Goal: Transaction & Acquisition: Download file/media

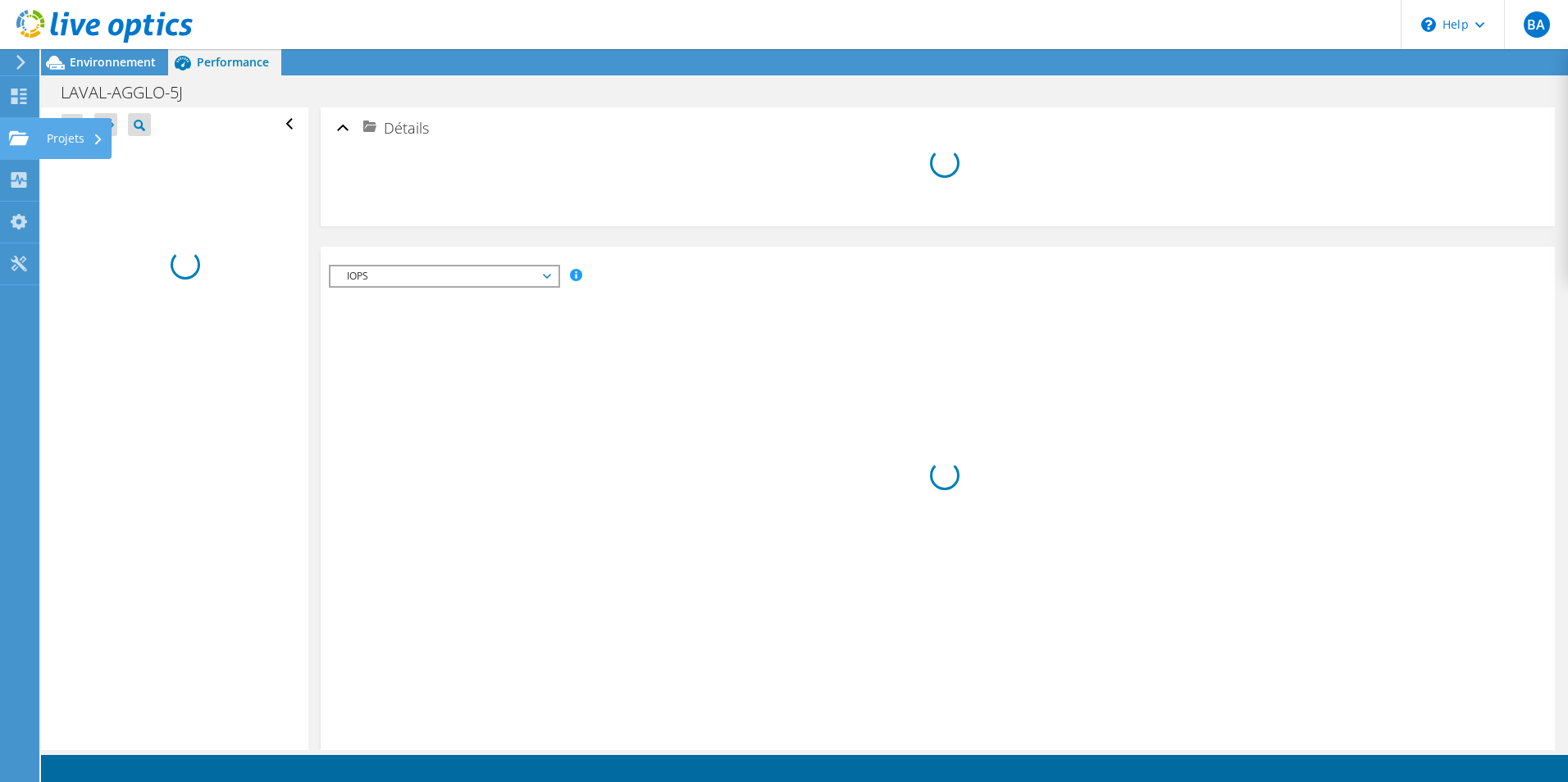
click at [59, 143] on div "Projets" at bounding box center [74, 139] width 73 height 41
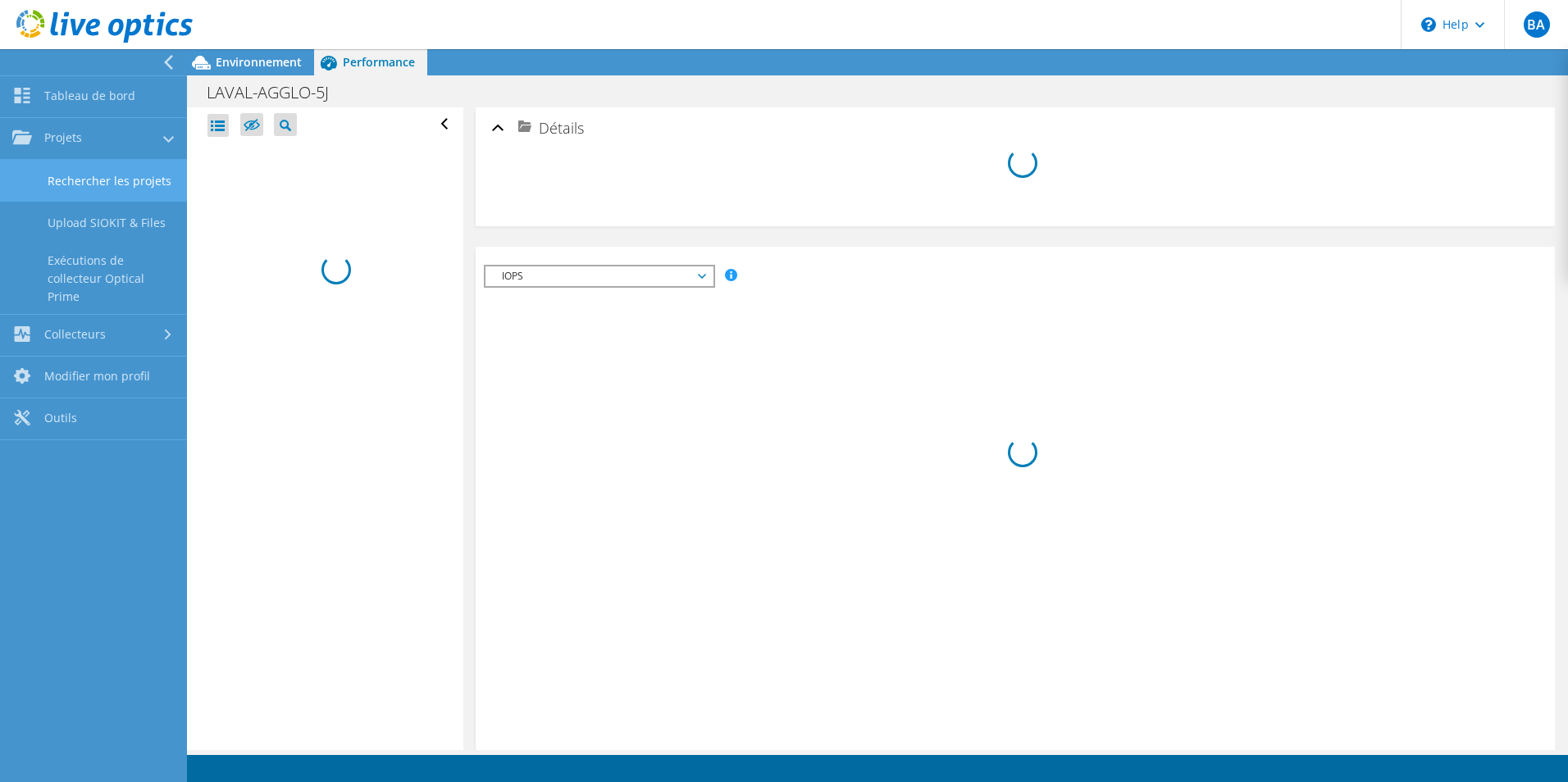
click at [141, 192] on link "Rechercher les projets" at bounding box center [93, 181] width 187 height 42
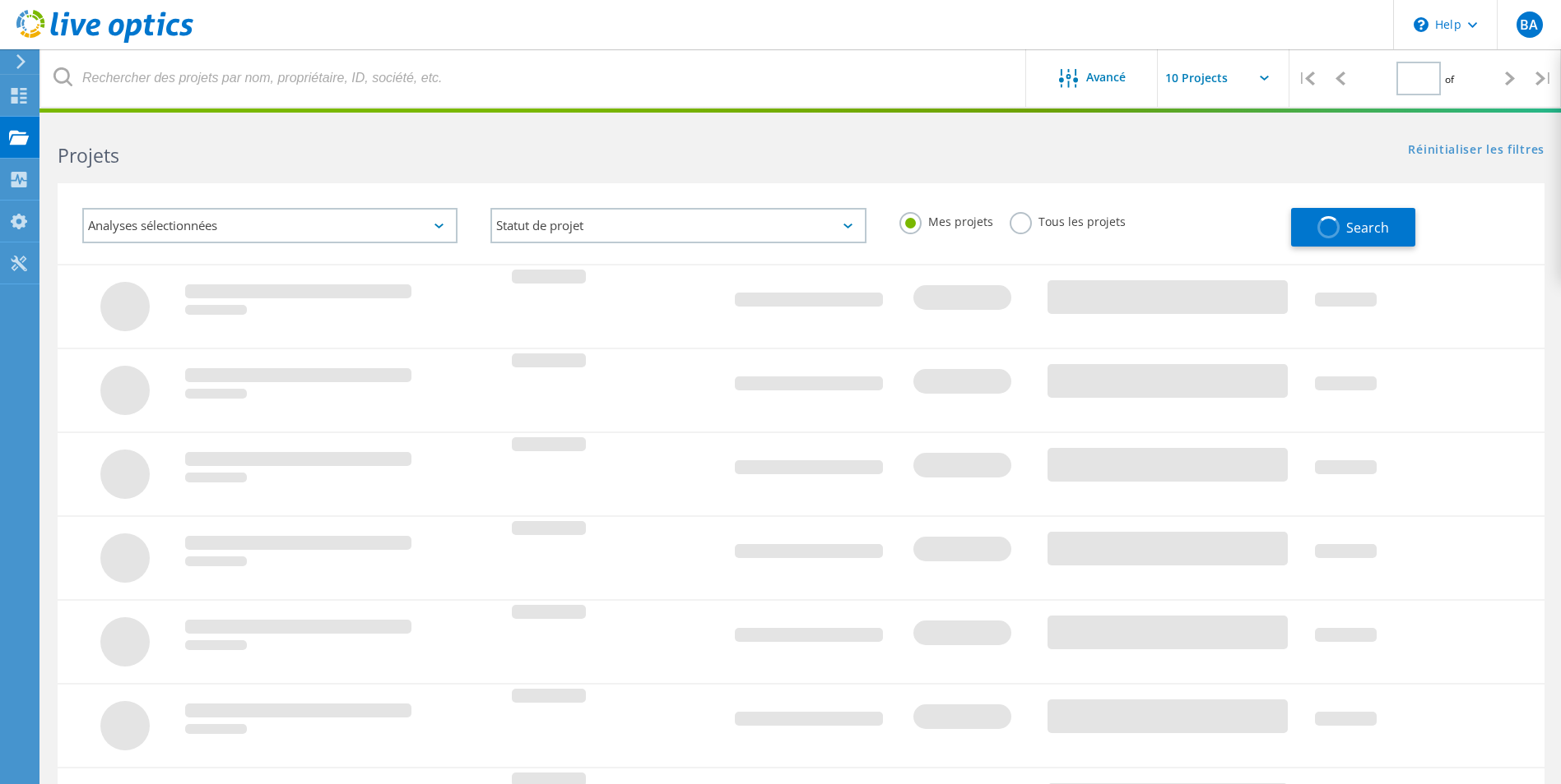
type input "1"
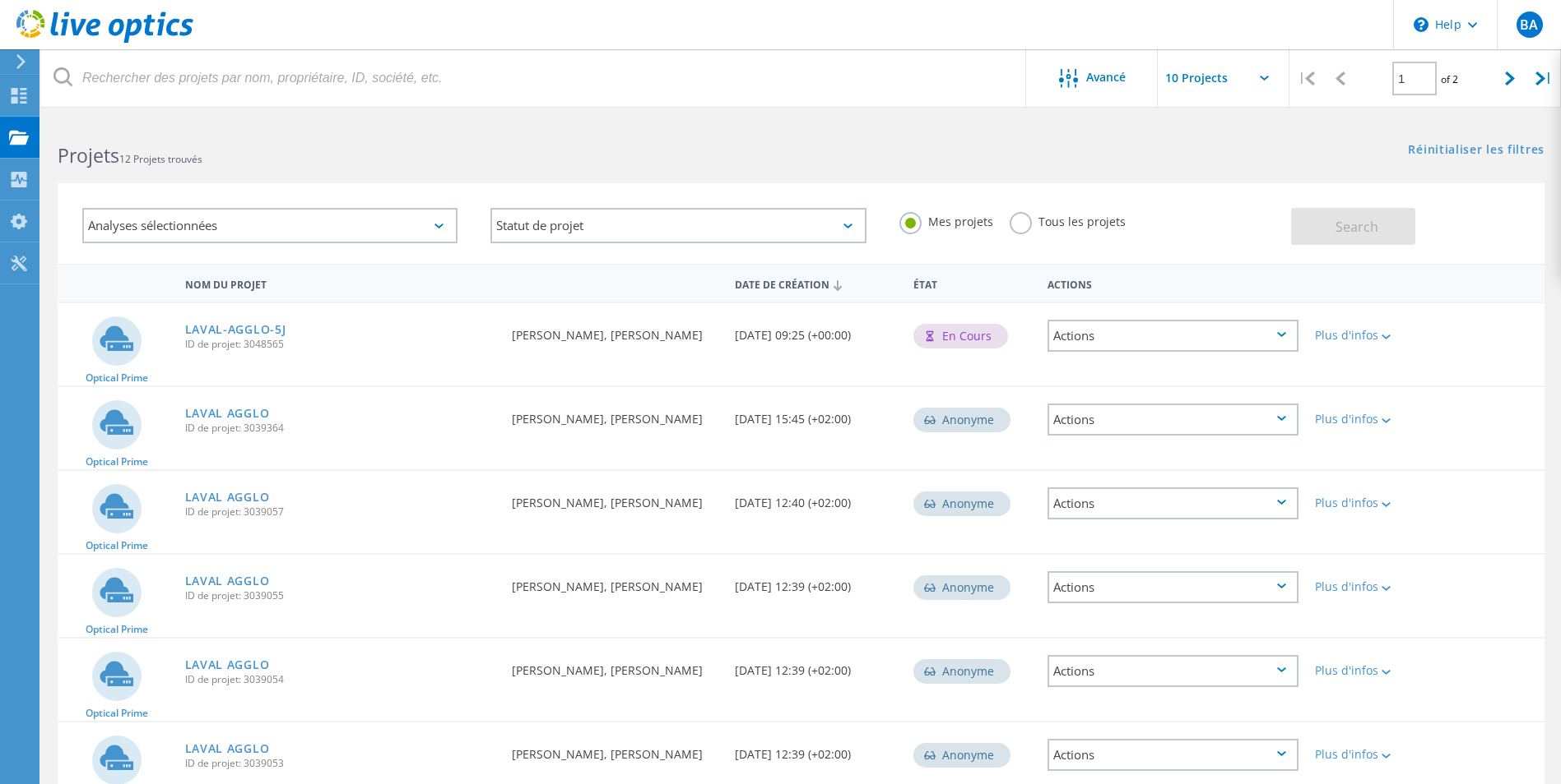
click at [947, 333] on div "En cours" at bounding box center [960, 336] width 94 height 24
click at [1361, 331] on div "Plus d'infos" at bounding box center [1366, 335] width 103 height 12
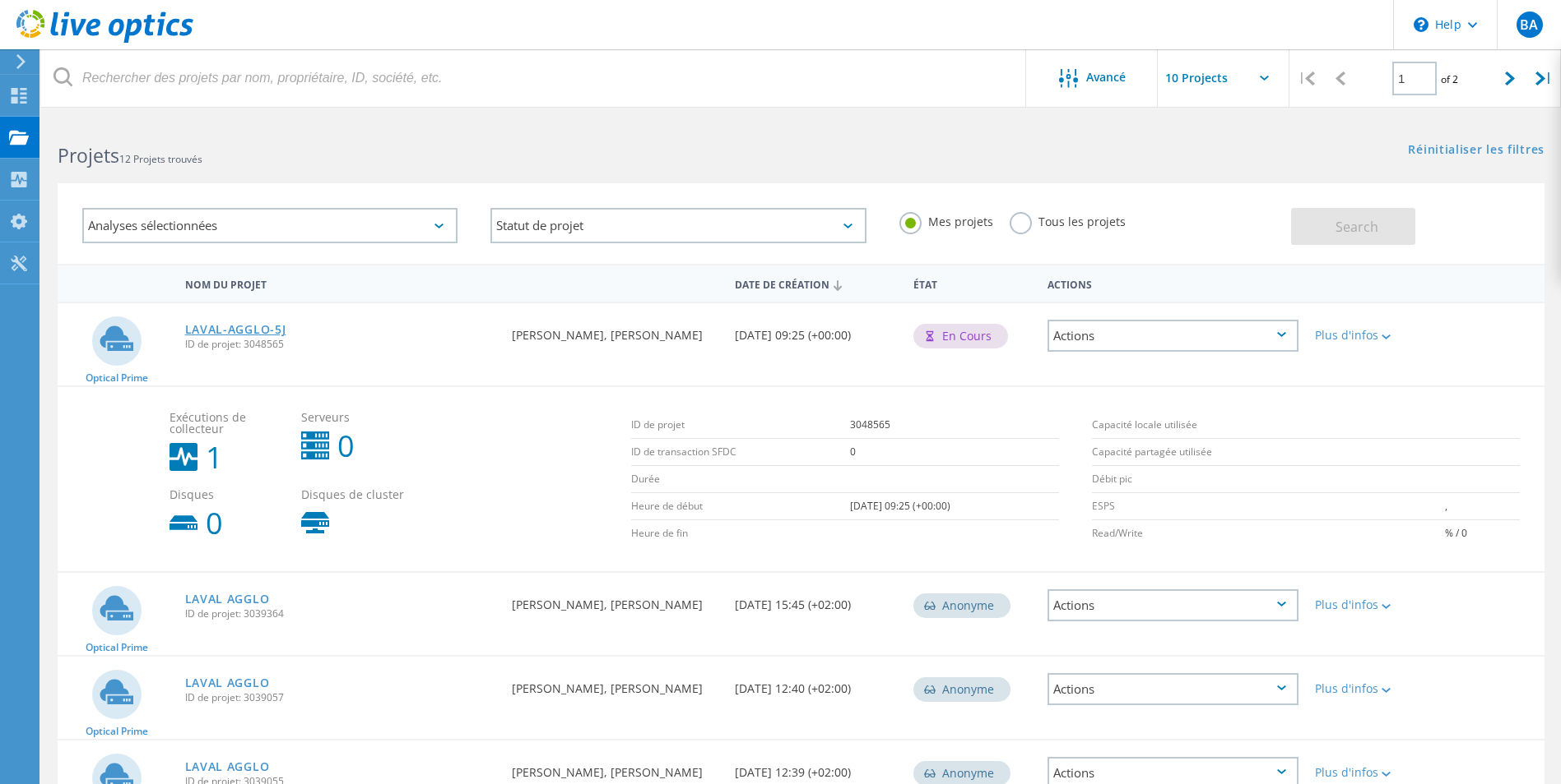
click at [232, 329] on link "LAVAL-AGGLO-5J" at bounding box center [235, 330] width 101 height 12
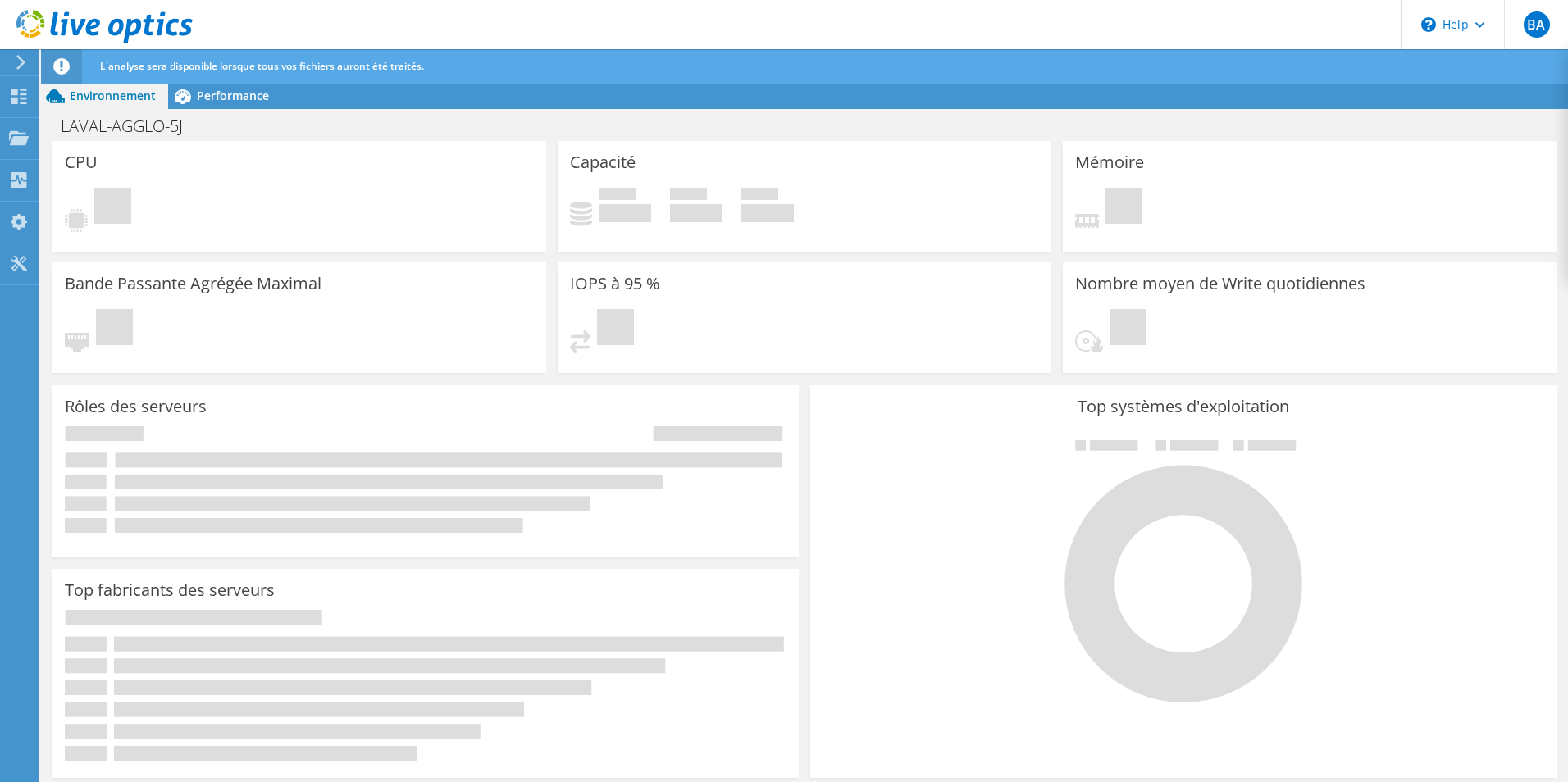
click at [201, 74] on div "L'analyse sera disponible lorsque tous vos fichiers auront été traités." at bounding box center [835, 65] width 1478 height 34
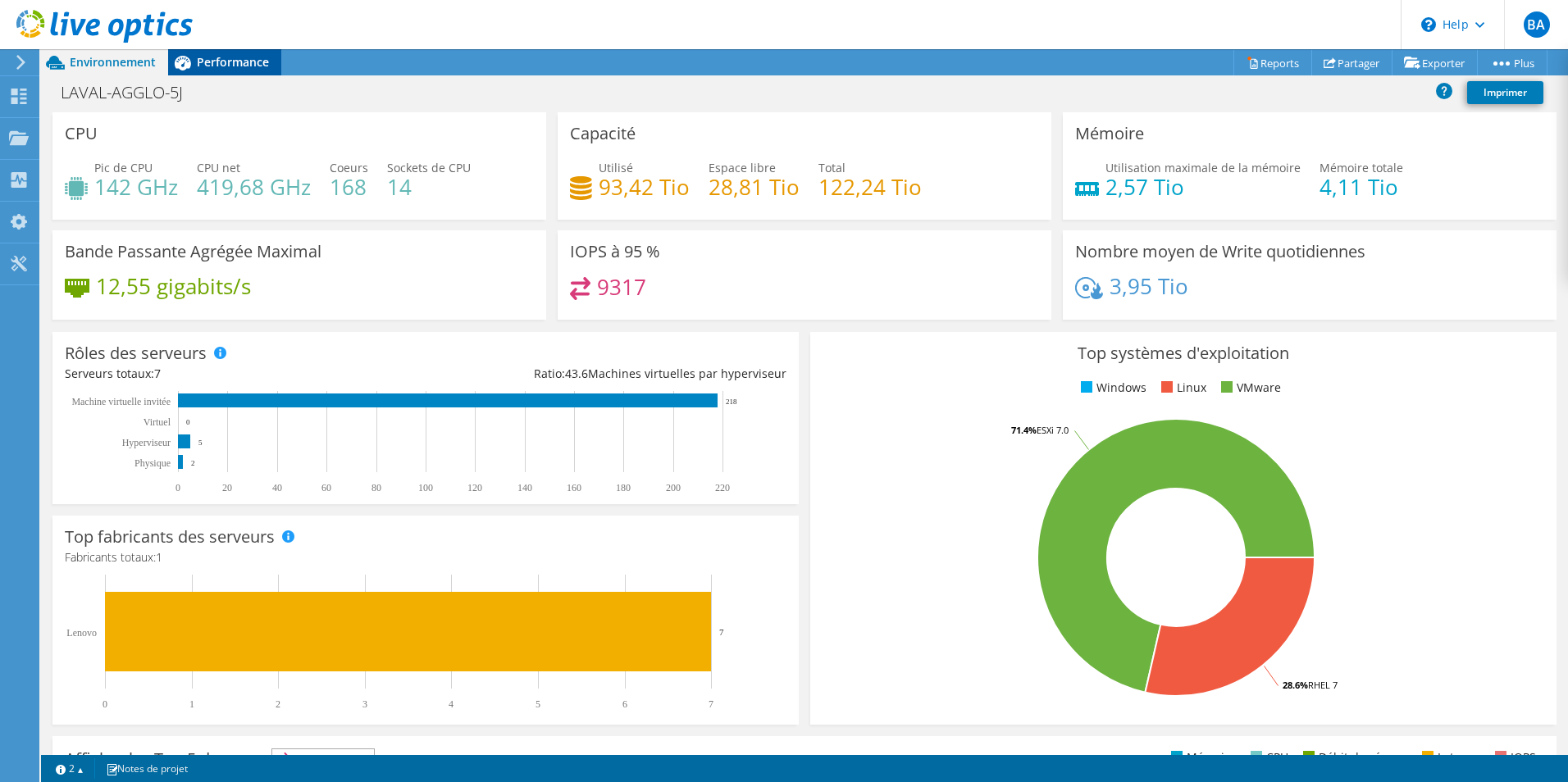
click at [211, 64] on span "Performance" at bounding box center [233, 62] width 72 height 16
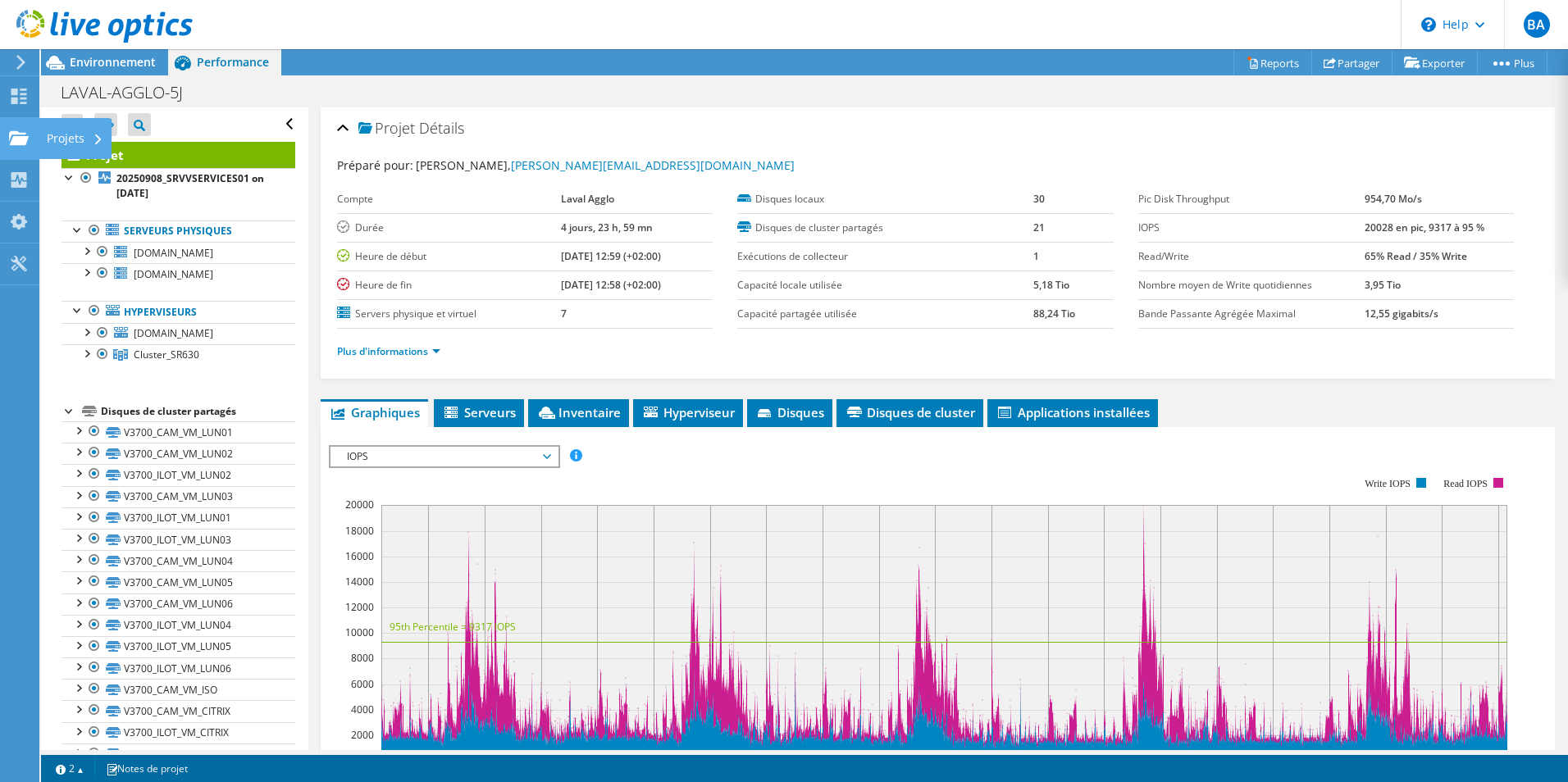
click at [66, 140] on div "Projets" at bounding box center [74, 139] width 73 height 41
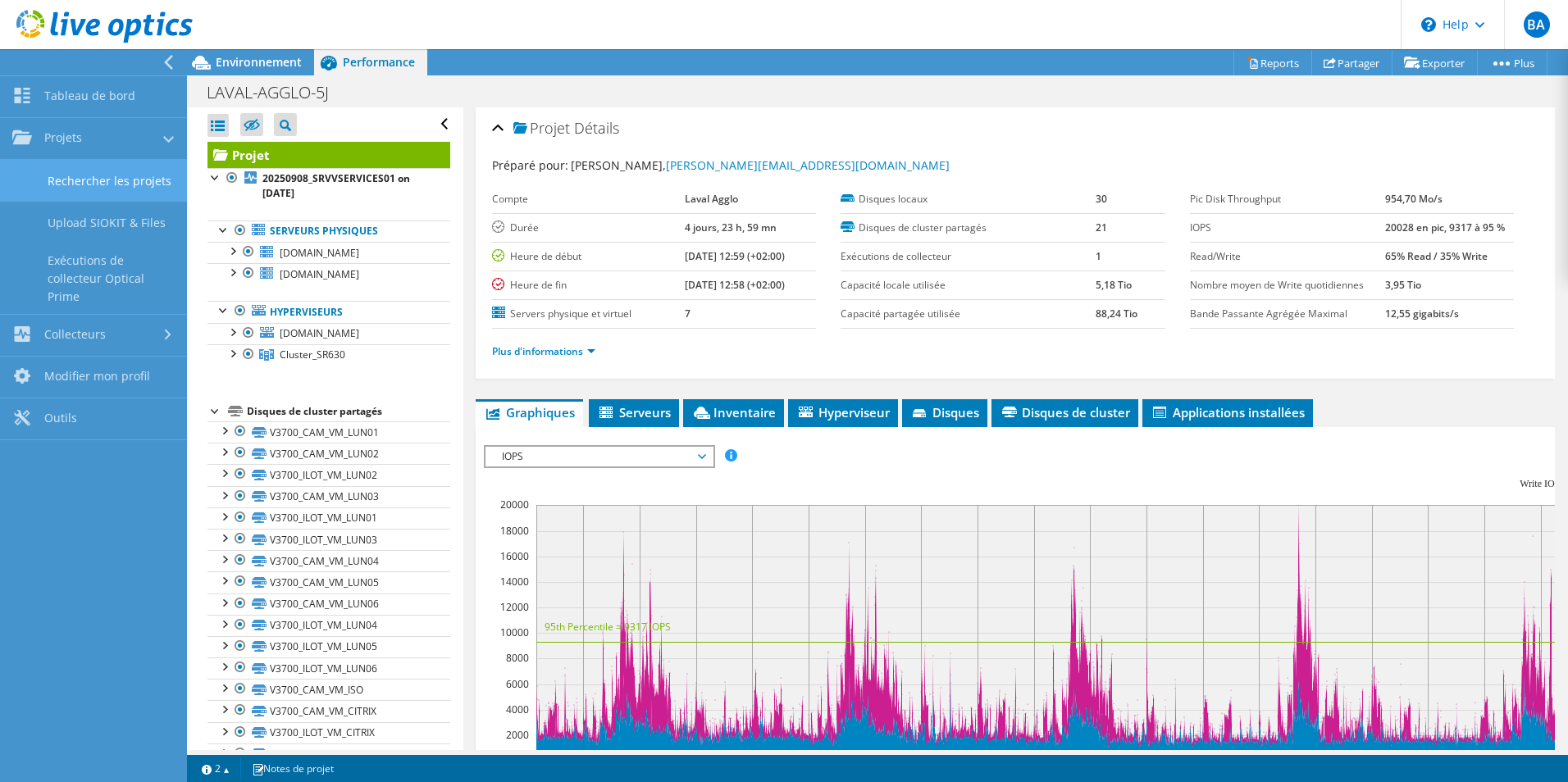
click at [109, 190] on link "Rechercher les projets" at bounding box center [93, 181] width 187 height 42
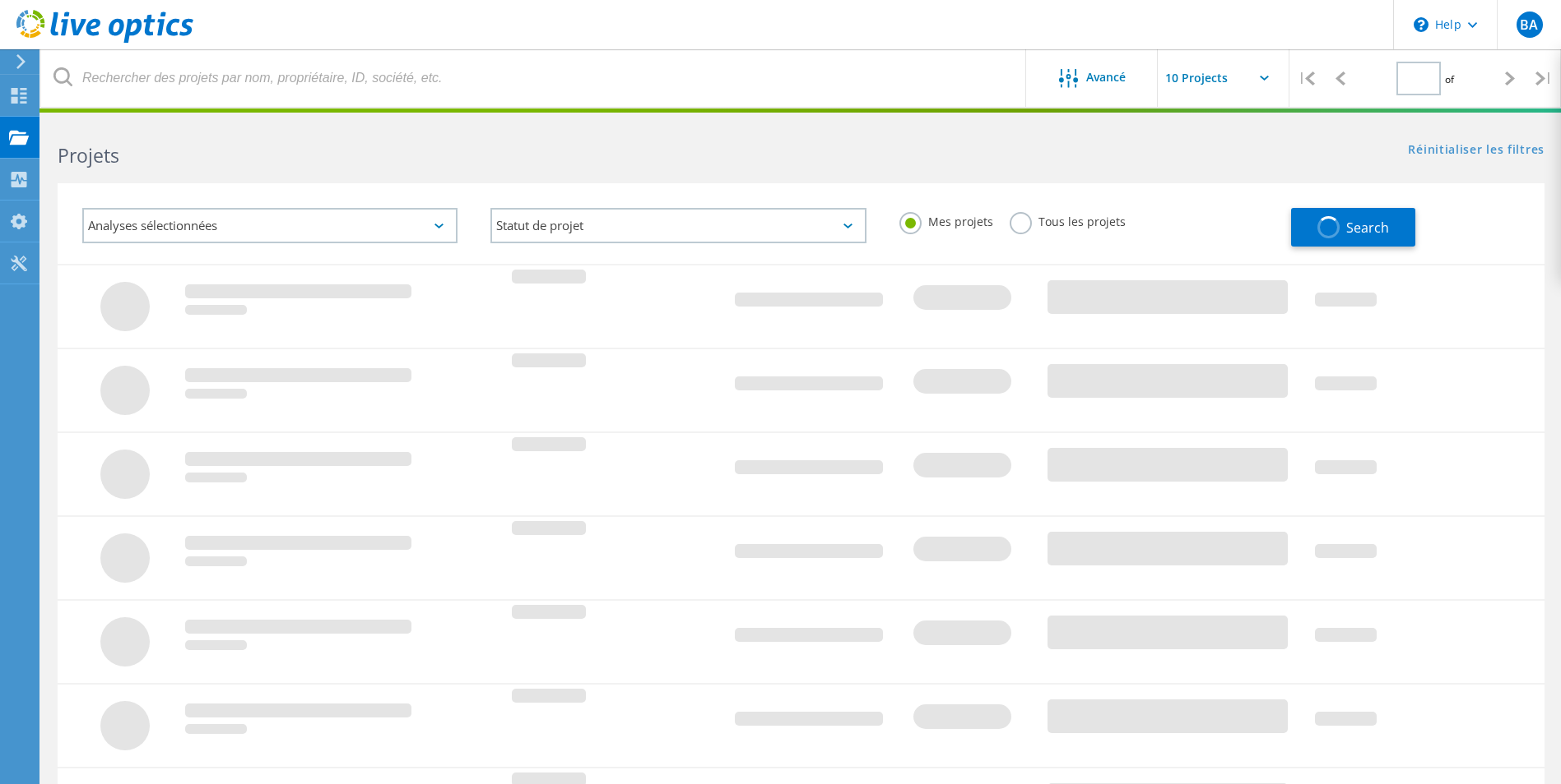
type input "1"
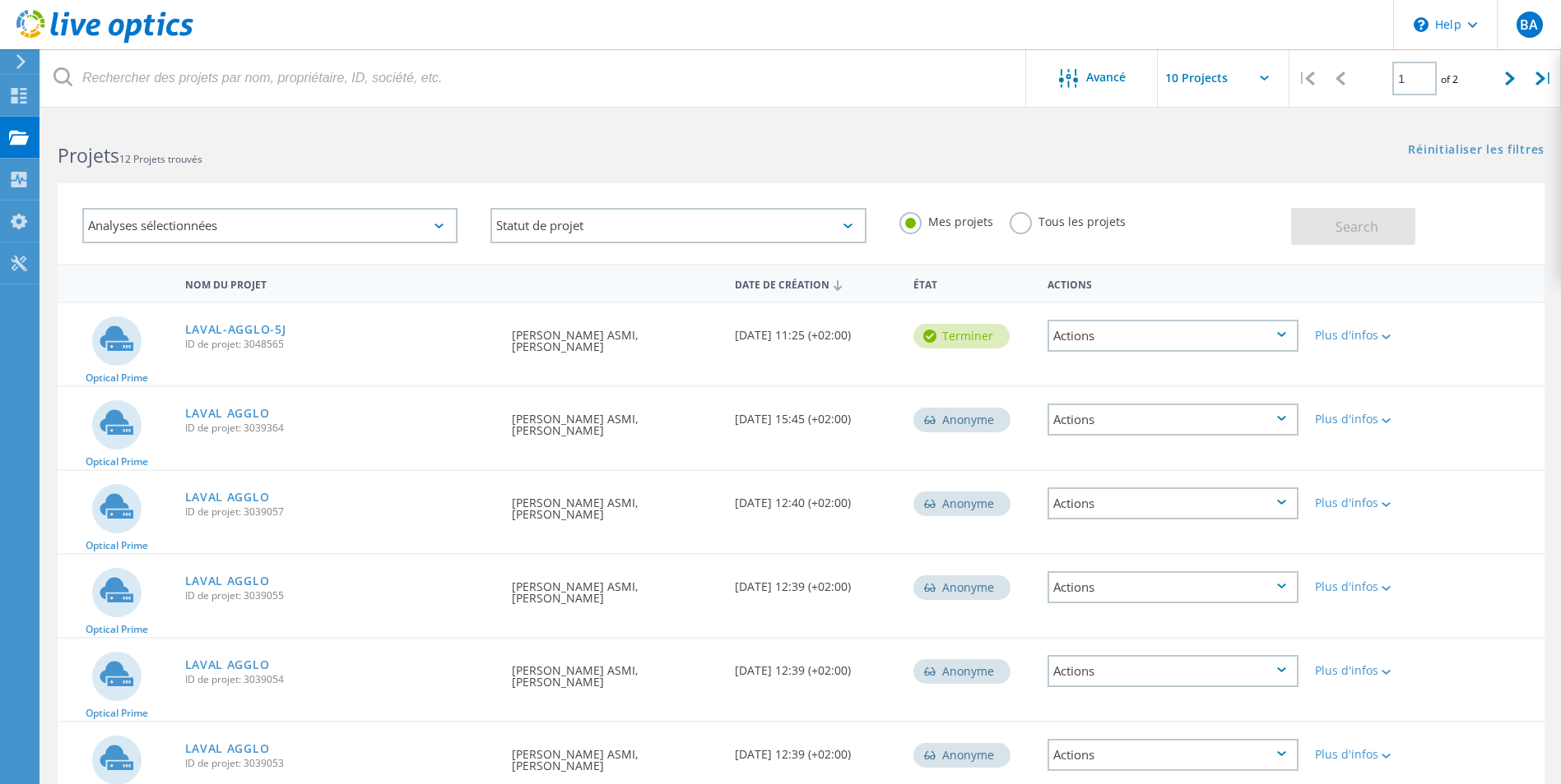
click at [1215, 338] on div "Actions" at bounding box center [1173, 335] width 251 height 32
click at [1163, 345] on div "Partager" at bounding box center [1173, 349] width 248 height 25
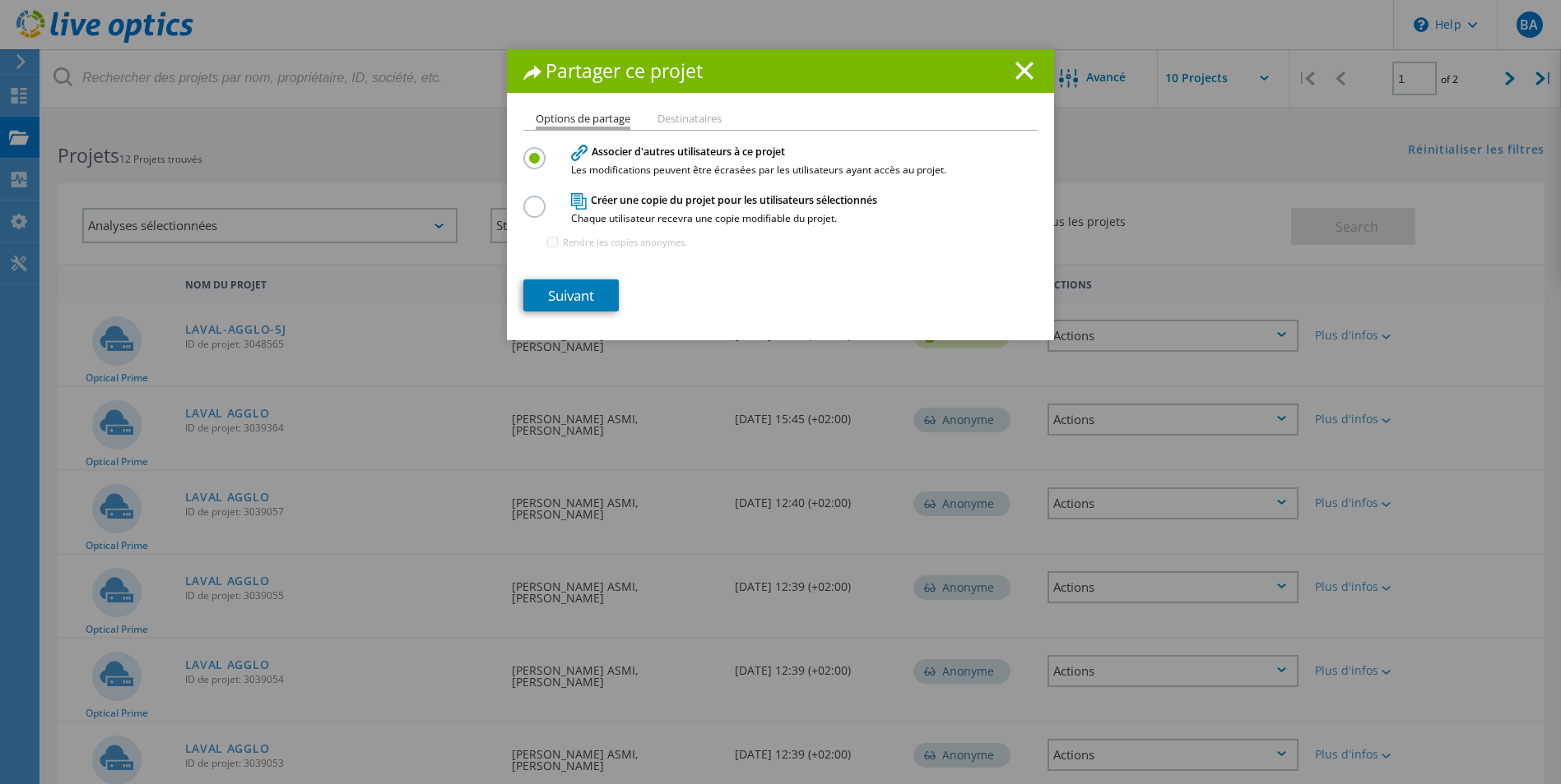
click at [667, 121] on li "Destinataires" at bounding box center [688, 120] width 64 height 13
click at [528, 200] on label at bounding box center [537, 198] width 28 height 4
click at [0, 0] on input "radio" at bounding box center [0, 0] width 0 height 0
click at [551, 240] on input "Rendre les copies anonymes." at bounding box center [552, 242] width 11 height 11
checkbox input "true"
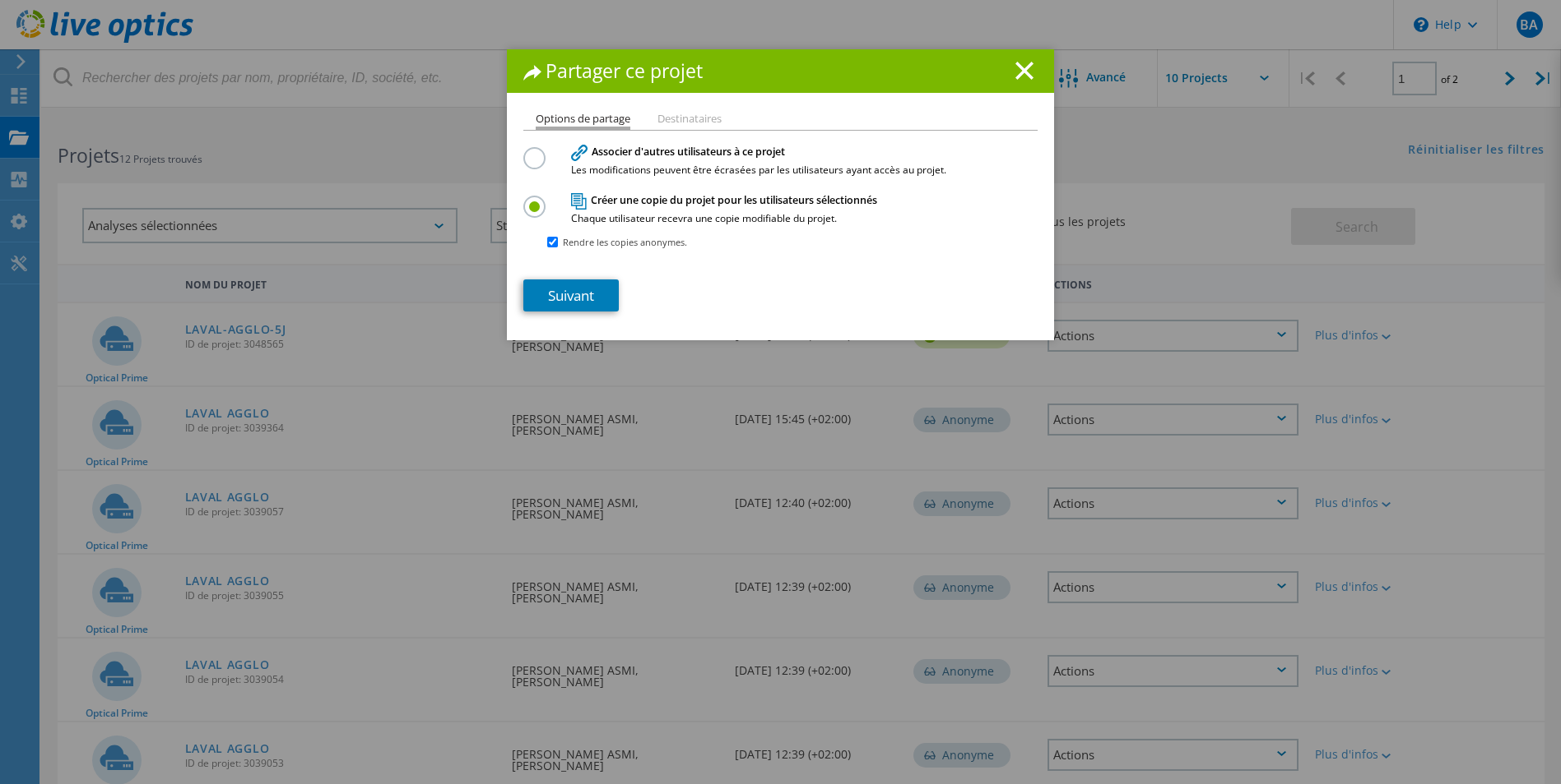
click at [703, 116] on li "Destinataires" at bounding box center [688, 120] width 64 height 13
click at [594, 289] on link "Suivant" at bounding box center [571, 295] width 95 height 32
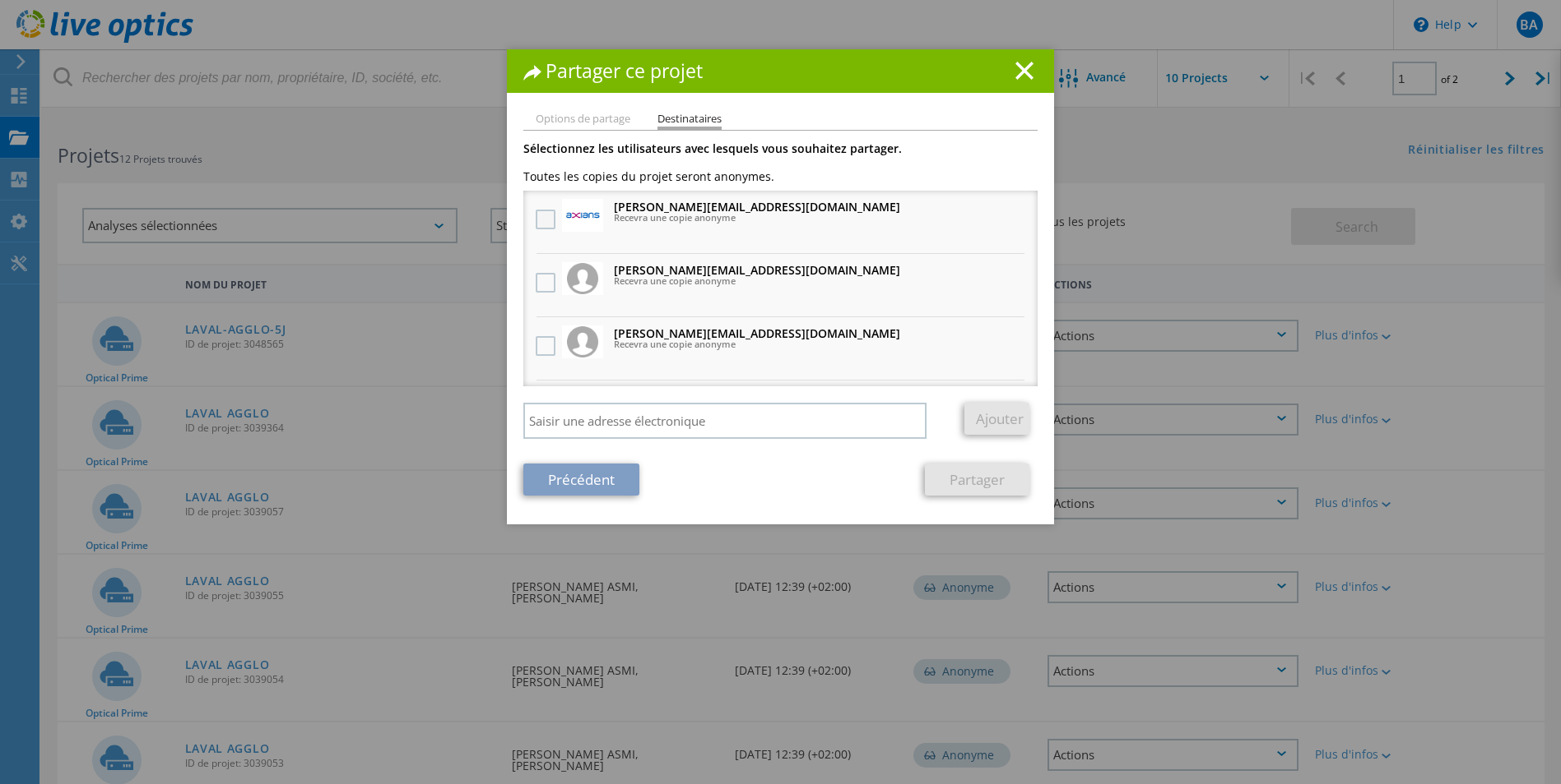
click at [543, 219] on label at bounding box center [547, 220] width 24 height 20
click at [0, 0] on input "checkbox" at bounding box center [0, 0] width 0 height 0
click at [541, 272] on div at bounding box center [545, 283] width 28 height 34
click at [538, 286] on label at bounding box center [547, 283] width 24 height 20
click at [0, 0] on input "checkbox" at bounding box center [0, 0] width 0 height 0
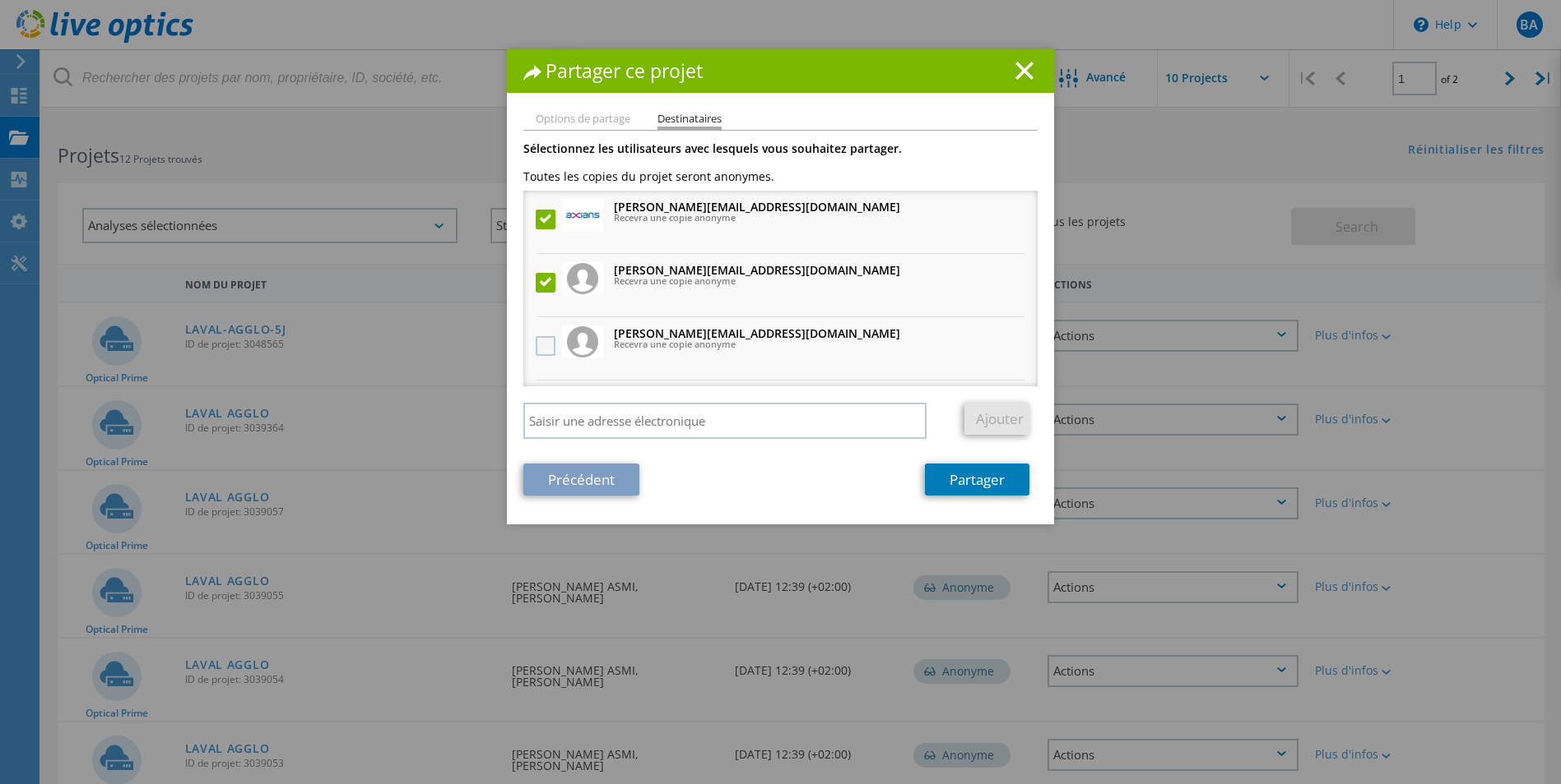
click at [535, 338] on label at bounding box center [547, 346] width 24 height 20
click at [0, 0] on input "checkbox" at bounding box center [0, 0] width 0 height 0
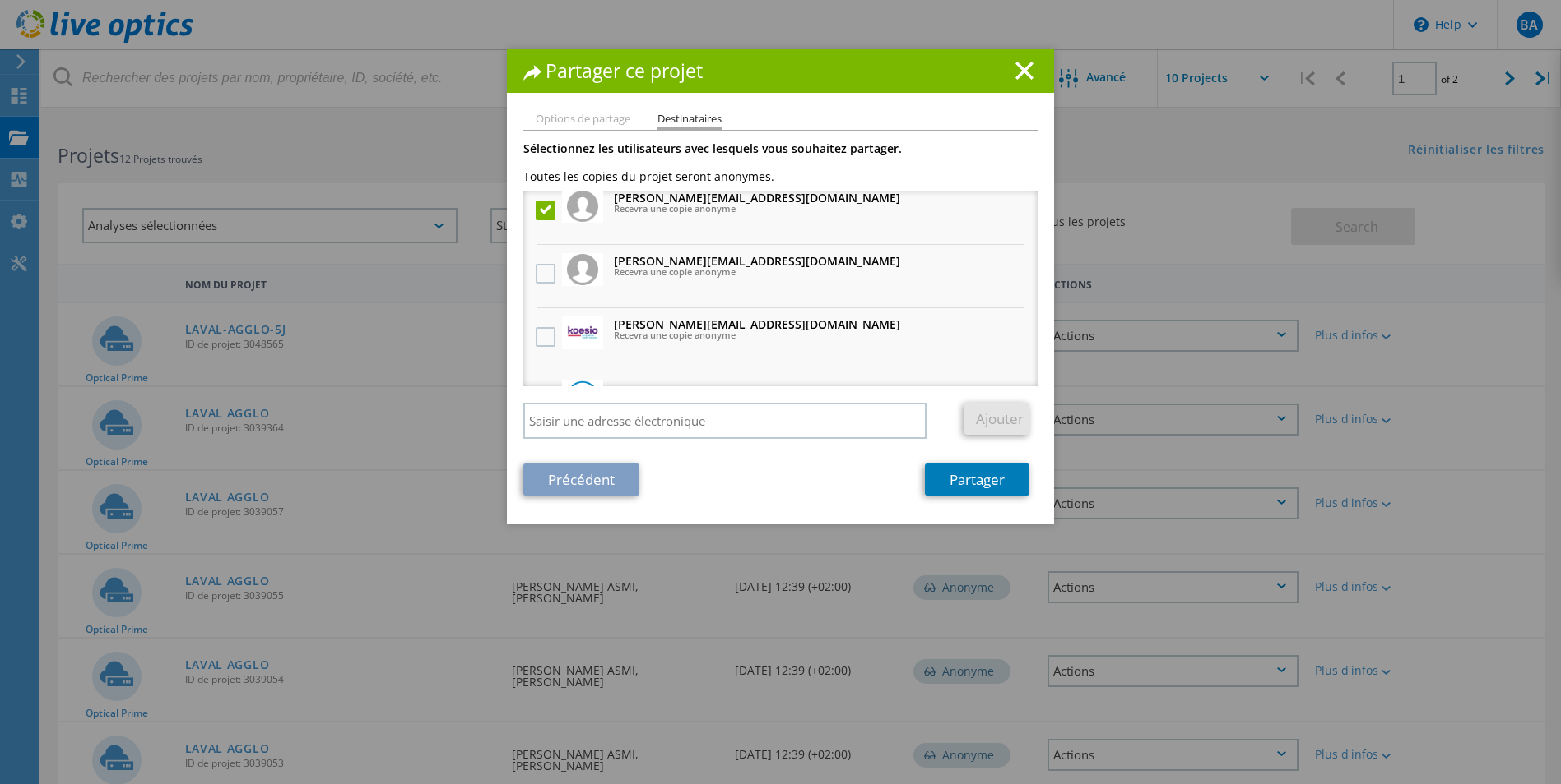
scroll to position [165, 0]
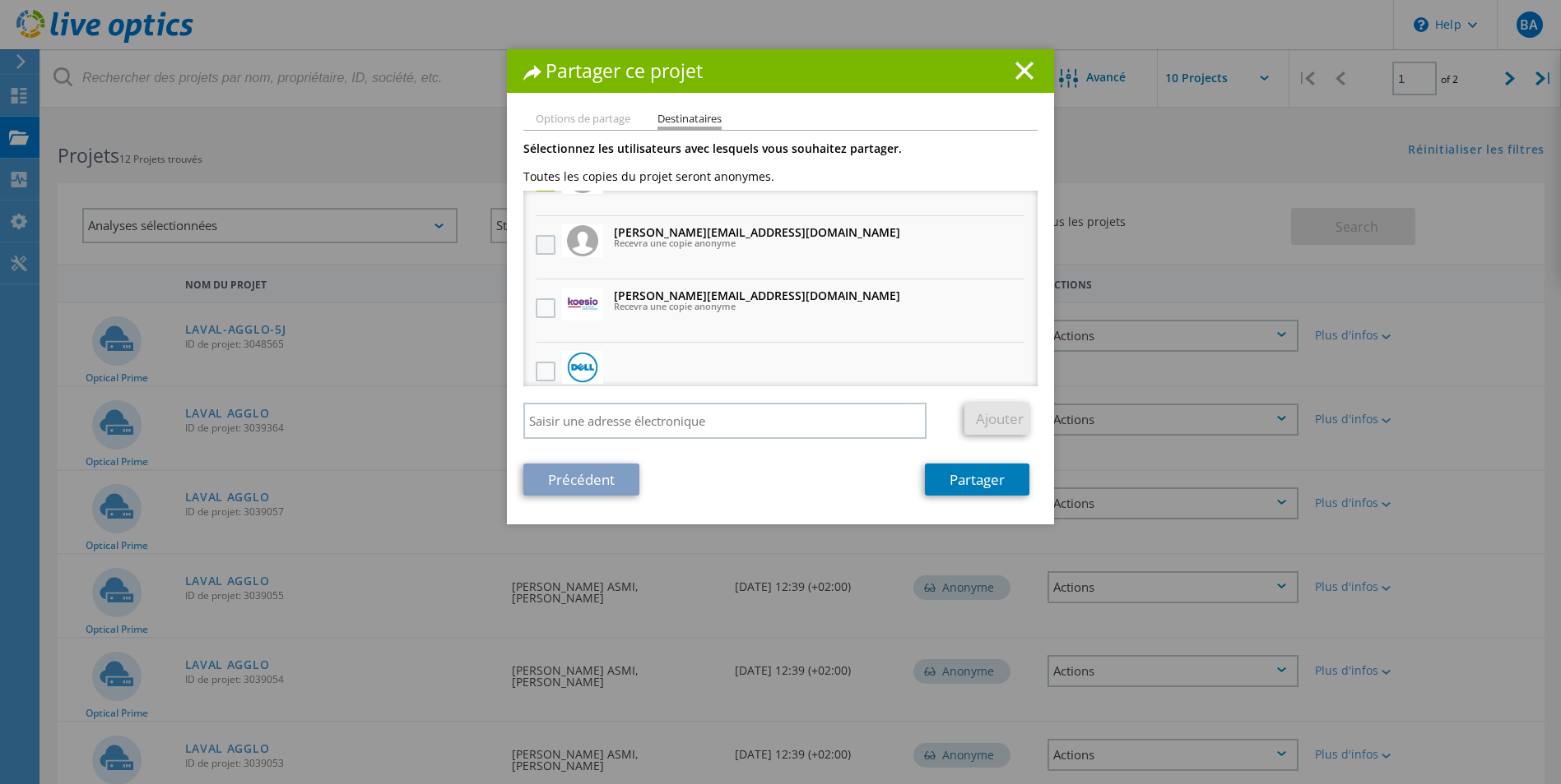
click at [538, 246] on label at bounding box center [547, 245] width 24 height 20
click at [0, 0] on input "checkbox" at bounding box center [0, 0] width 0 height 0
click at [535, 304] on label at bounding box center [547, 309] width 24 height 20
click at [0, 0] on input "checkbox" at bounding box center [0, 0] width 0 height 0
click at [534, 352] on li "Trouver un expert technique pour une analyse supplémentaire de ce projet" at bounding box center [780, 383] width 514 height 81
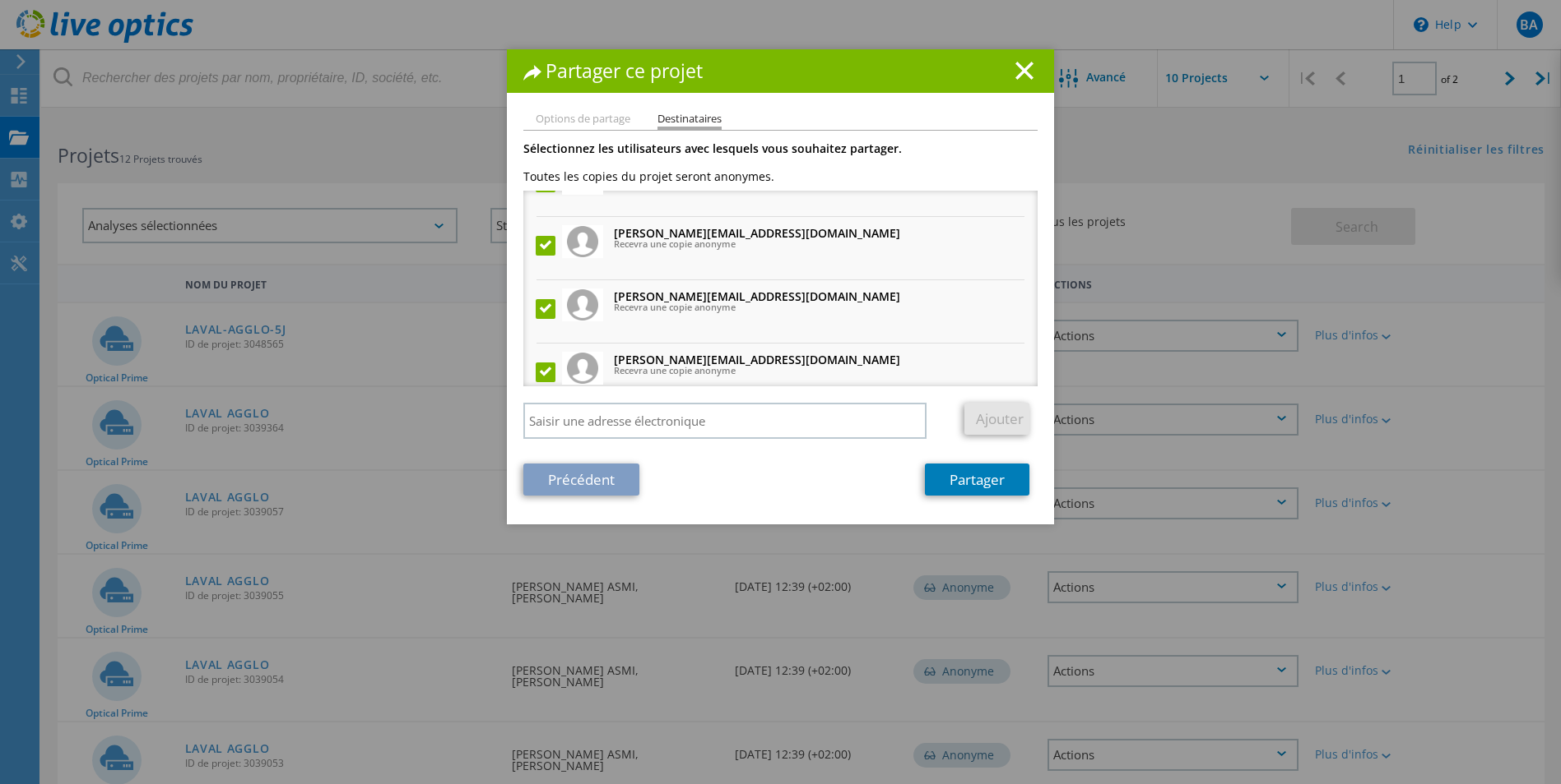
scroll to position [0, 0]
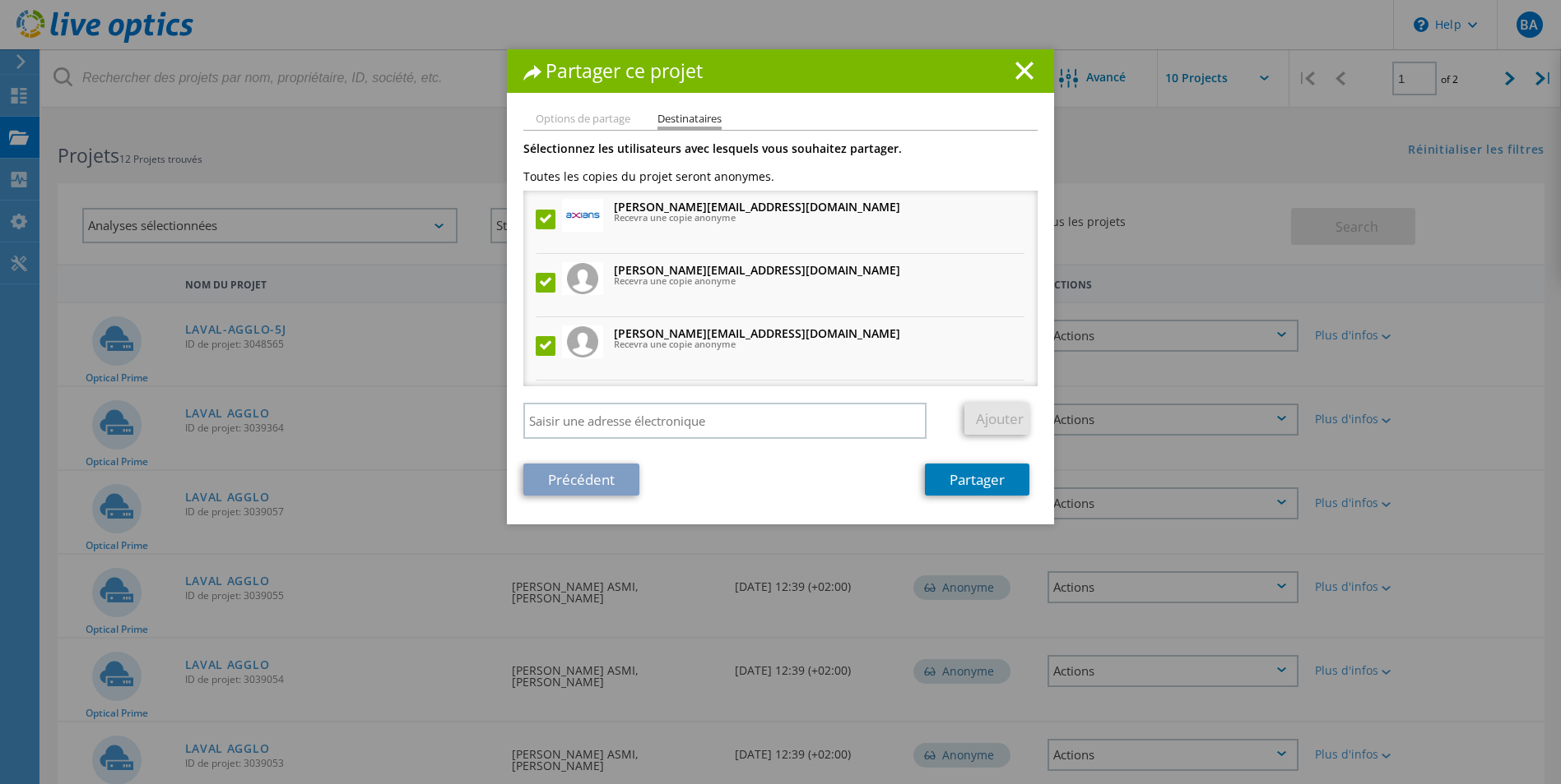
click at [536, 282] on label at bounding box center [547, 283] width 24 height 20
click at [0, 0] on input "checkbox" at bounding box center [0, 0] width 0 height 0
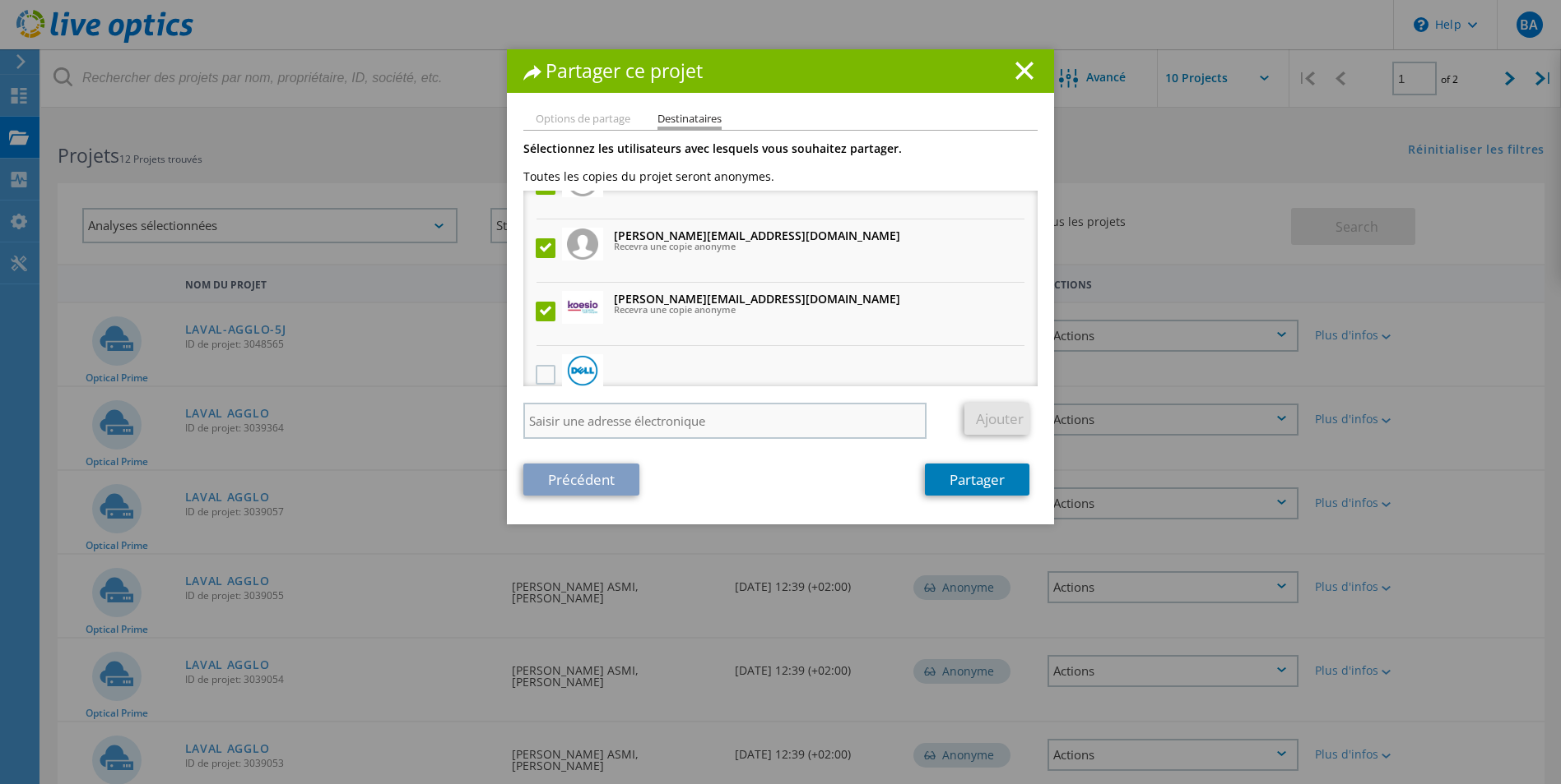
scroll to position [165, 0]
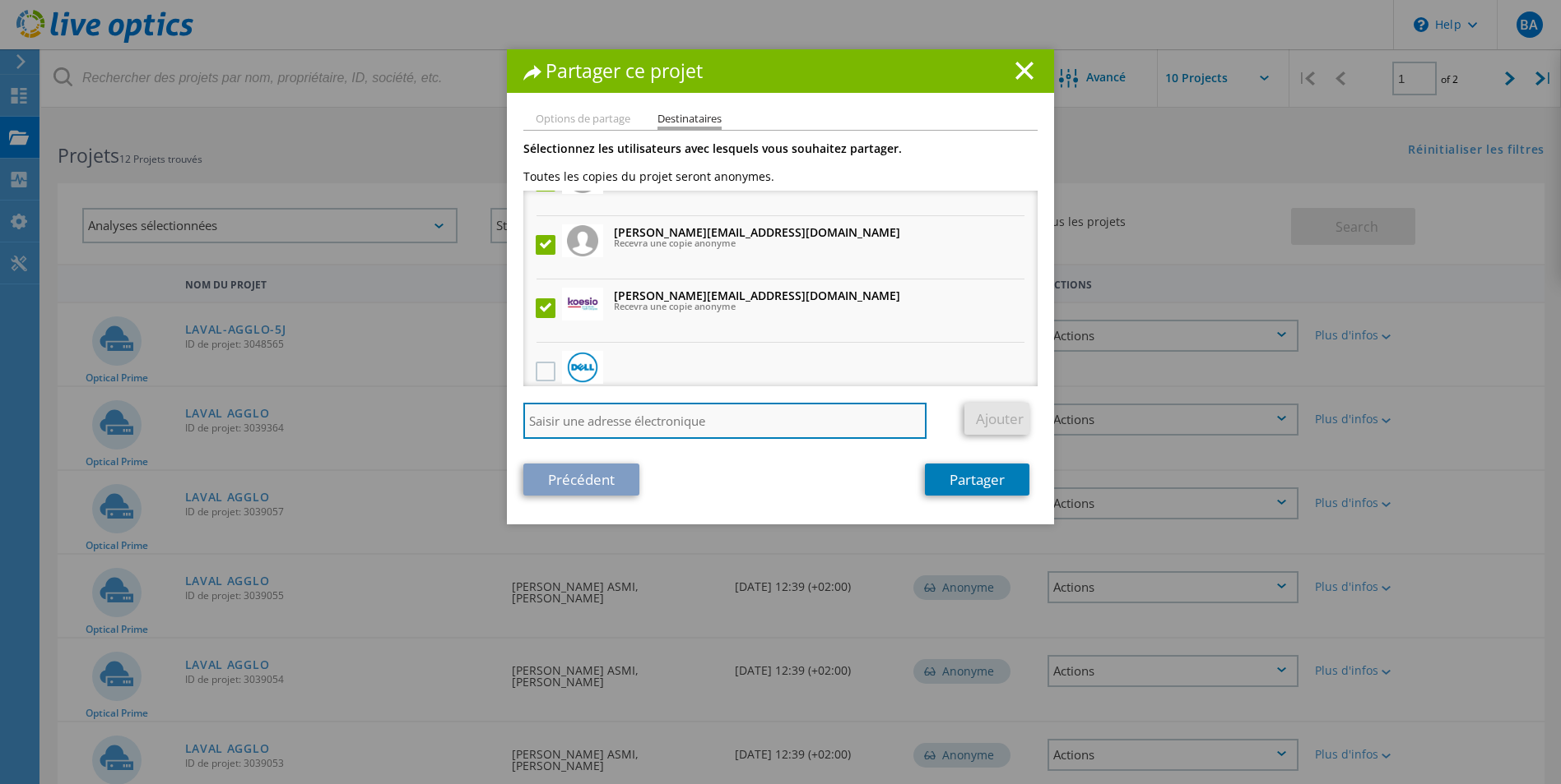
click at [652, 412] on input "search" at bounding box center [725, 420] width 403 height 36
click at [765, 412] on input "ds" at bounding box center [725, 420] width 403 height 36
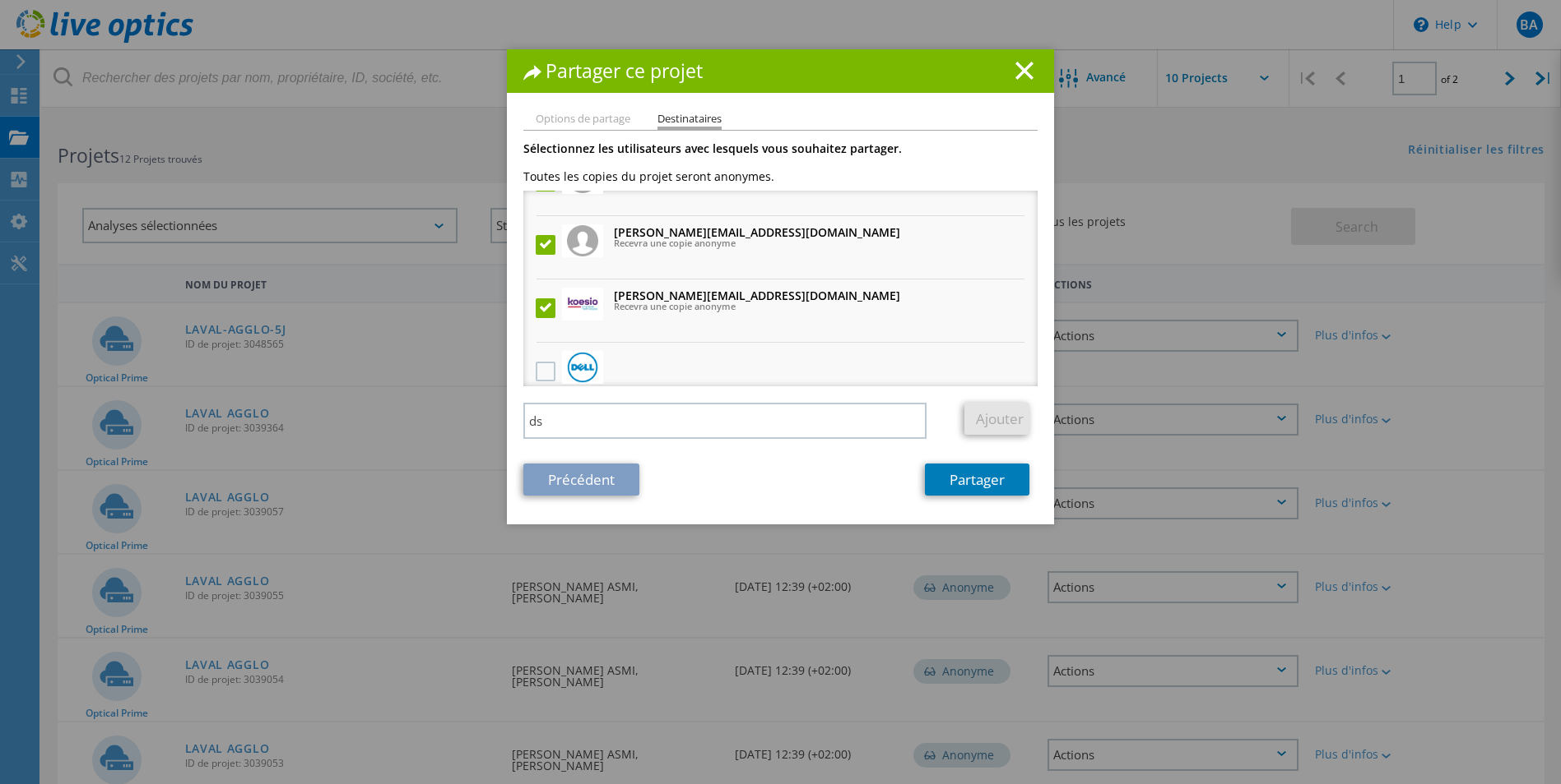
click at [842, 458] on section "Sélectionnez les utilisateurs avec lesquels vous souhaitez partager. Toutes les…" at bounding box center [780, 319] width 514 height 353
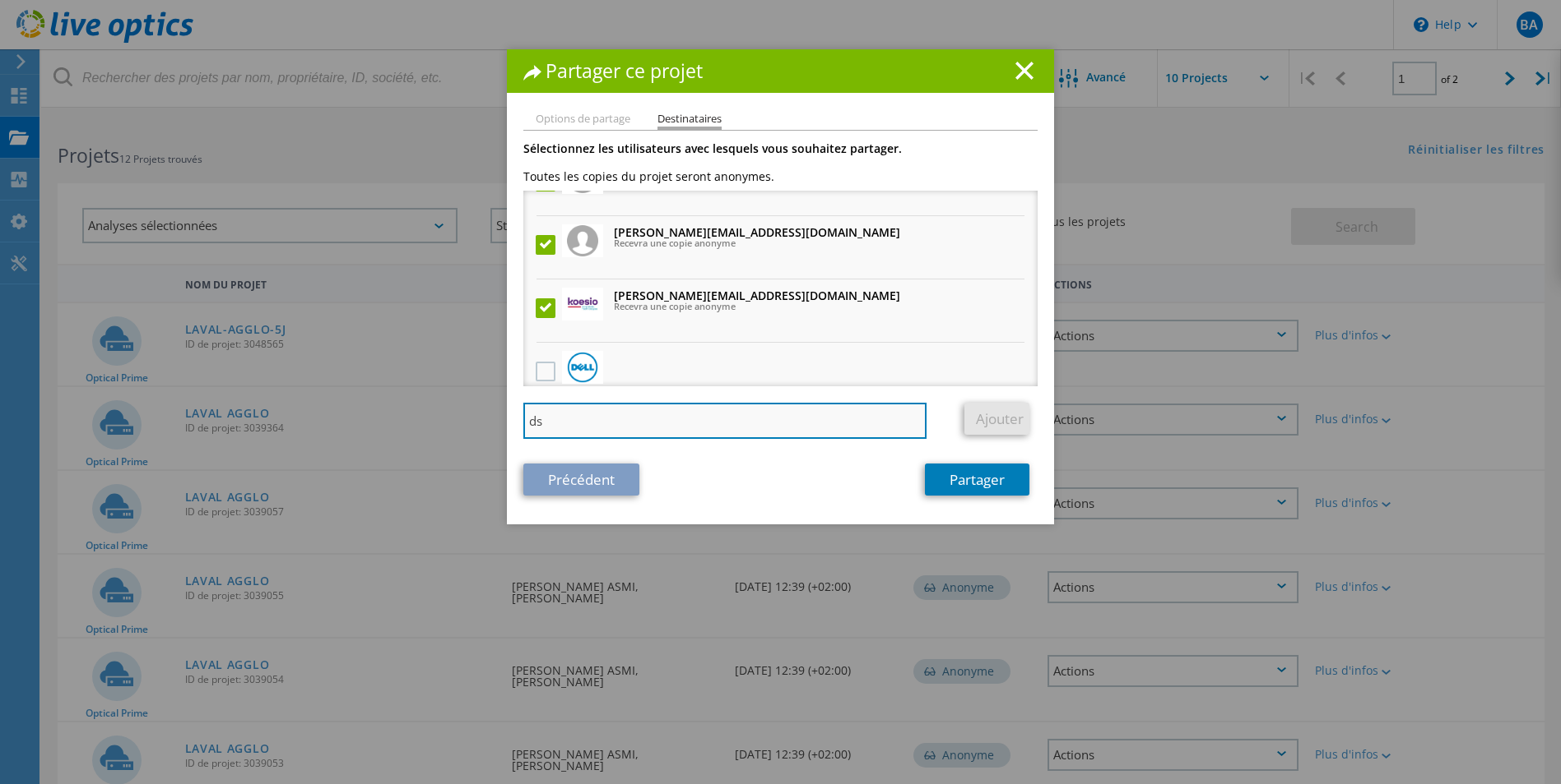
click at [741, 419] on input "ds" at bounding box center [725, 420] width 403 height 36
type input "dsi-infrastructure@agglo-laval.fr"
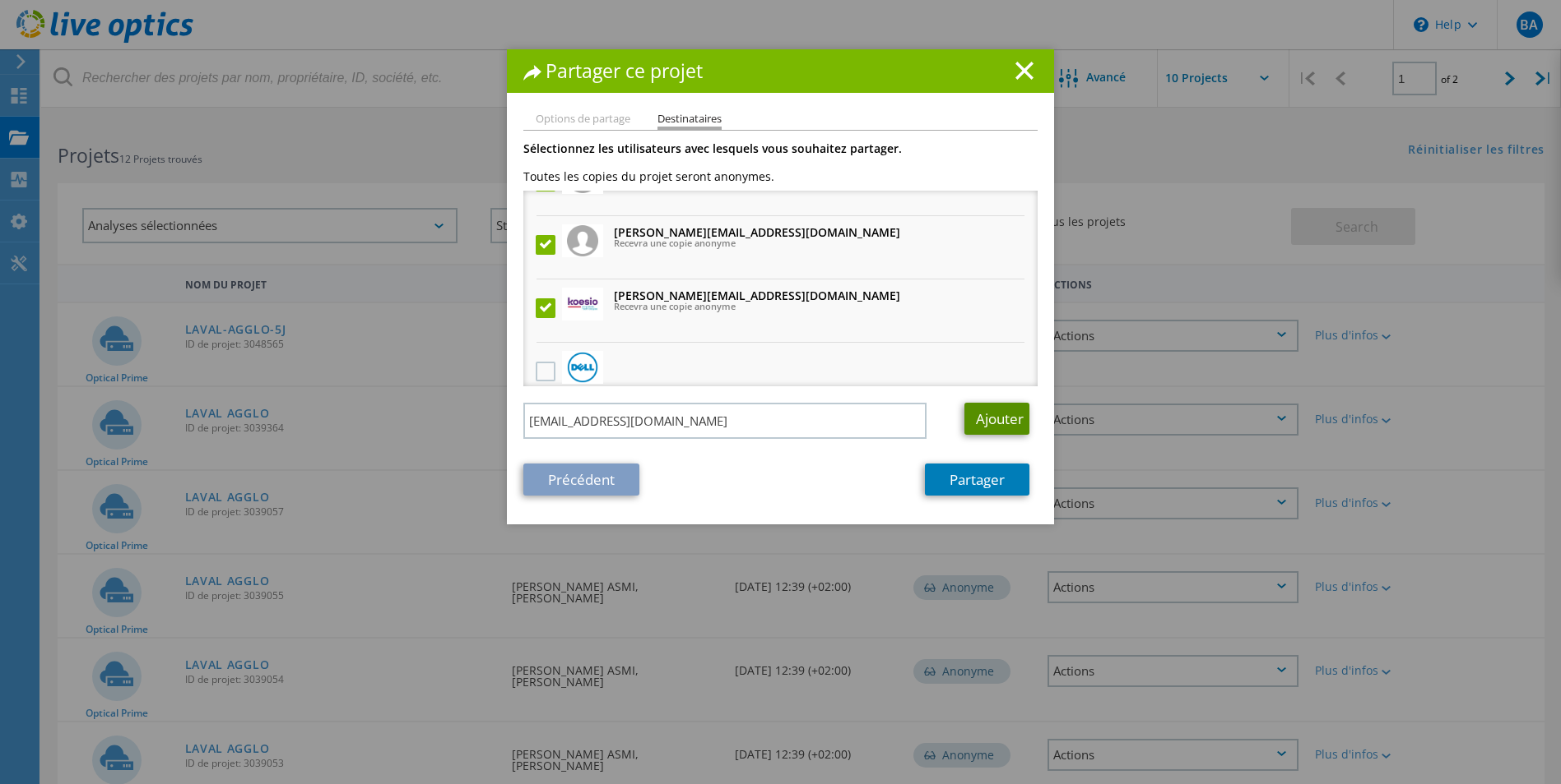
click at [980, 426] on link "Ajouter" at bounding box center [996, 418] width 65 height 32
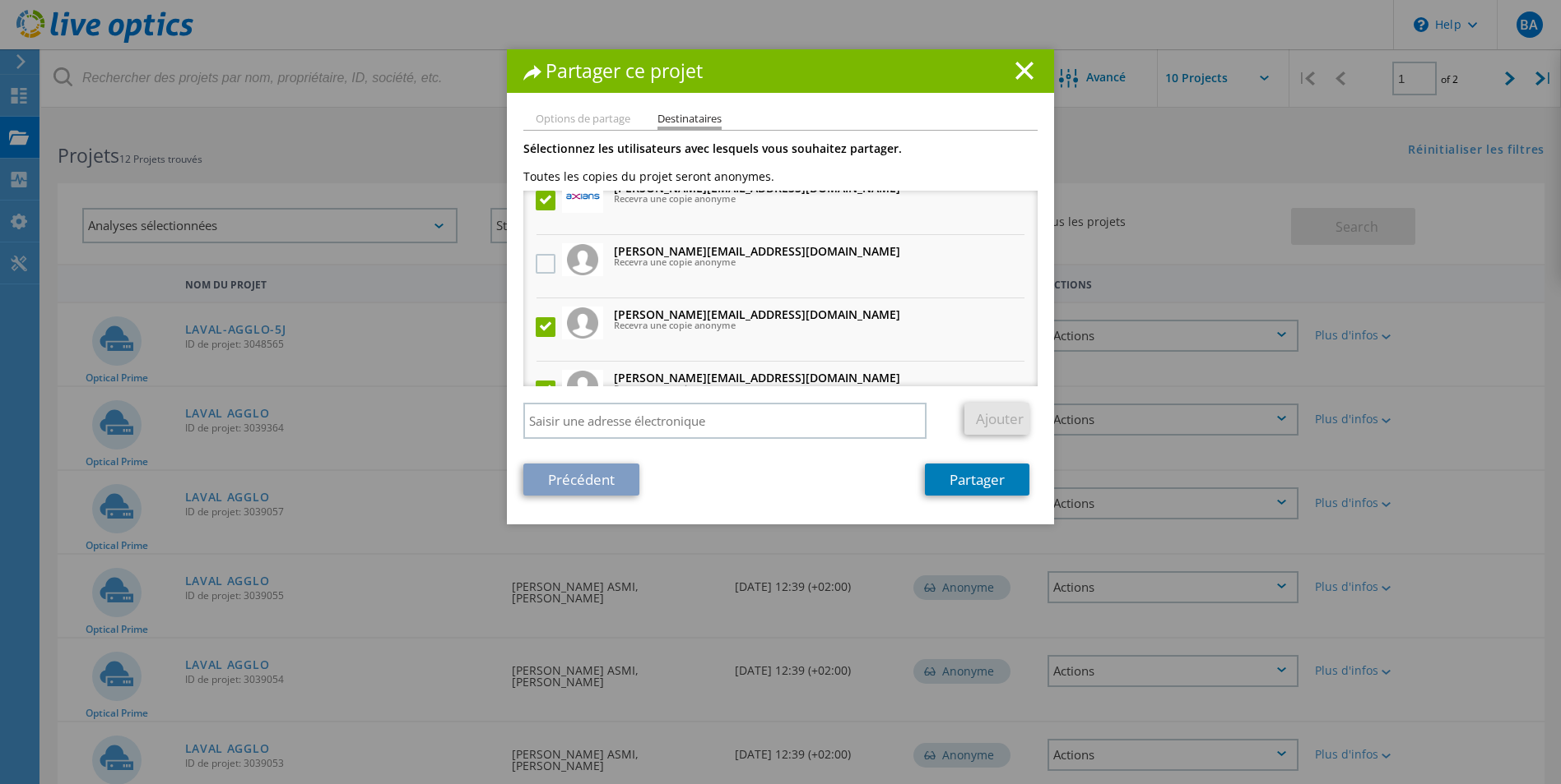
scroll to position [0, 0]
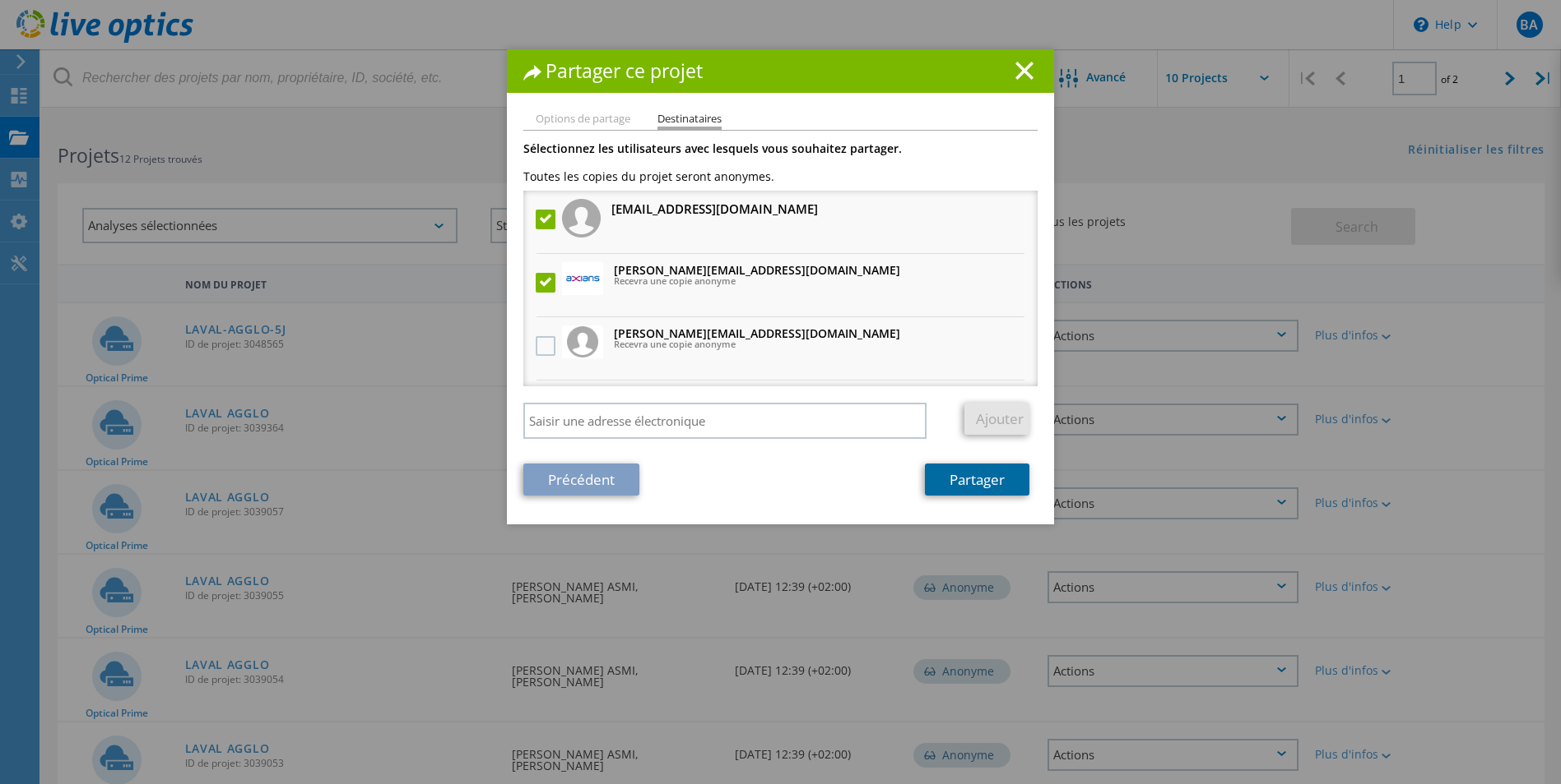
click at [965, 478] on link "Partager" at bounding box center [977, 479] width 105 height 32
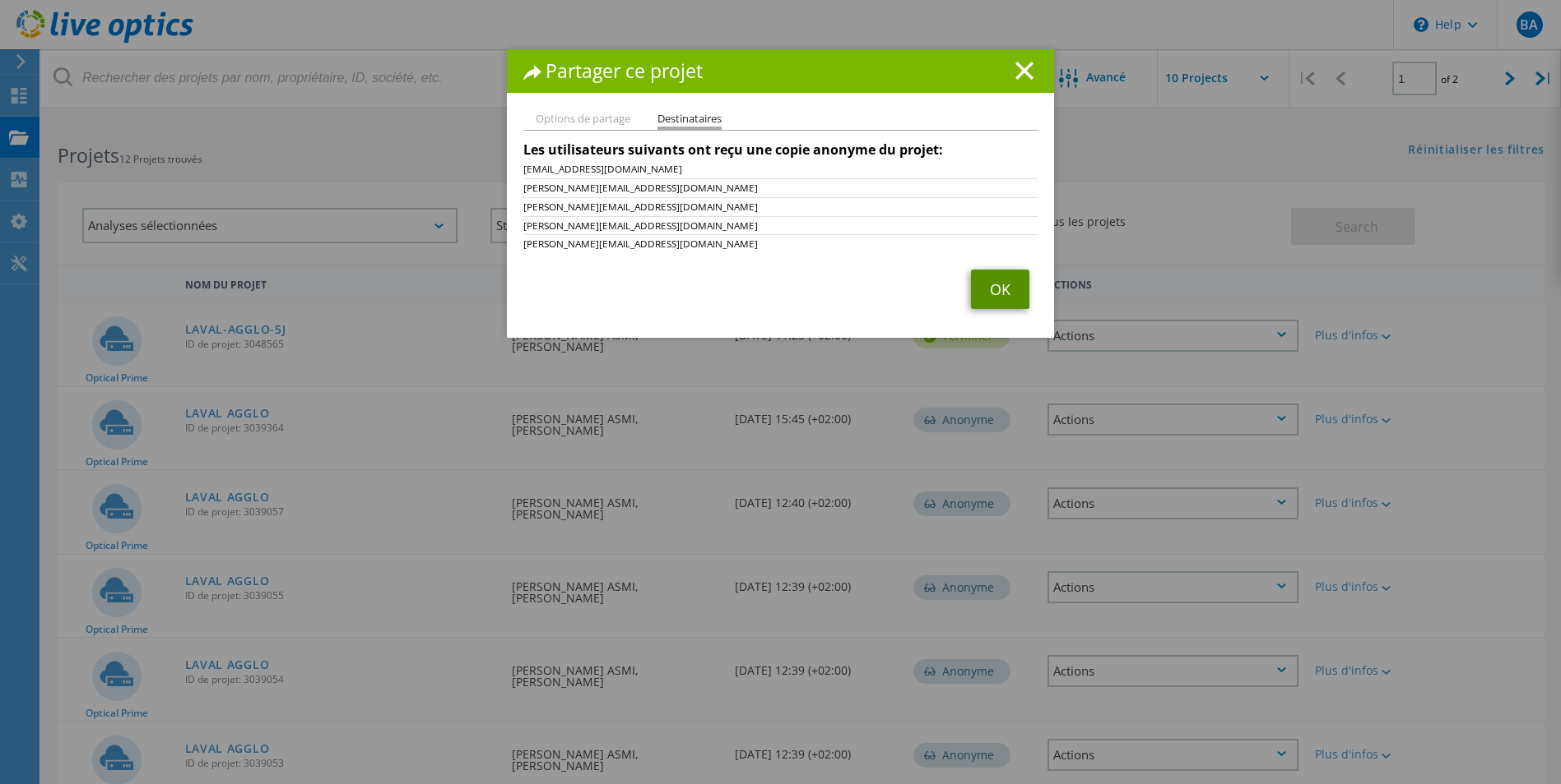
click at [988, 274] on link "OK" at bounding box center [1000, 289] width 59 height 39
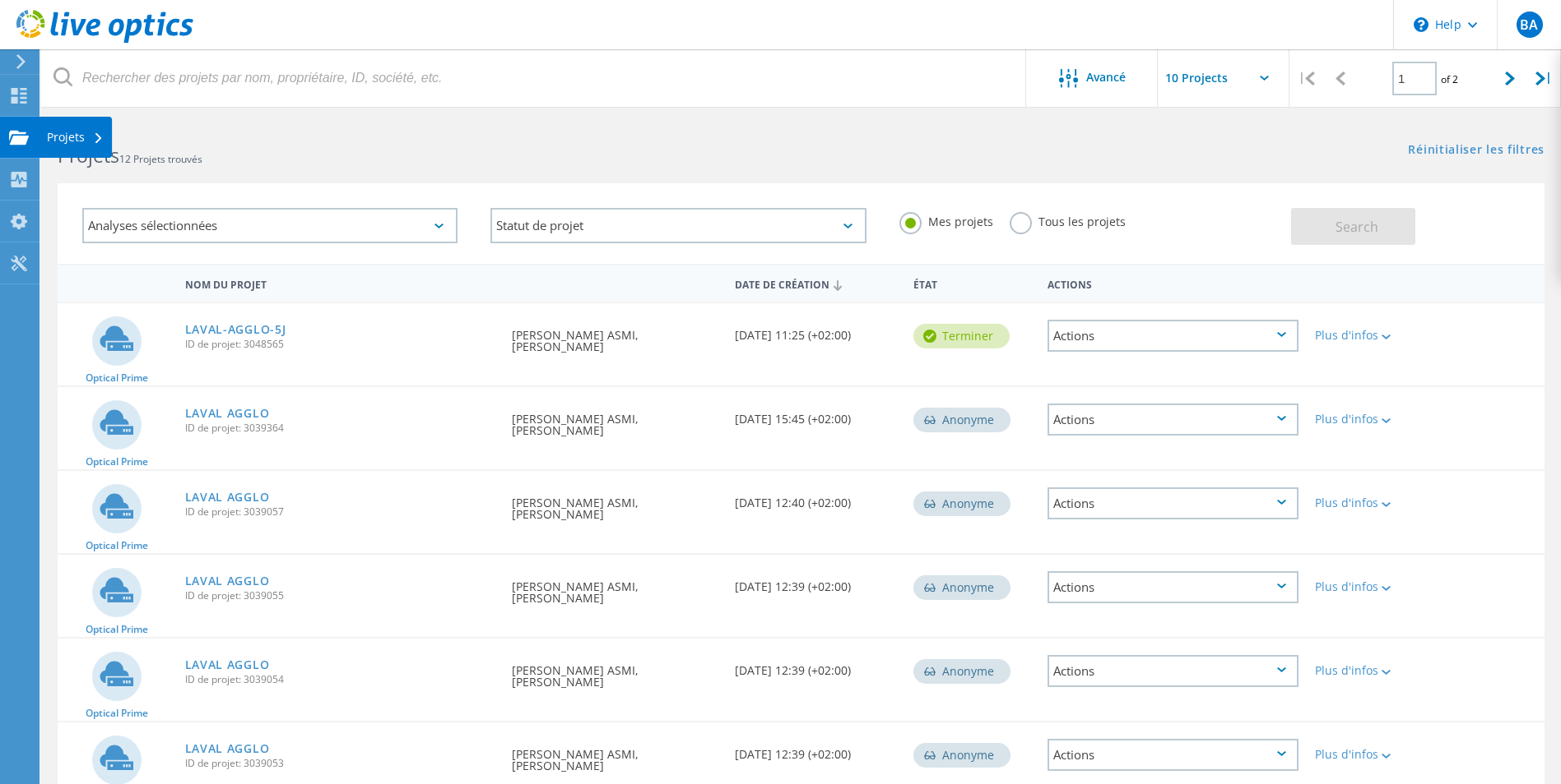
click at [57, 142] on div "Projets" at bounding box center [76, 137] width 57 height 12
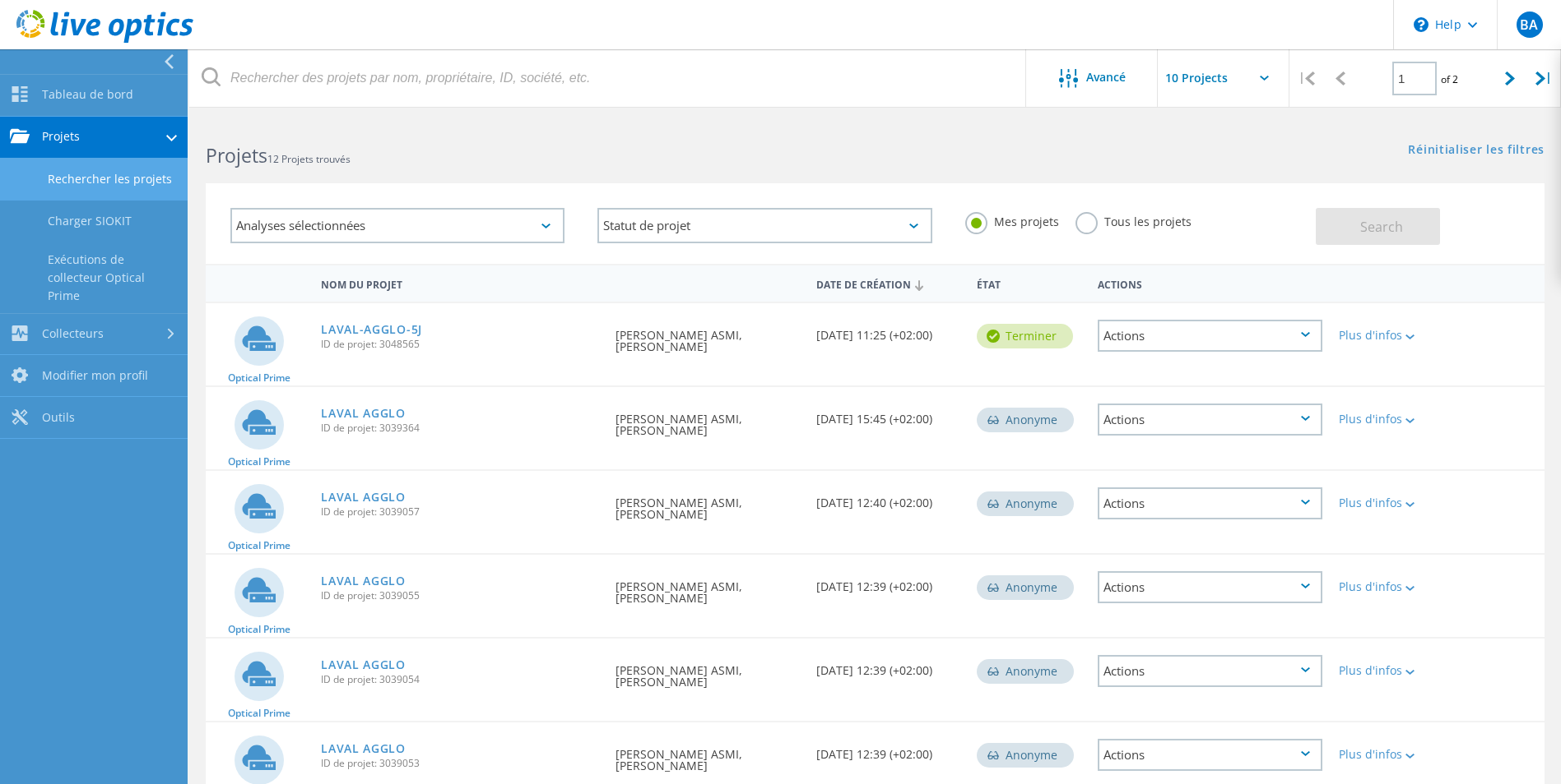
click at [121, 184] on link "Rechercher les projets" at bounding box center [93, 179] width 187 height 42
click at [530, 230] on div "Analyses sélectionnées" at bounding box center [397, 225] width 334 height 35
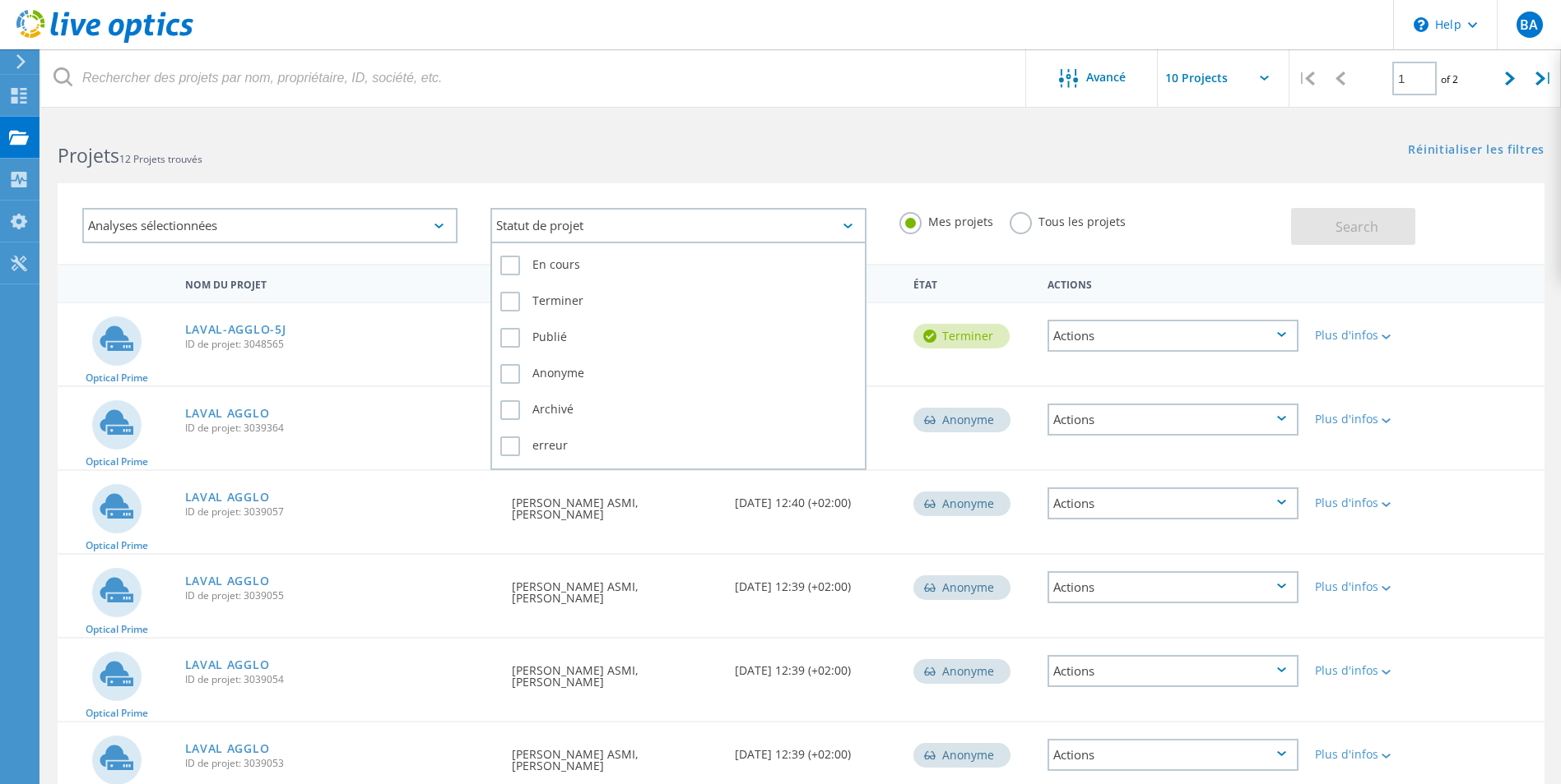
click at [860, 217] on div "Statut de projet" at bounding box center [678, 225] width 376 height 35
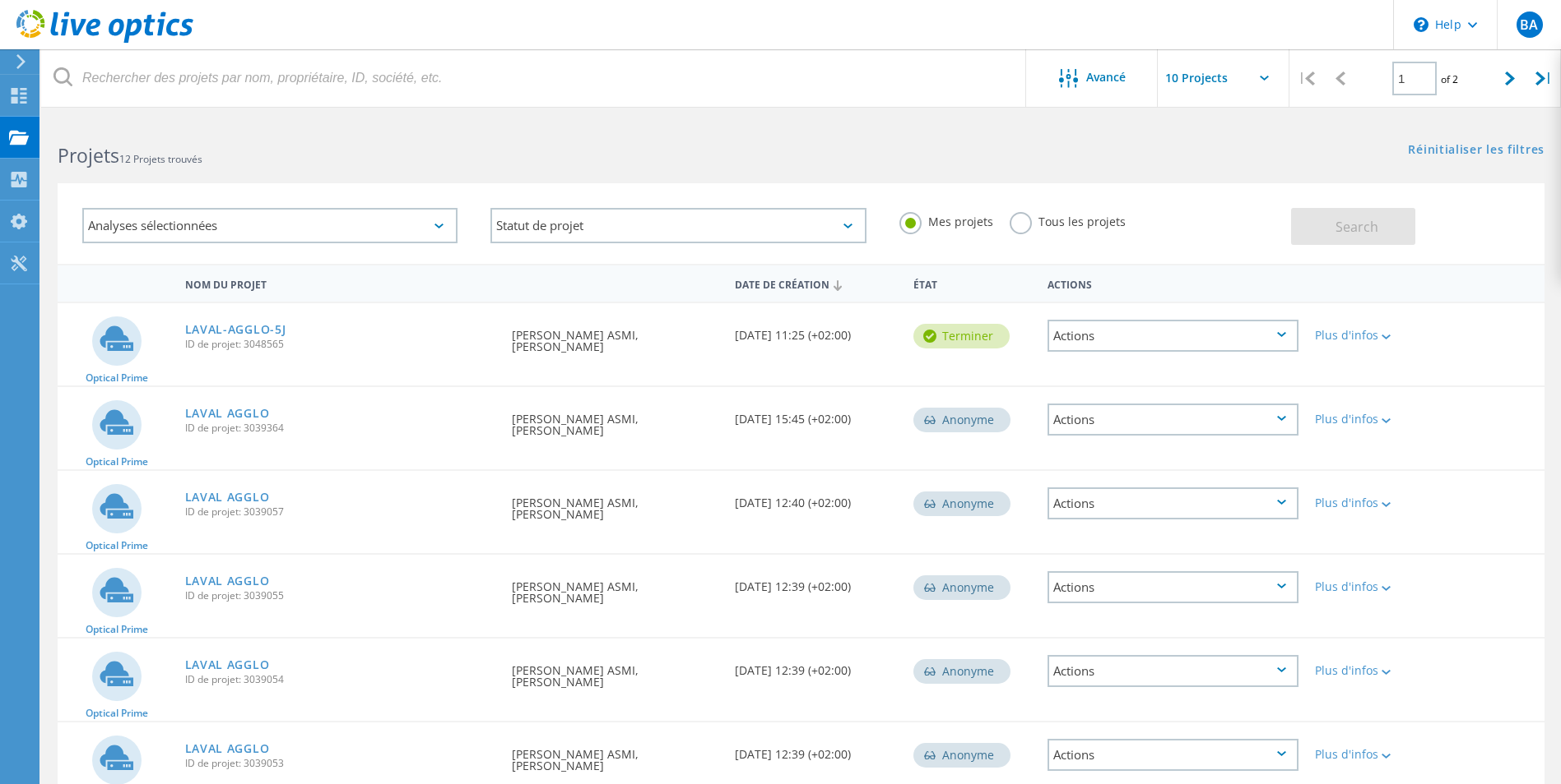
click at [1019, 227] on label "Tous les projets" at bounding box center [1068, 220] width 116 height 16
click at [0, 0] on input "Tous les projets" at bounding box center [0, 0] width 0 height 0
click at [1363, 270] on div at bounding box center [1366, 283] width 120 height 30
click at [1362, 234] on span "Search" at bounding box center [1357, 226] width 43 height 18
click at [261, 749] on link "LAVAL-AGGLO-5J" at bounding box center [235, 750] width 101 height 12
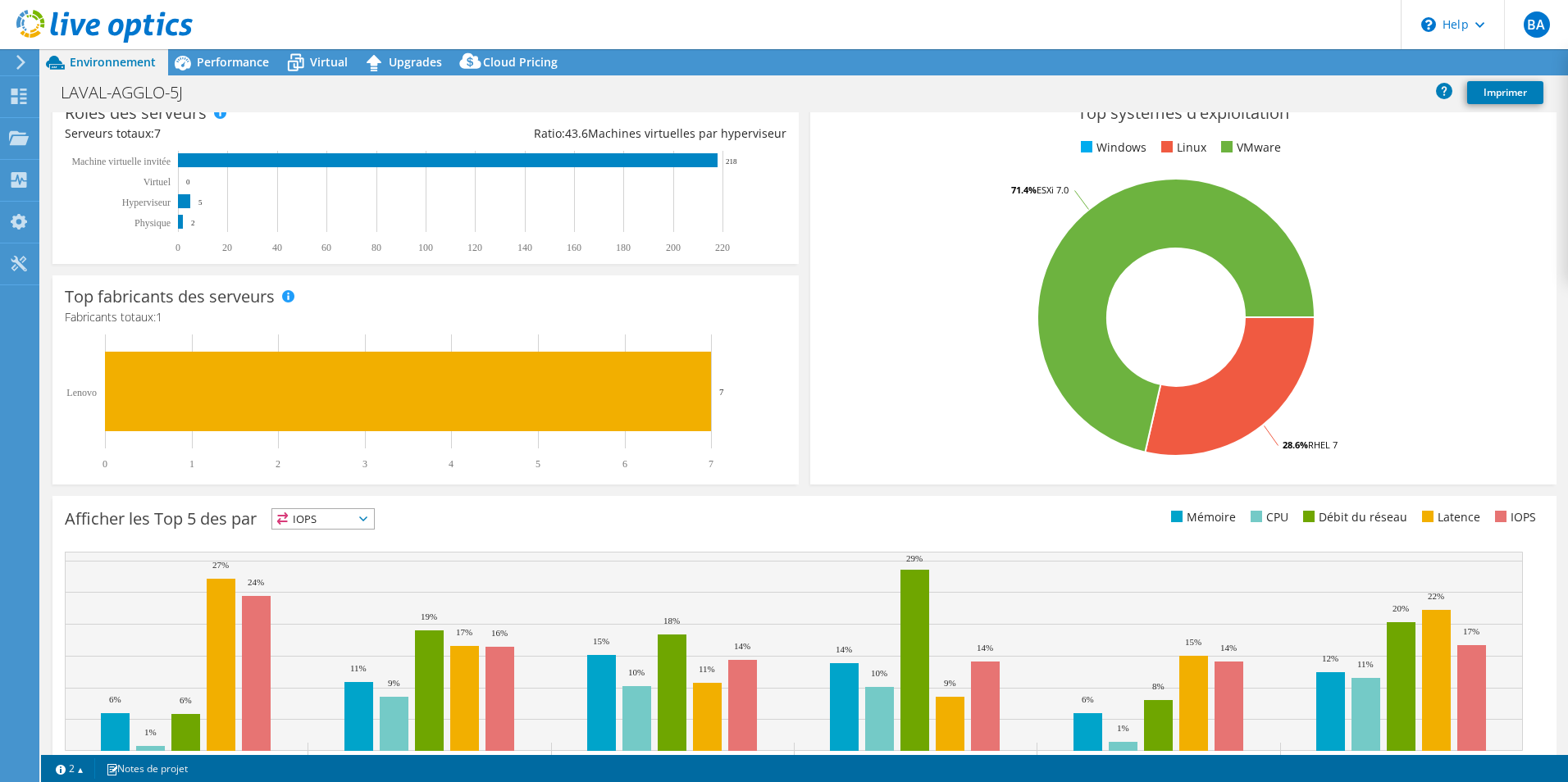
scroll to position [313, 0]
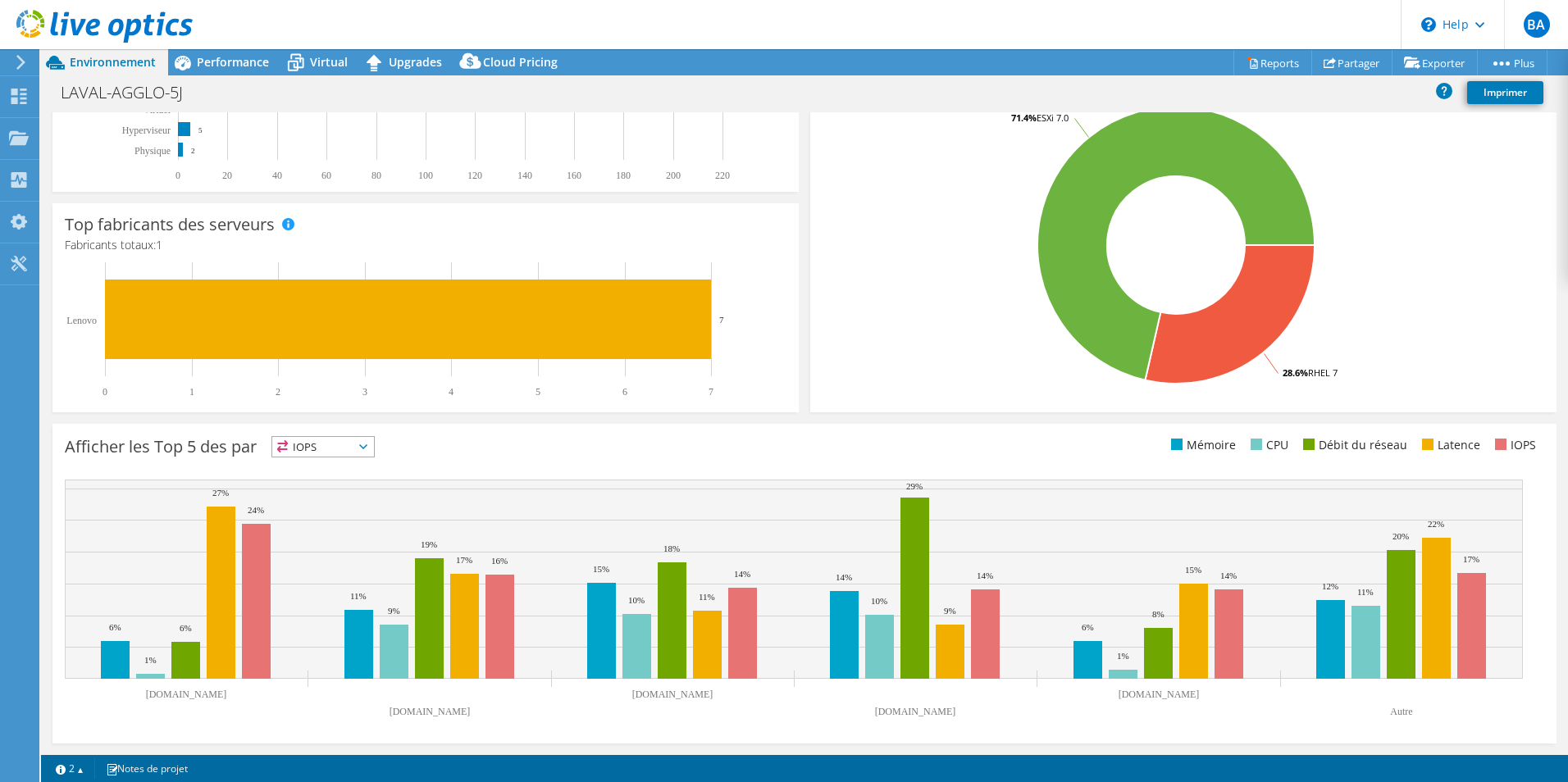
select select "USD"
click at [1275, 66] on link "Reports" at bounding box center [1273, 63] width 79 height 25
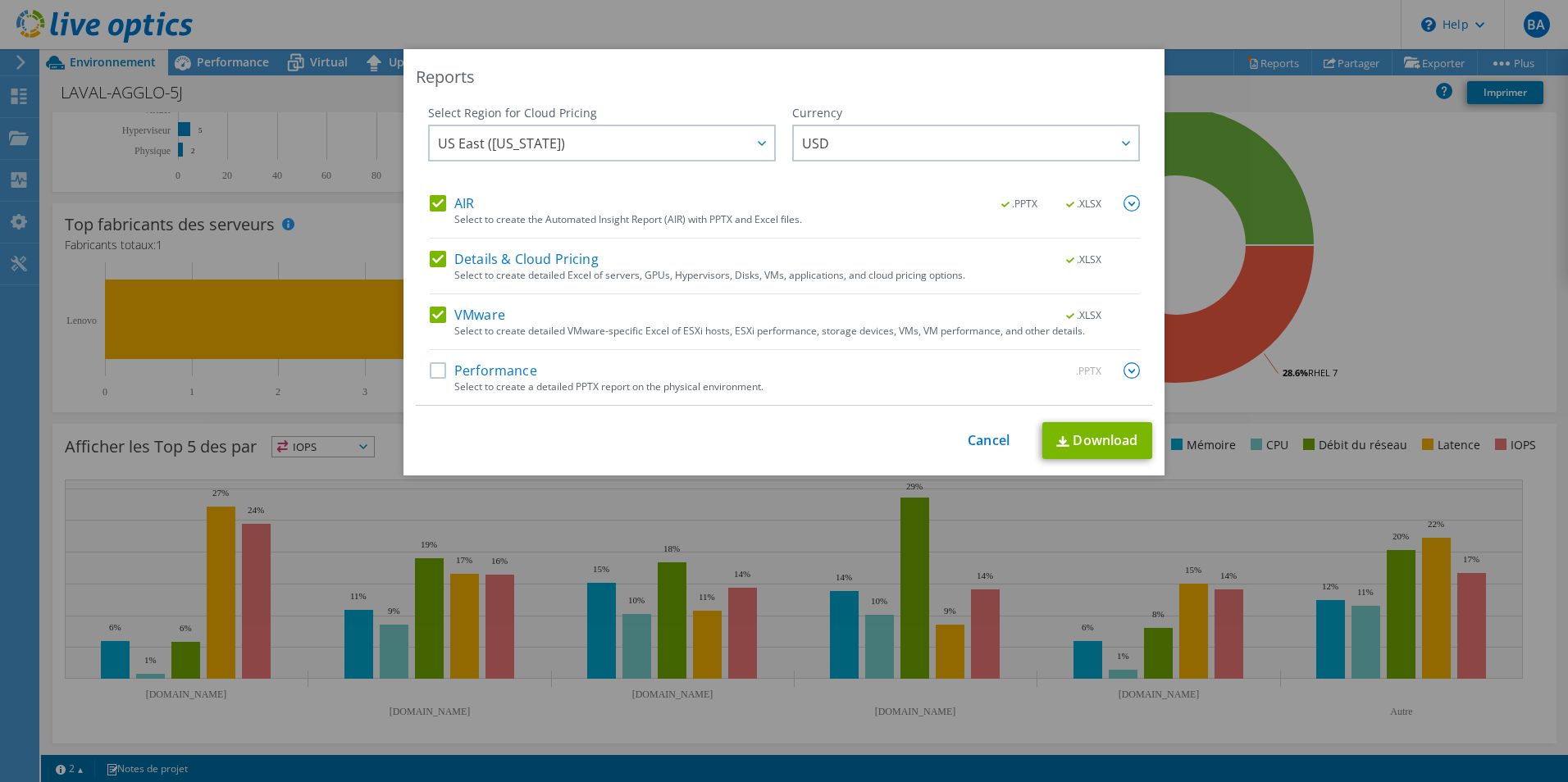
click at [1115, 366] on div ".PPTX" at bounding box center [1093, 371] width 95 height 18
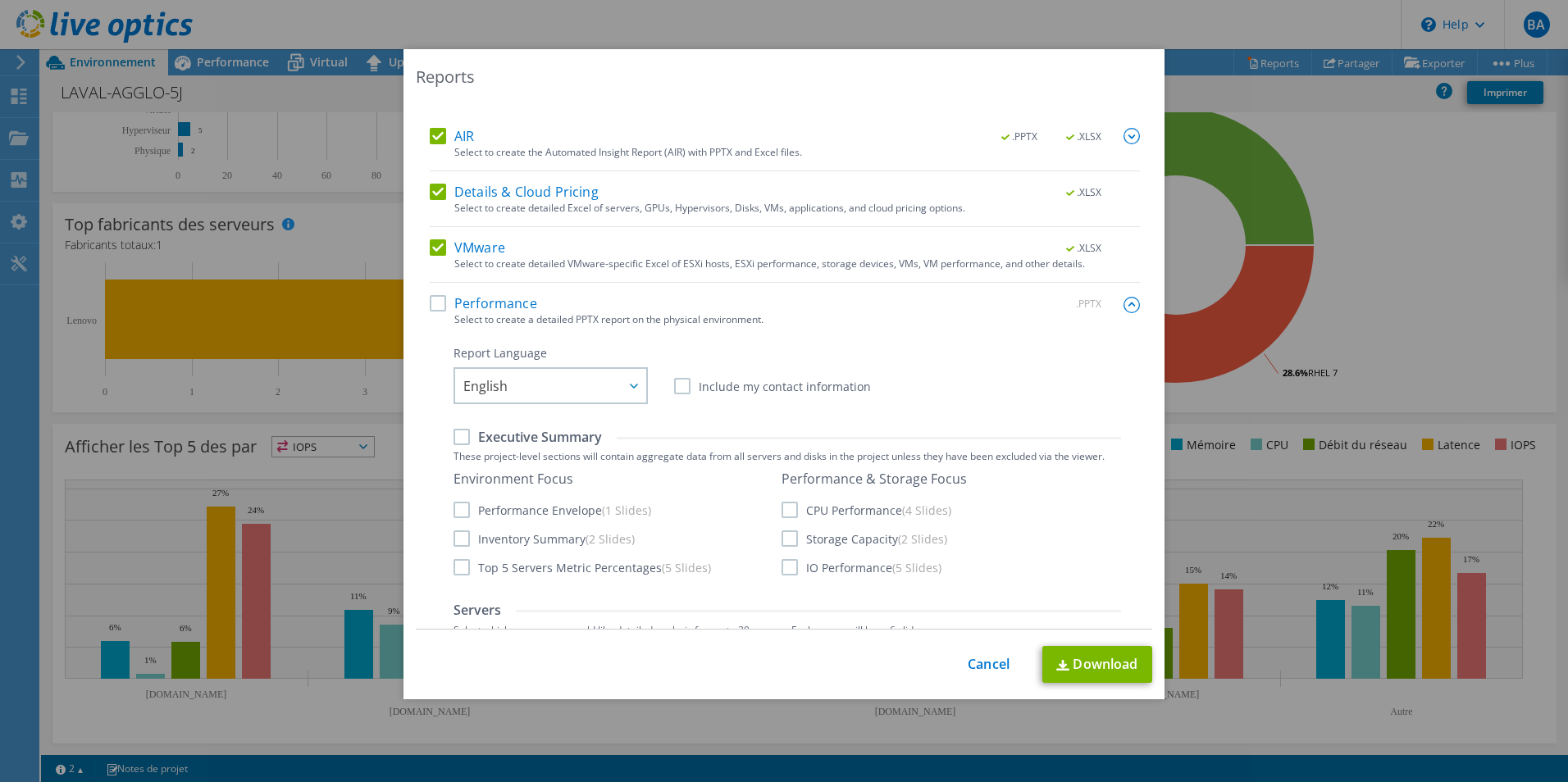
scroll to position [164, 0]
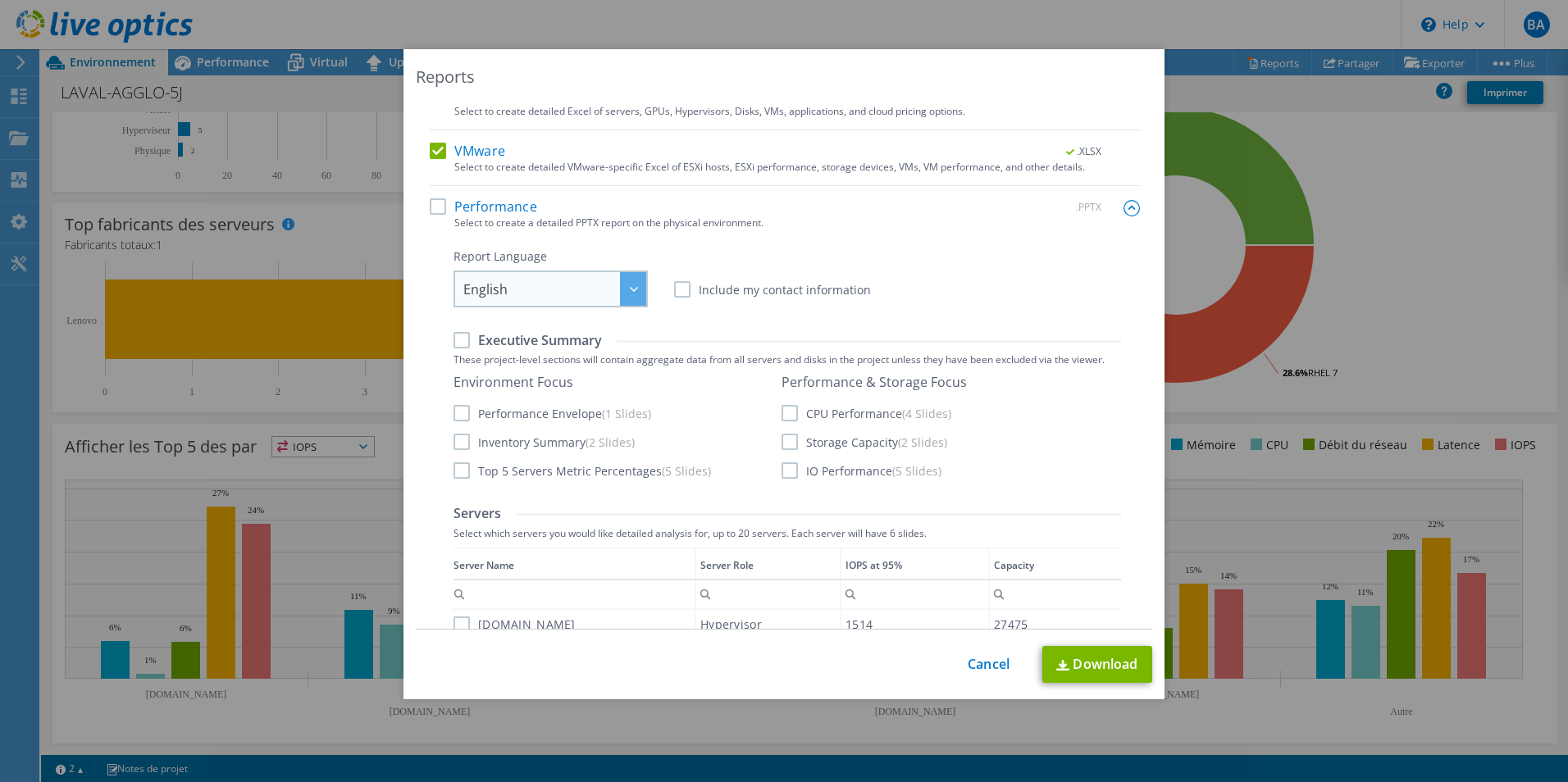
click at [495, 282] on span "English" at bounding box center [485, 293] width 44 height 25
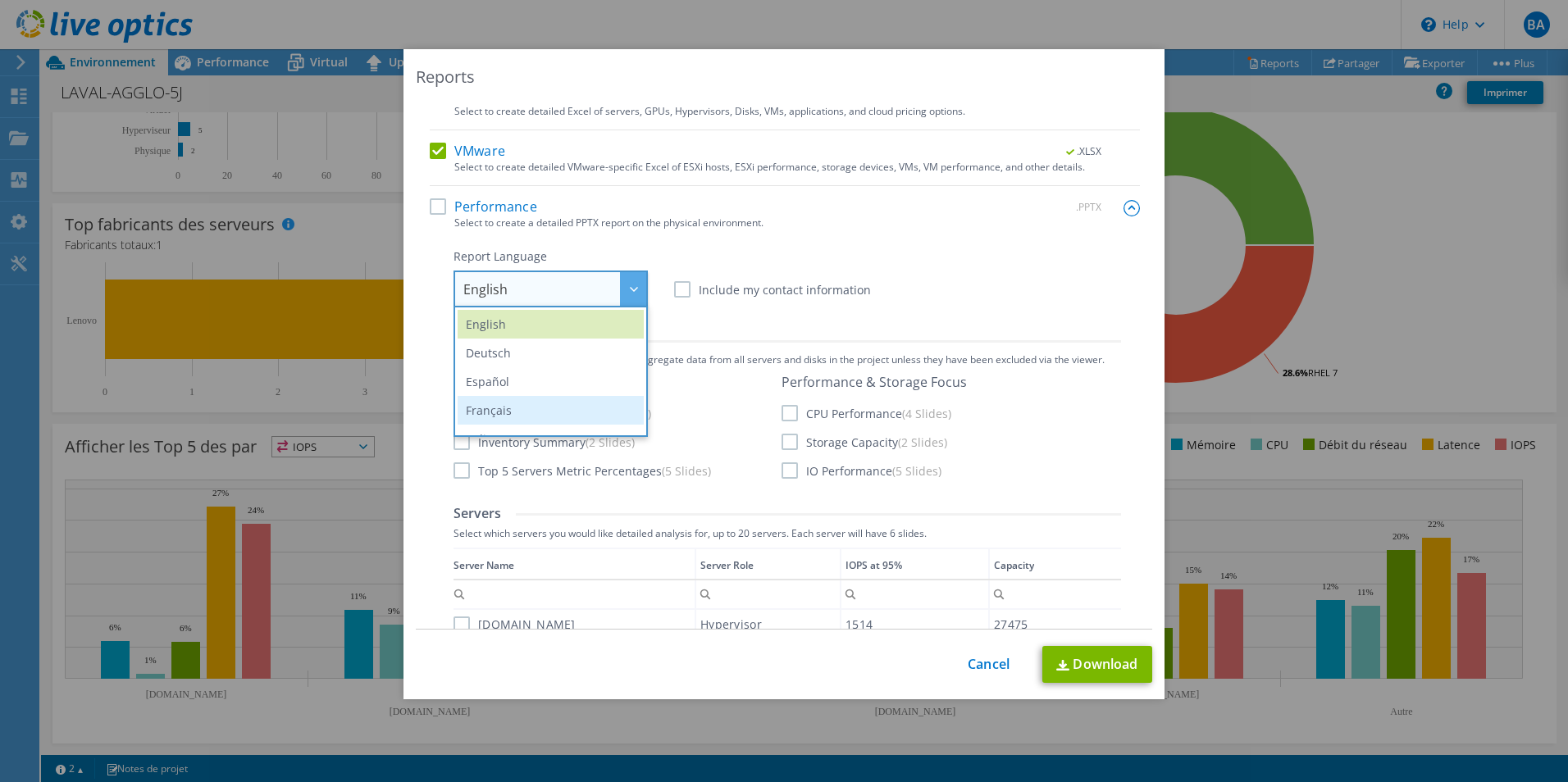
click at [501, 403] on li "Français" at bounding box center [550, 410] width 186 height 28
click at [430, 201] on label "Performance" at bounding box center [484, 206] width 108 height 17
click at [0, 0] on input "Performance" at bounding box center [0, 0] width 0 height 0
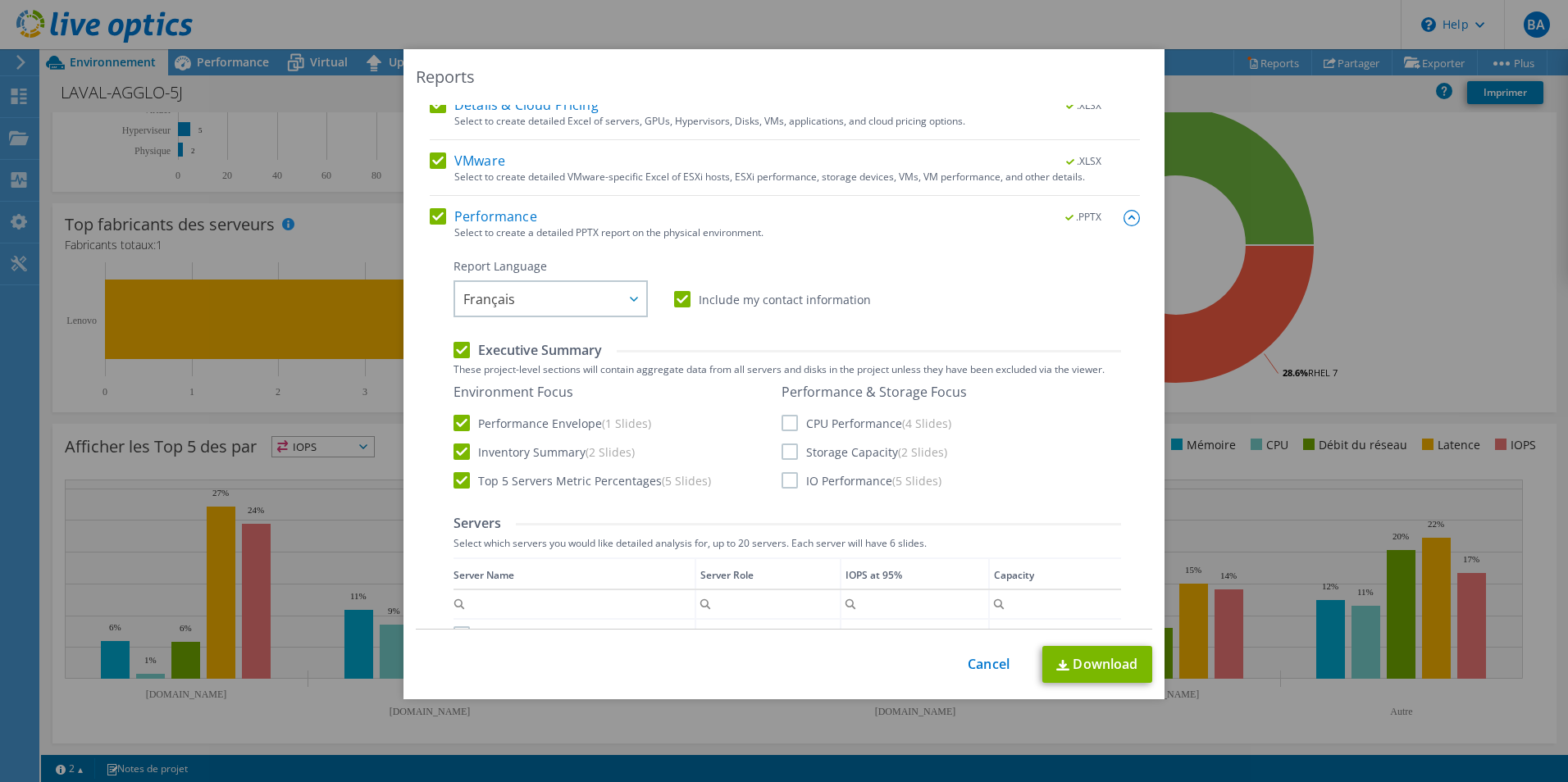
scroll to position [328, 0]
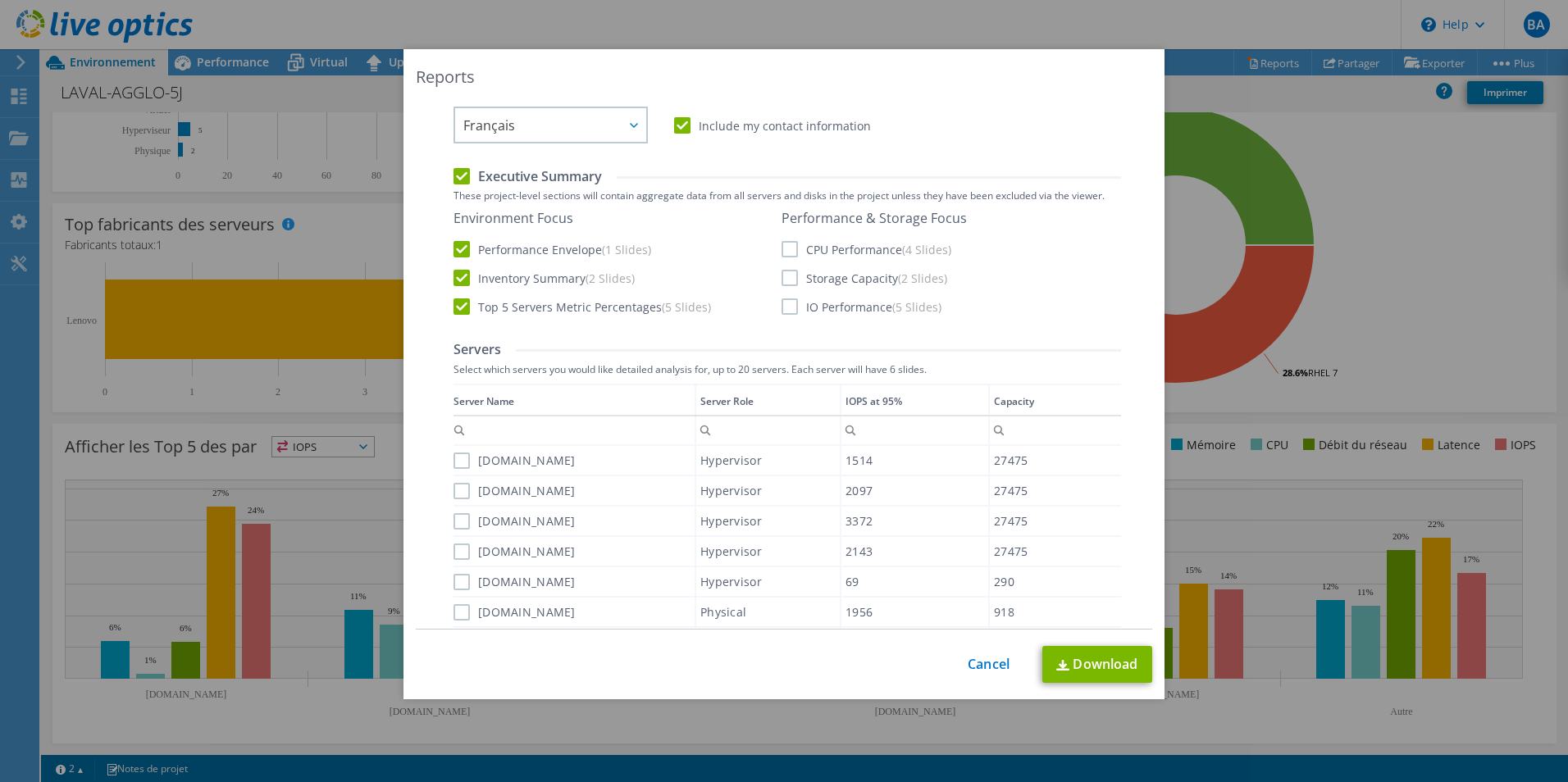
click at [849, 259] on div "Performance & Storage Focus CPU Performance (4 Slides) Storage Capacity (2 Slid…" at bounding box center [875, 262] width 186 height 105
click at [852, 247] on label "CPU Performance (4 Slides)" at bounding box center [867, 249] width 170 height 17
click at [0, 0] on input "CPU Performance (4 Slides)" at bounding box center [0, 0] width 0 height 0
click at [844, 275] on label "Storage Capacity (2 Slides)" at bounding box center [864, 278] width 165 height 17
click at [0, 0] on input "Storage Capacity (2 Slides)" at bounding box center [0, 0] width 0 height 0
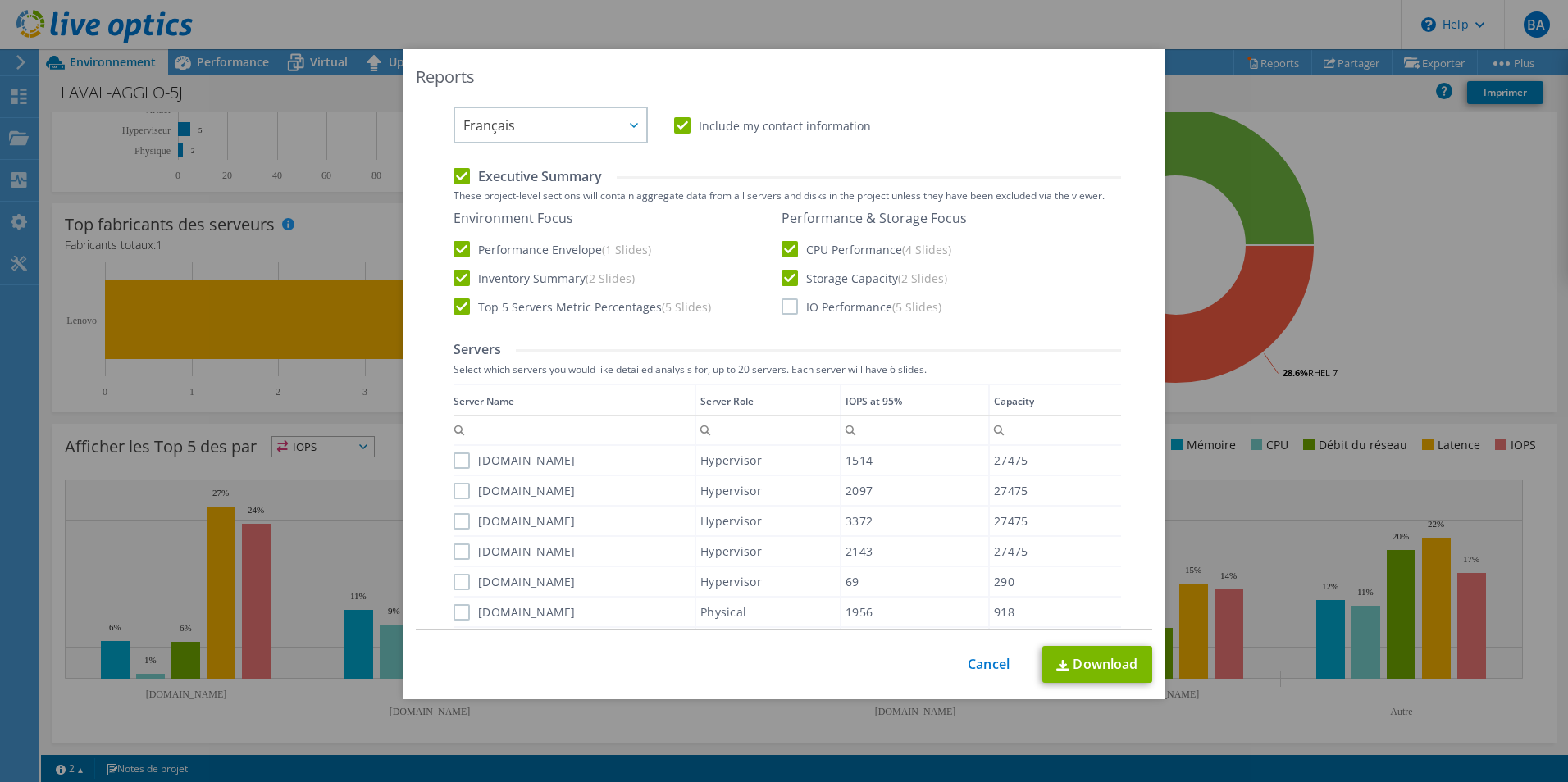
click at [833, 303] on label "IO Performance (5 Slides)" at bounding box center [862, 306] width 160 height 17
click at [0, 0] on input "IO Performance (5 Slides)" at bounding box center [0, 0] width 0 height 0
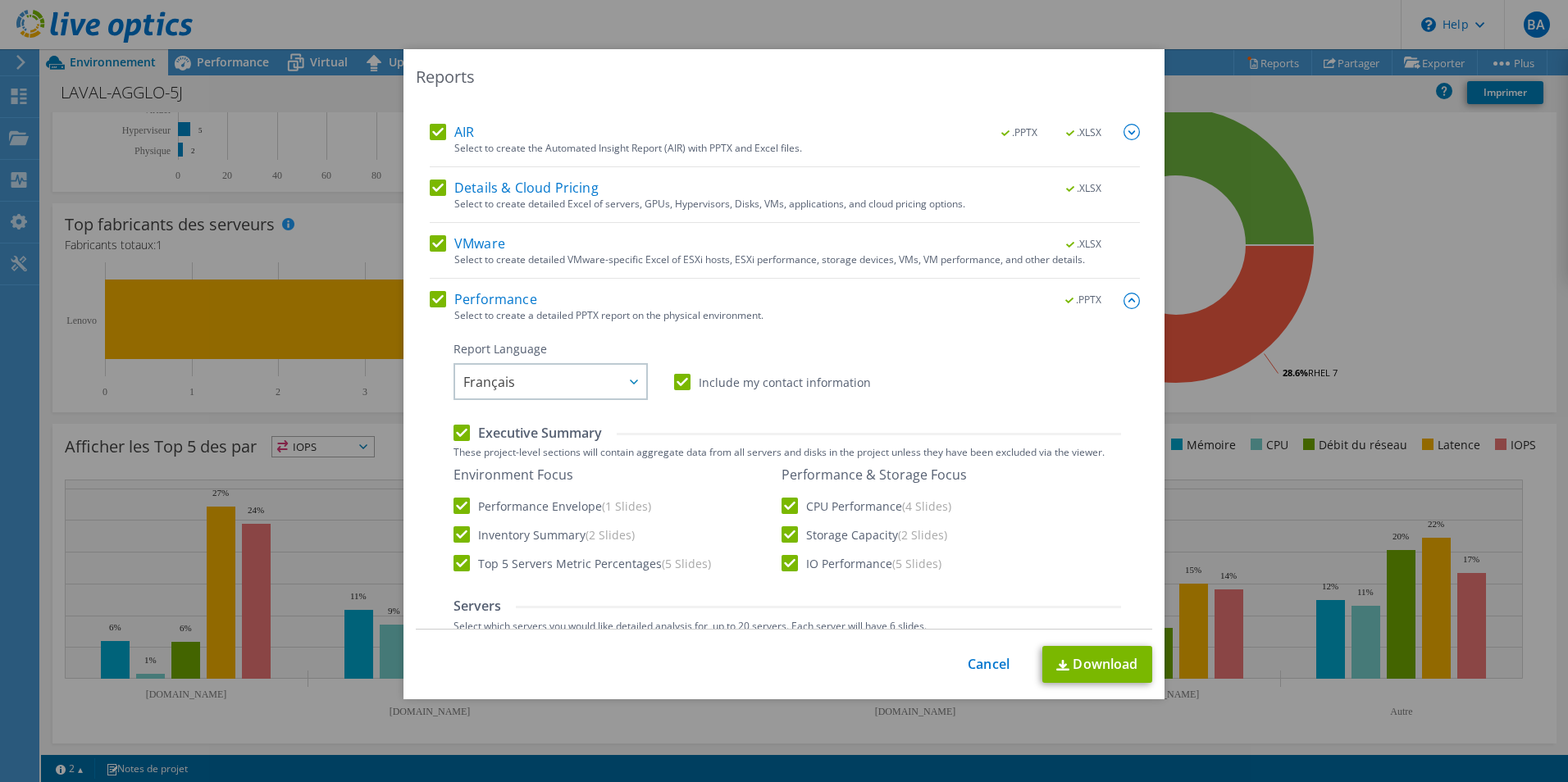
scroll to position [0, 0]
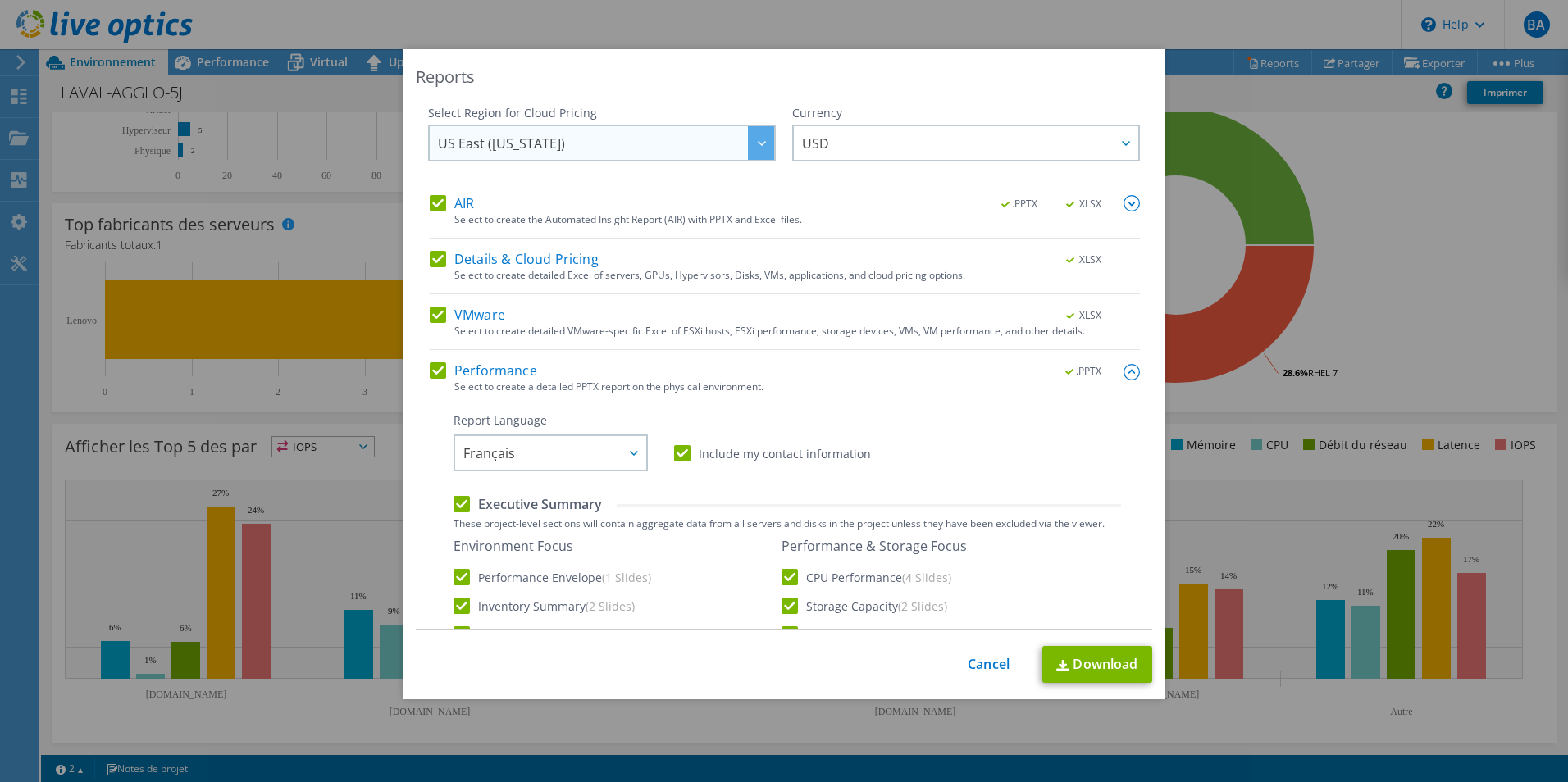
click at [689, 152] on span "US East ([US_STATE])" at bounding box center [606, 143] width 336 height 33
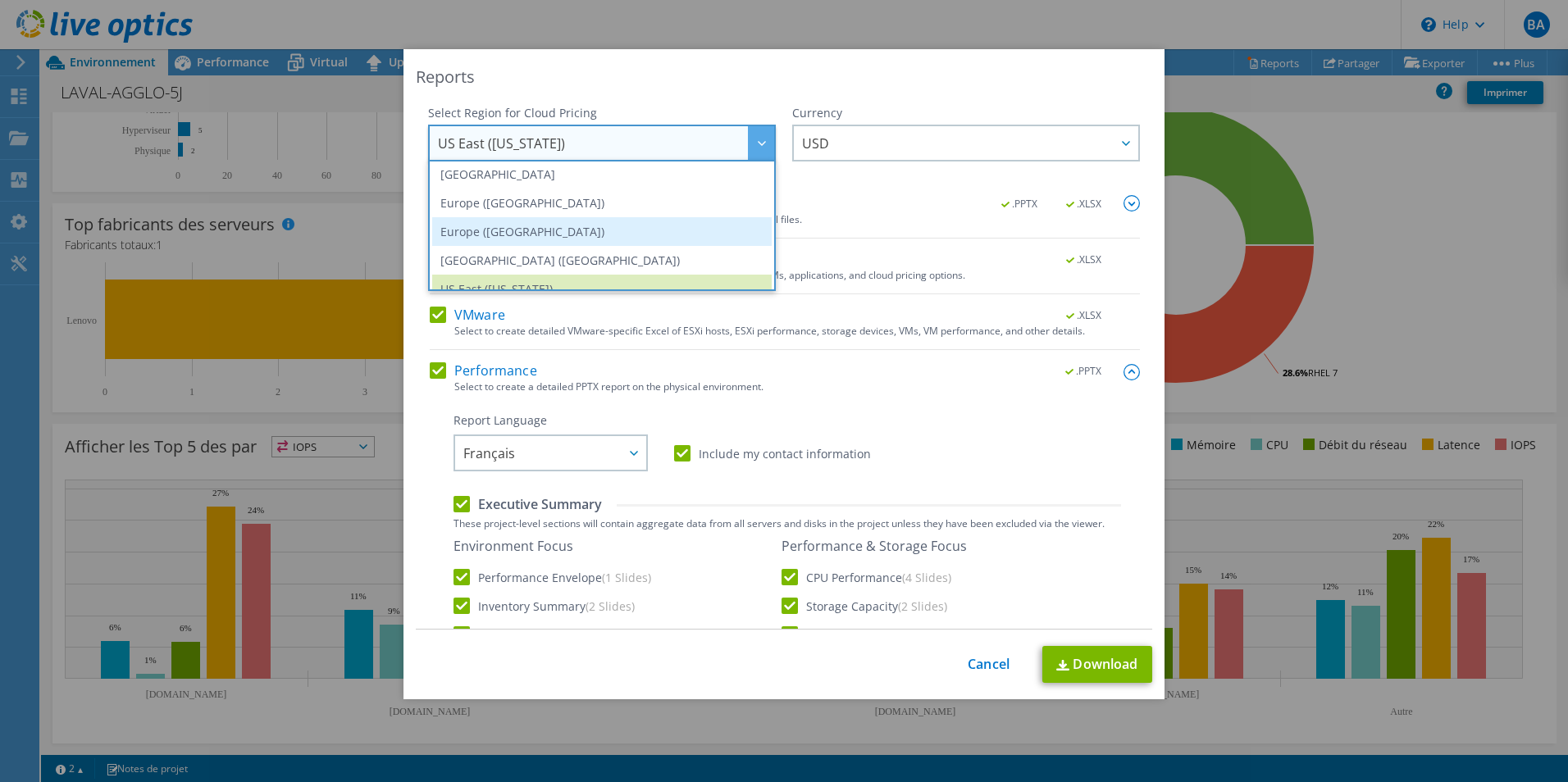
scroll to position [140, 0]
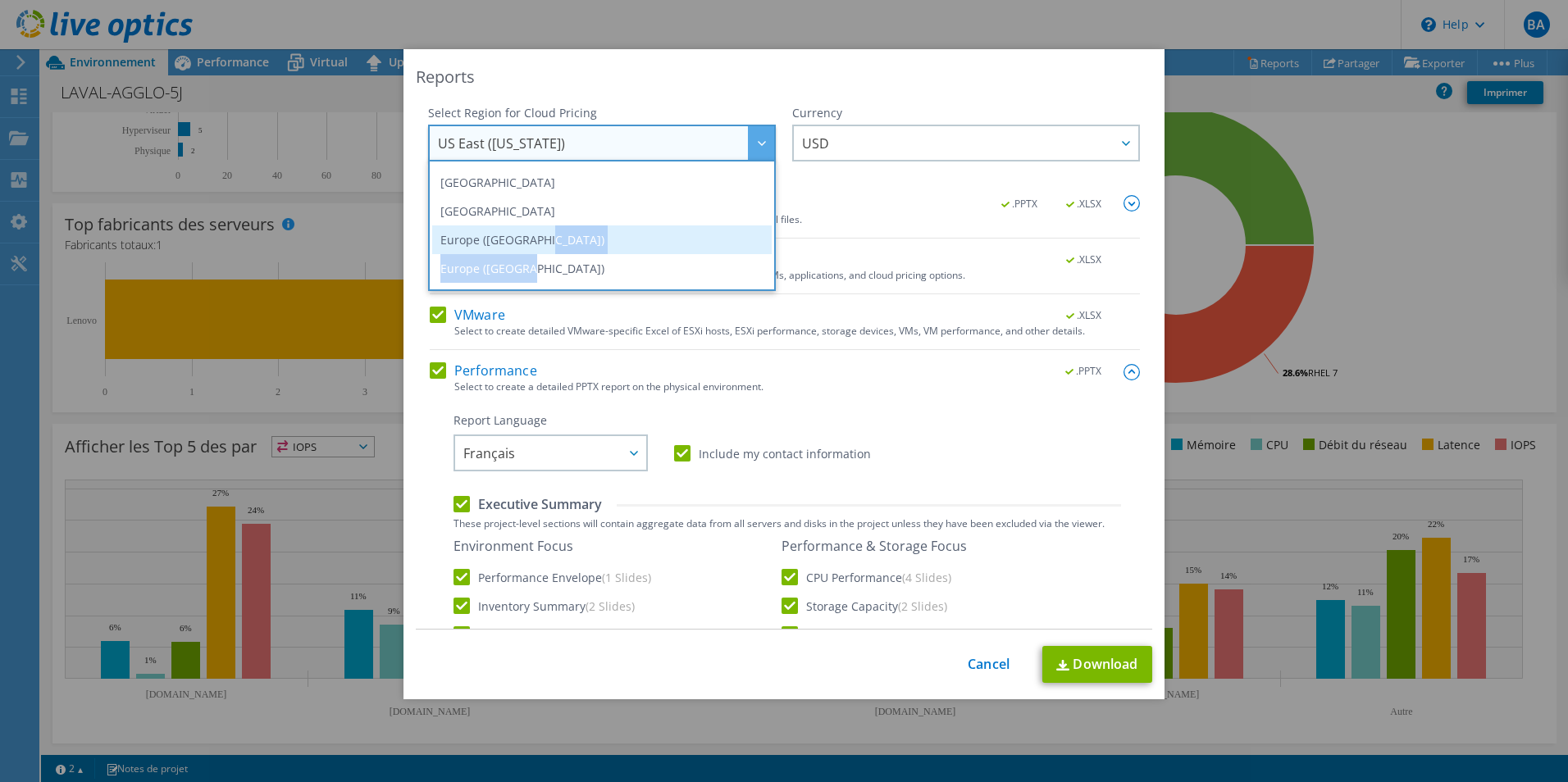
drag, startPoint x: 645, startPoint y: 194, endPoint x: 586, endPoint y: 238, distance: 73.6
click at [586, 238] on ul "Asia Pacific ([GEOGRAPHIC_DATA]) [GEOGRAPHIC_DATA] ([GEOGRAPHIC_DATA]) [GEOGRAP…" at bounding box center [602, 226] width 348 height 131
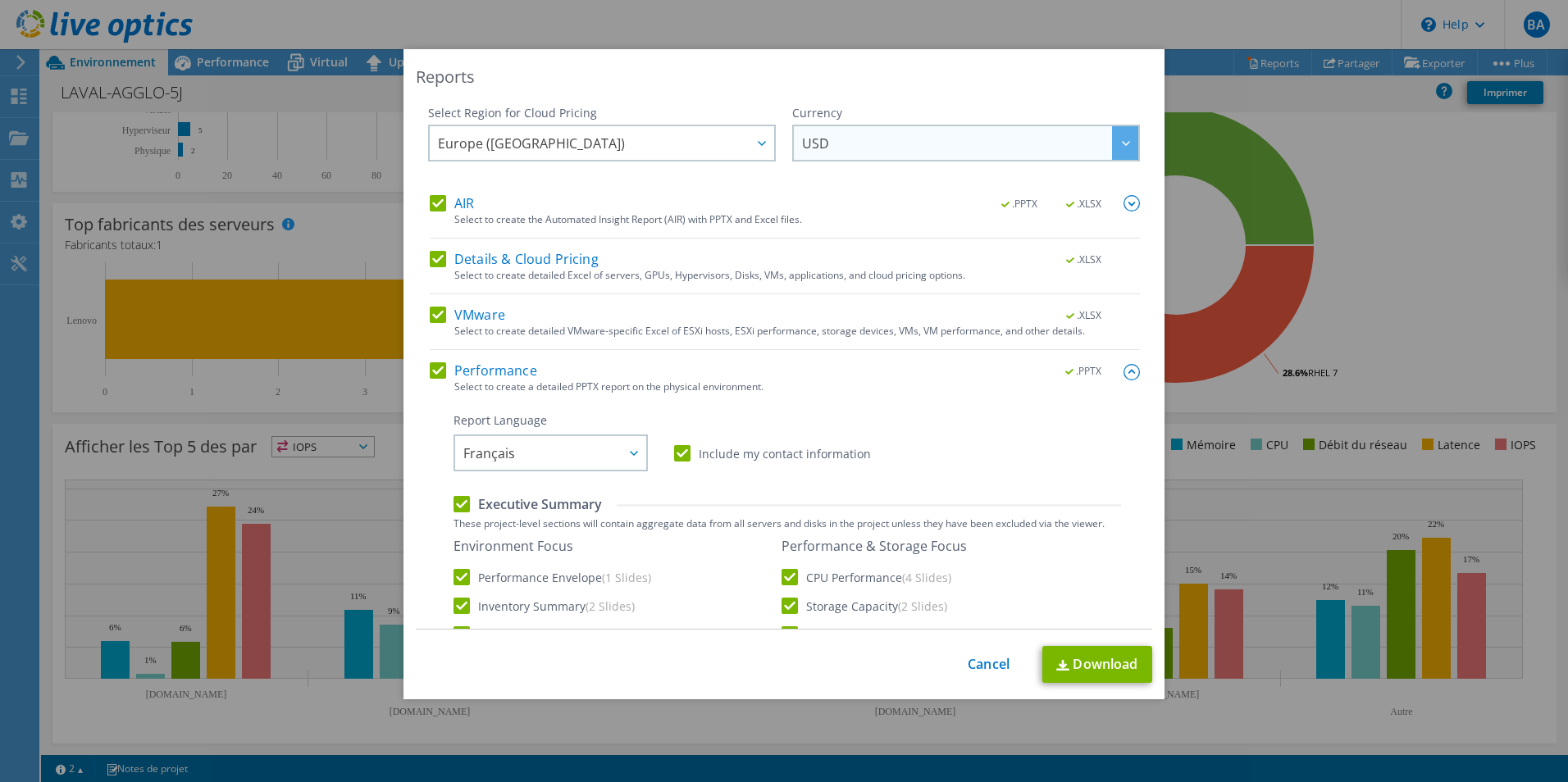
drag, startPoint x: 586, startPoint y: 238, endPoint x: 816, endPoint y: 145, distance: 248.1
click at [816, 145] on span "USD" at bounding box center [816, 148] width 27 height 25
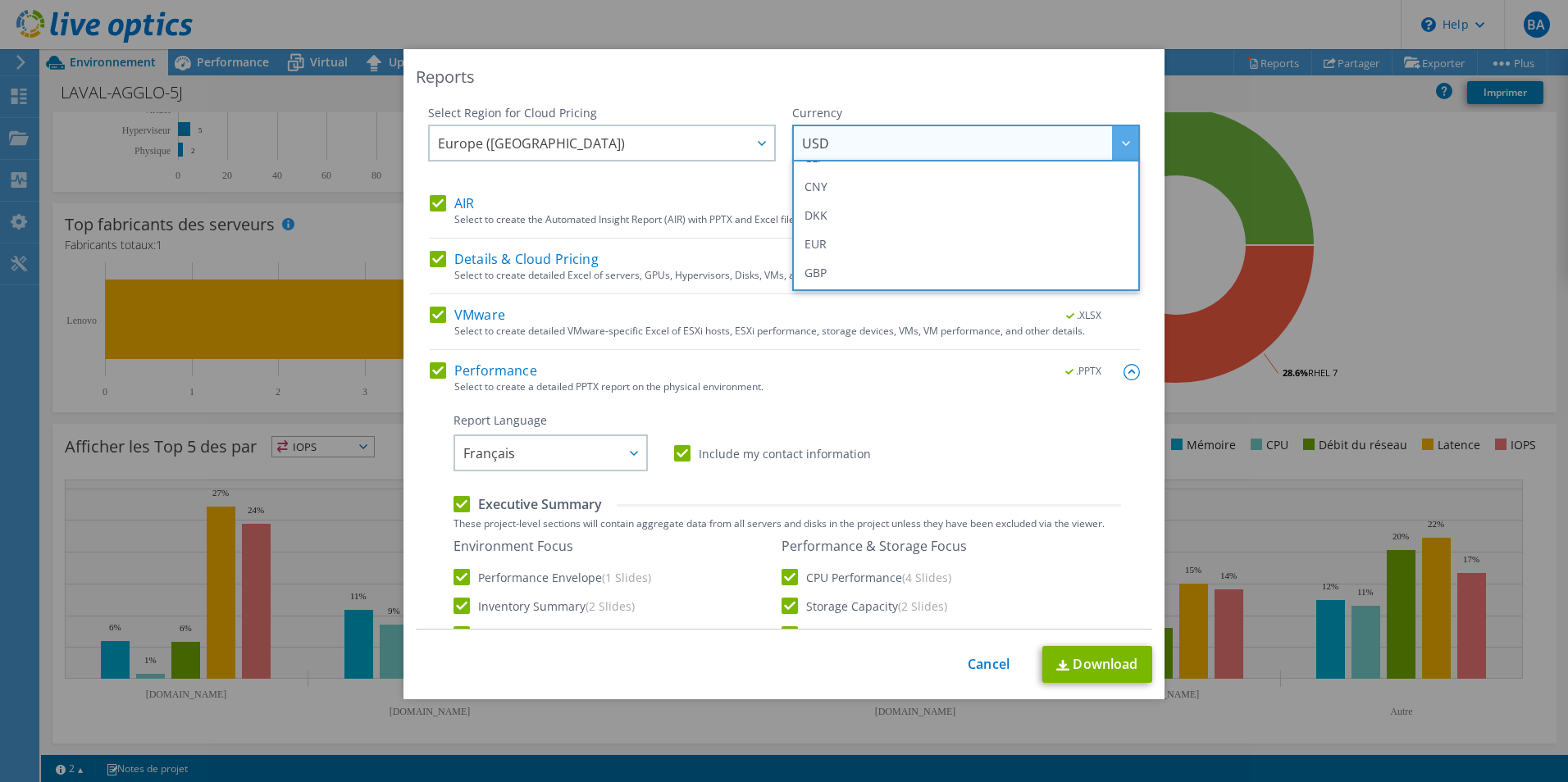
scroll to position [246, 0]
click at [839, 172] on li "EUR" at bounding box center [966, 161] width 339 height 28
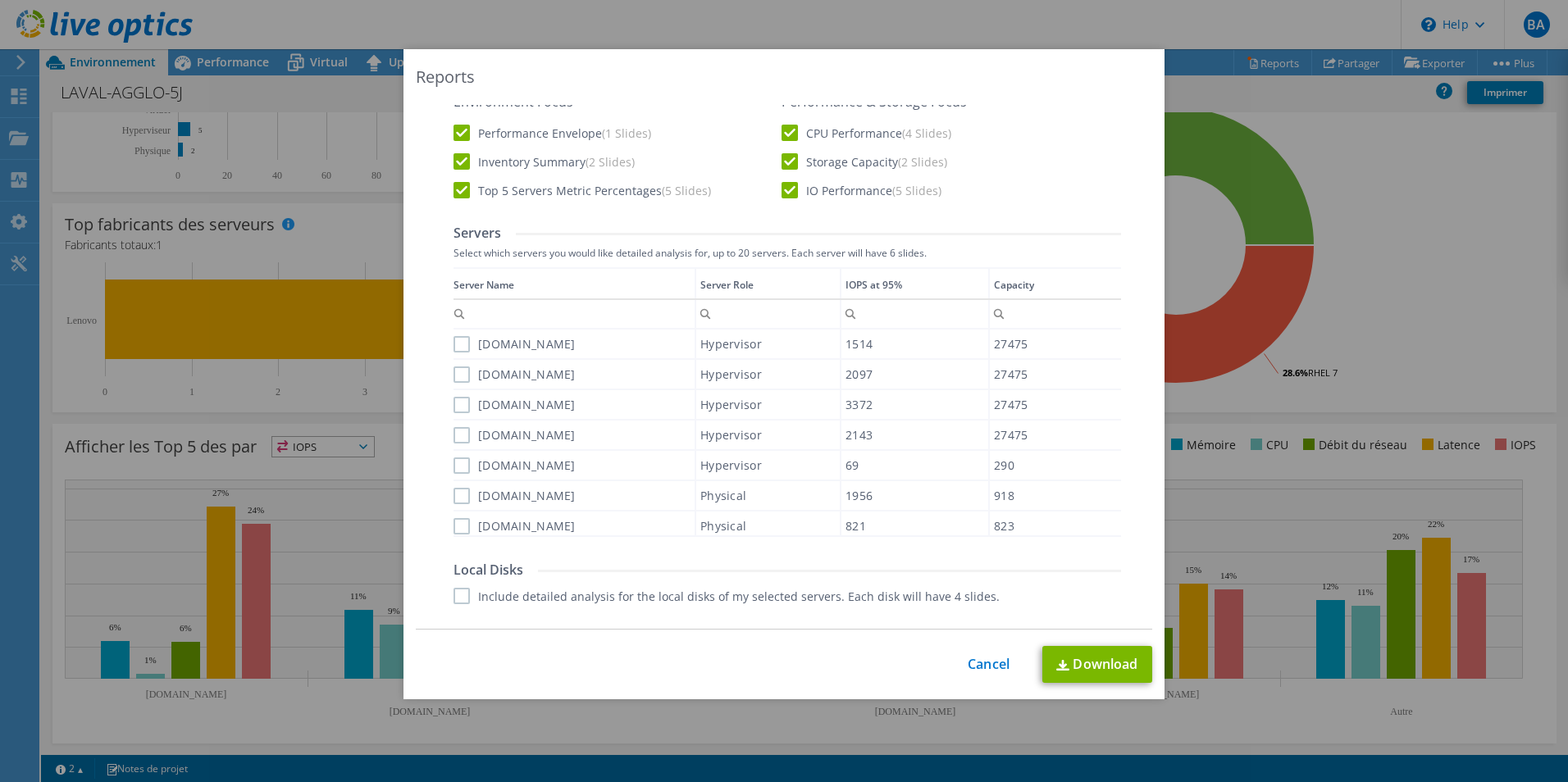
scroll to position [411, 0]
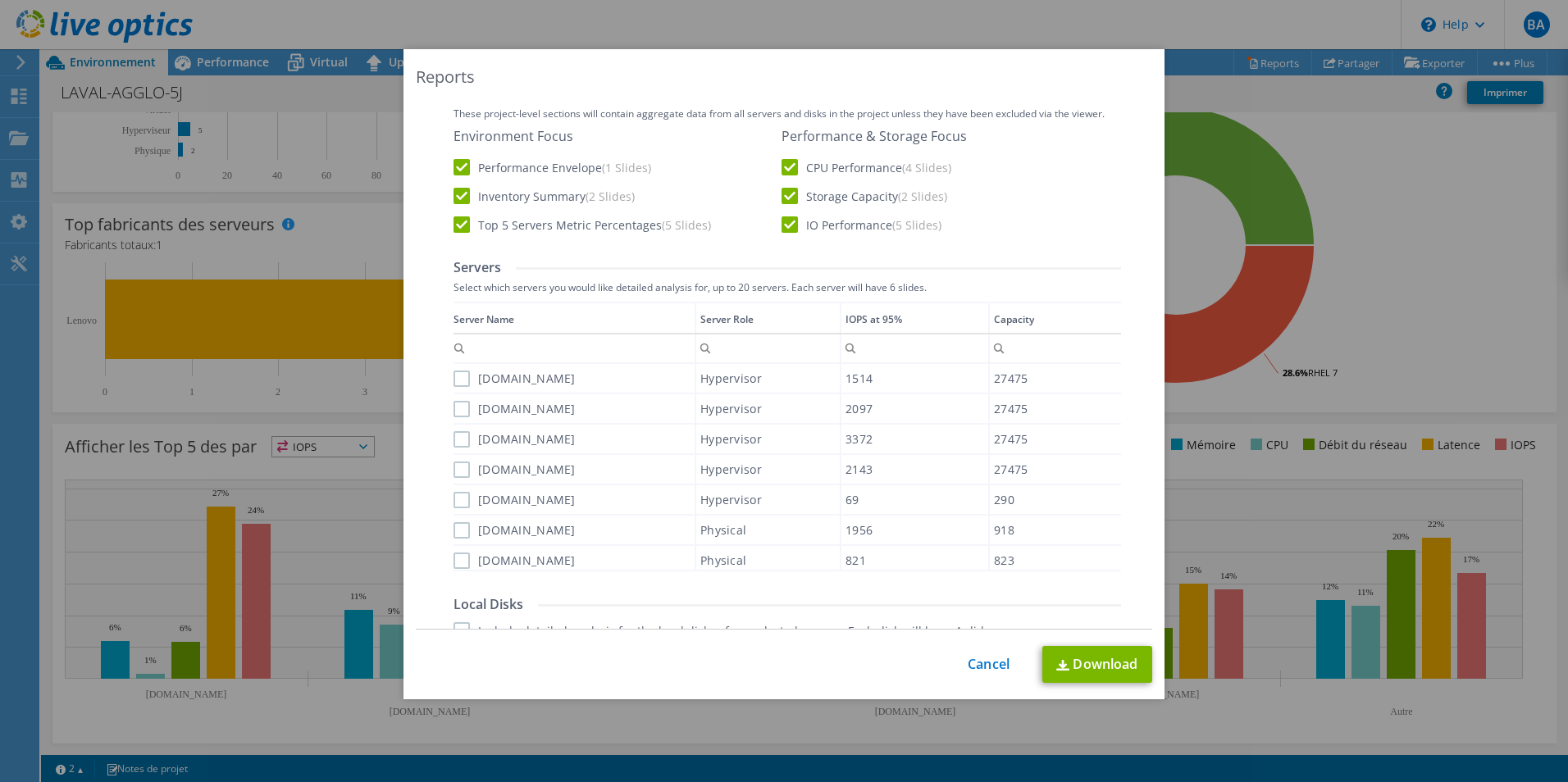
click at [454, 378] on label "[DOMAIN_NAME]" at bounding box center [514, 378] width 122 height 17
click at [0, 0] on input "[DOMAIN_NAME]" at bounding box center [0, 0] width 0 height 0
click at [454, 411] on label "[DOMAIN_NAME]" at bounding box center [514, 409] width 122 height 17
click at [0, 0] on input "[DOMAIN_NAME]" at bounding box center [0, 0] width 0 height 0
click at [459, 439] on label "[DOMAIN_NAME]" at bounding box center [514, 439] width 122 height 17
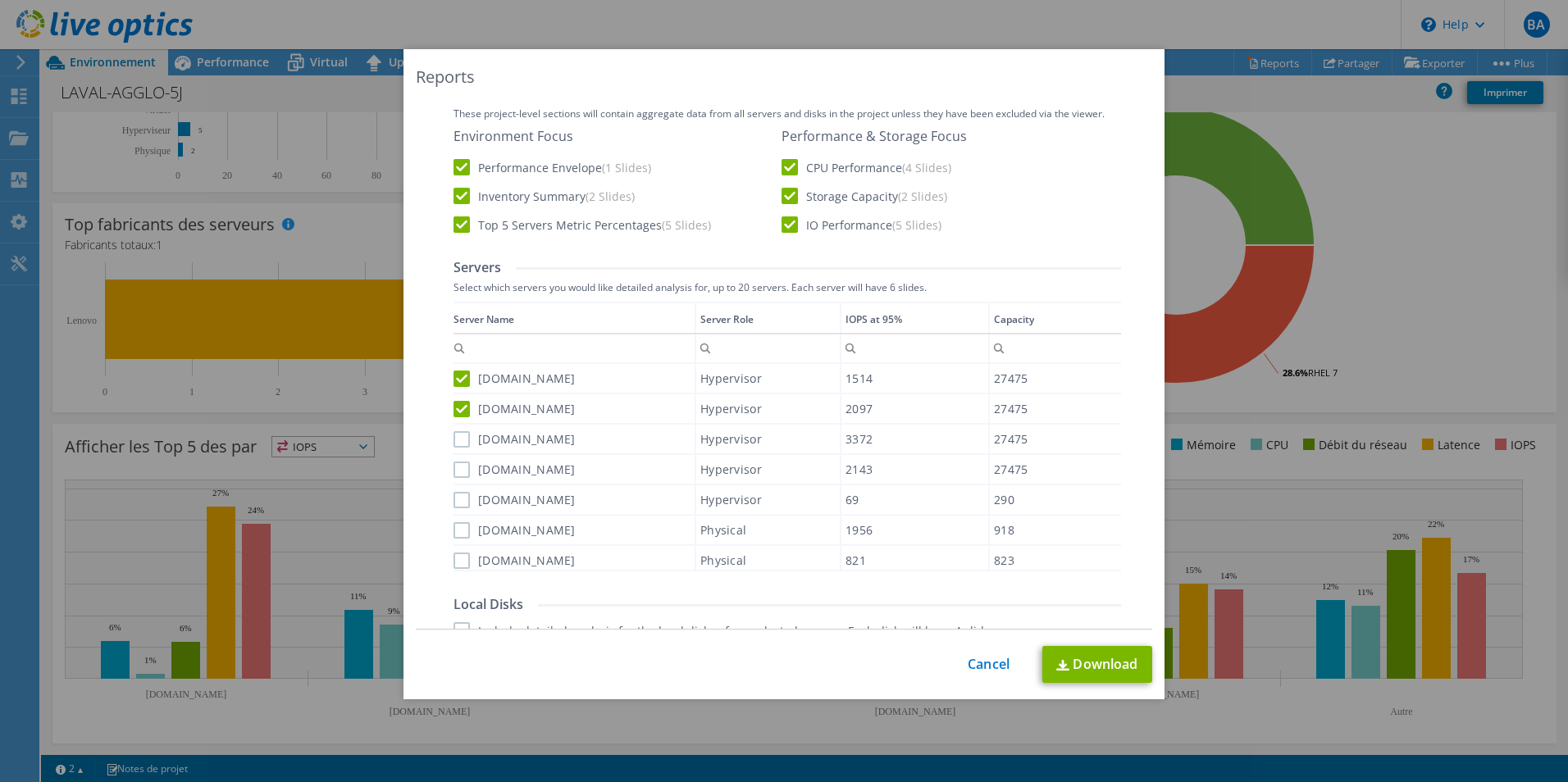
click at [0, 0] on input "[DOMAIN_NAME]" at bounding box center [0, 0] width 0 height 0
click at [457, 466] on label "[DOMAIN_NAME]" at bounding box center [514, 469] width 122 height 17
click at [0, 0] on input "[DOMAIN_NAME]" at bounding box center [0, 0] width 0 height 0
click at [454, 499] on div "Data grid" at bounding box center [455, 431] width 3 height 258
click at [455, 535] on label "[DOMAIN_NAME]" at bounding box center [514, 530] width 122 height 17
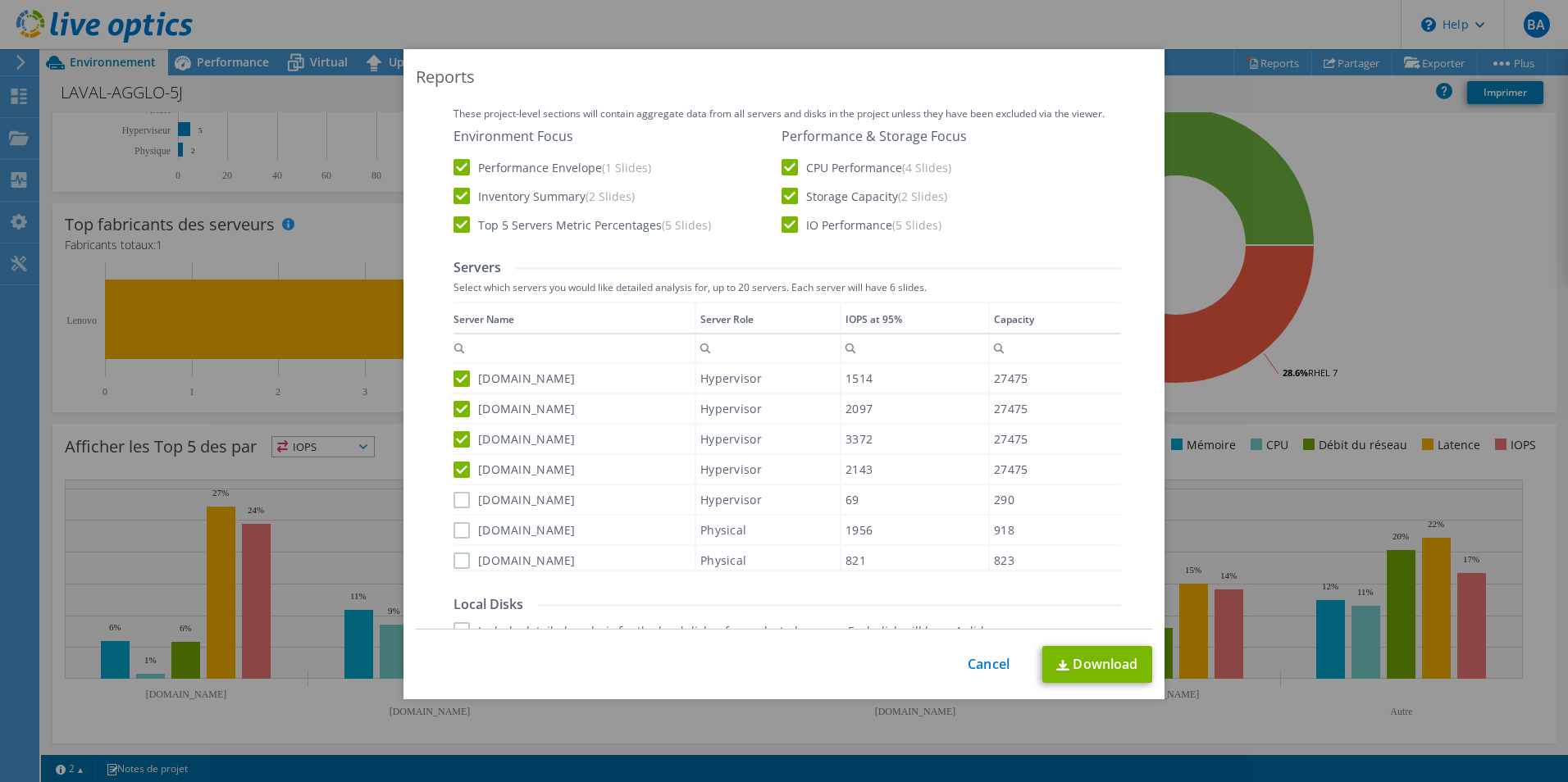
click at [0, 0] on input "[DOMAIN_NAME]" at bounding box center [0, 0] width 0 height 0
click at [462, 500] on label "[DOMAIN_NAME]" at bounding box center [514, 500] width 122 height 17
click at [0, 0] on input "[DOMAIN_NAME]" at bounding box center [0, 0] width 0 height 0
click at [458, 557] on label "[DOMAIN_NAME]" at bounding box center [514, 561] width 122 height 17
click at [0, 0] on input "[DOMAIN_NAME]" at bounding box center [0, 0] width 0 height 0
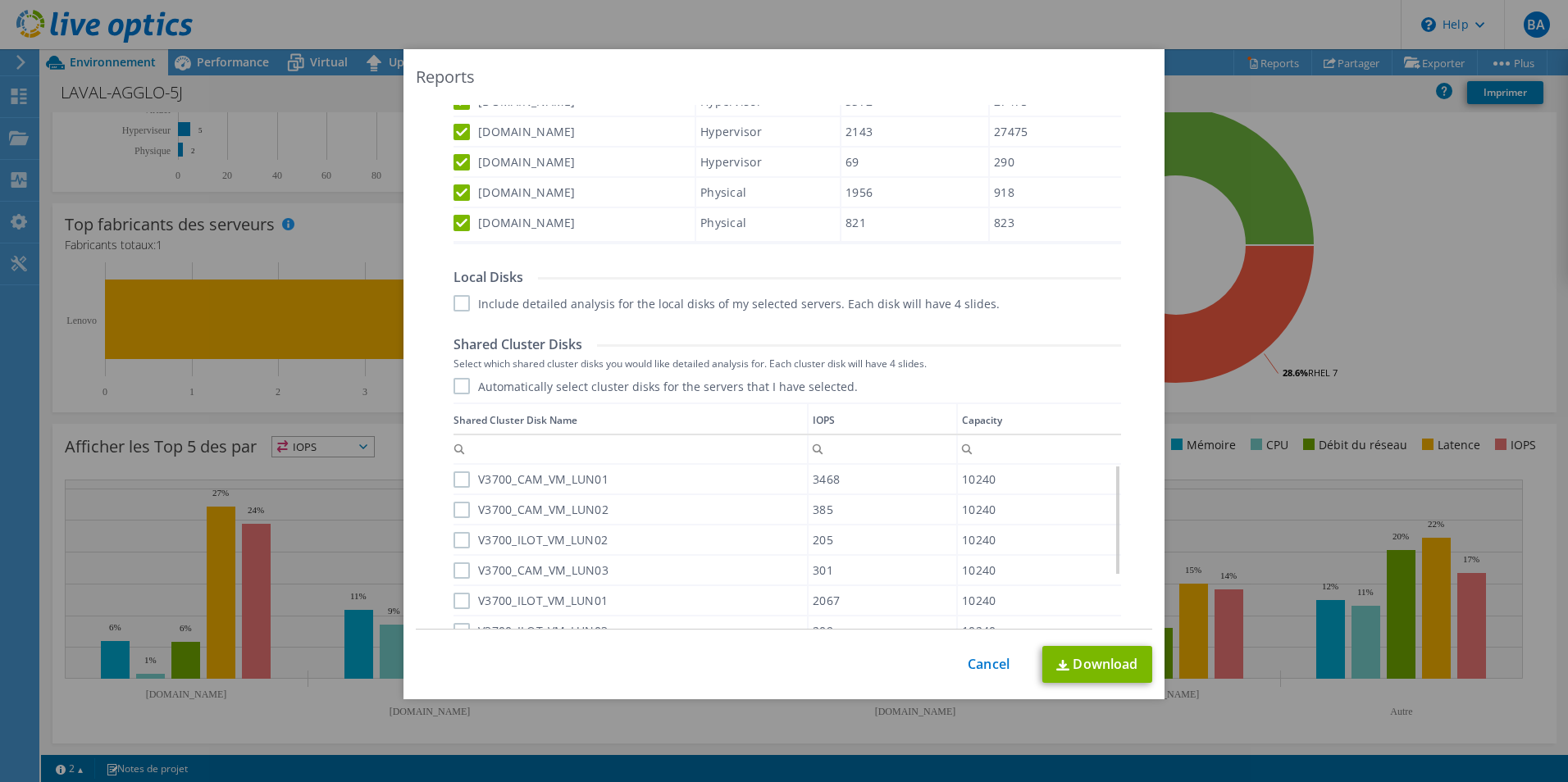
scroll to position [738, 0]
click at [460, 300] on label "Include detailed analysis for the local disks of my selected servers. Each disk…" at bounding box center [726, 302] width 546 height 17
click at [0, 0] on input "Include detailed analysis for the local disks of my selected servers. Each disk…" at bounding box center [0, 0] width 0 height 0
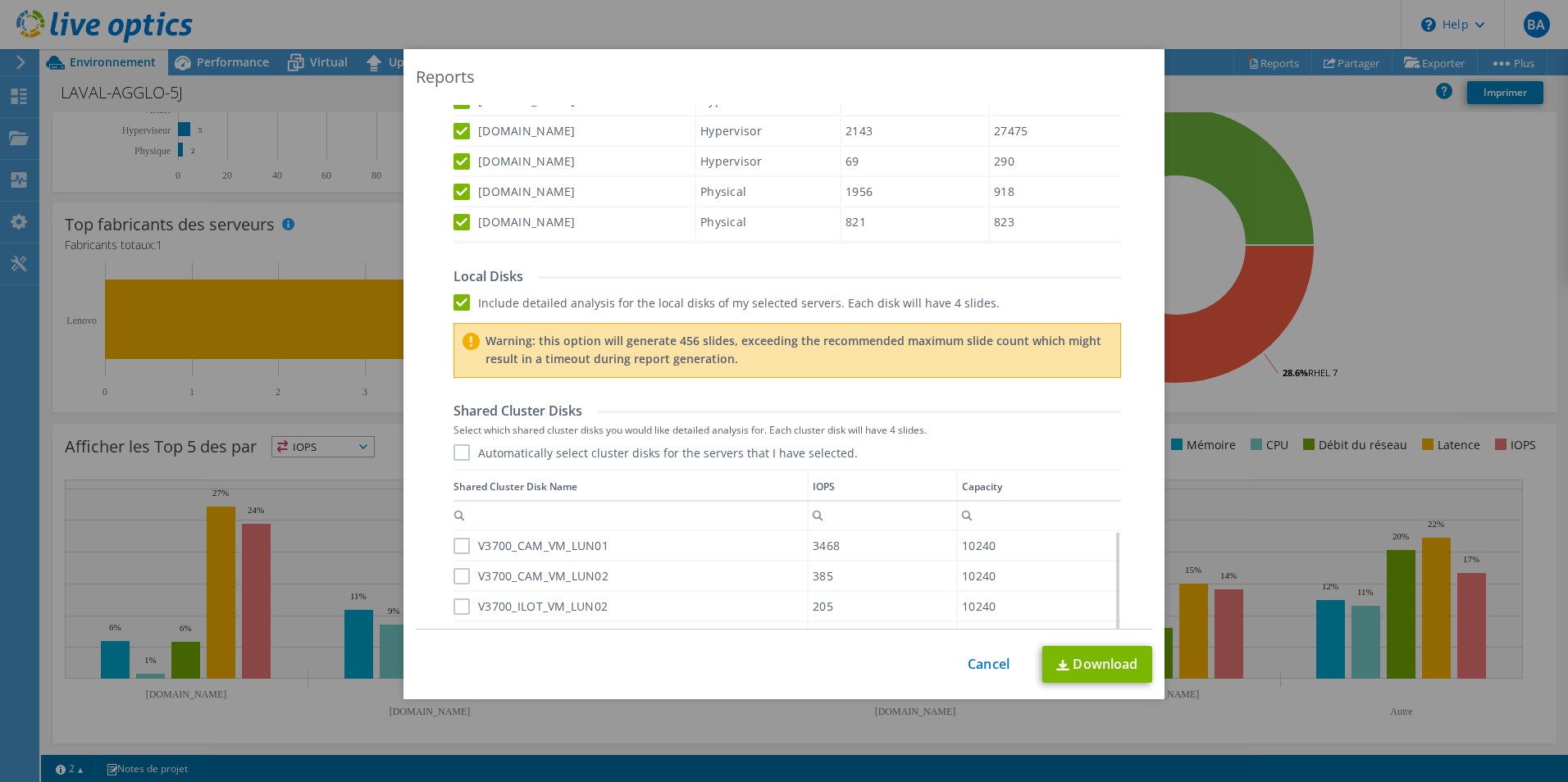
click at [458, 313] on div "Local Disks Include detailed analysis for the local disks of my selected server…" at bounding box center [787, 323] width 668 height 109
click at [458, 297] on label "Include detailed analysis for the local disks of my selected servers. Each disk…" at bounding box center [726, 302] width 546 height 17
click at [0, 0] on input "Include detailed analysis for the local disks of my selected servers. Each disk…" at bounding box center [0, 0] width 0 height 0
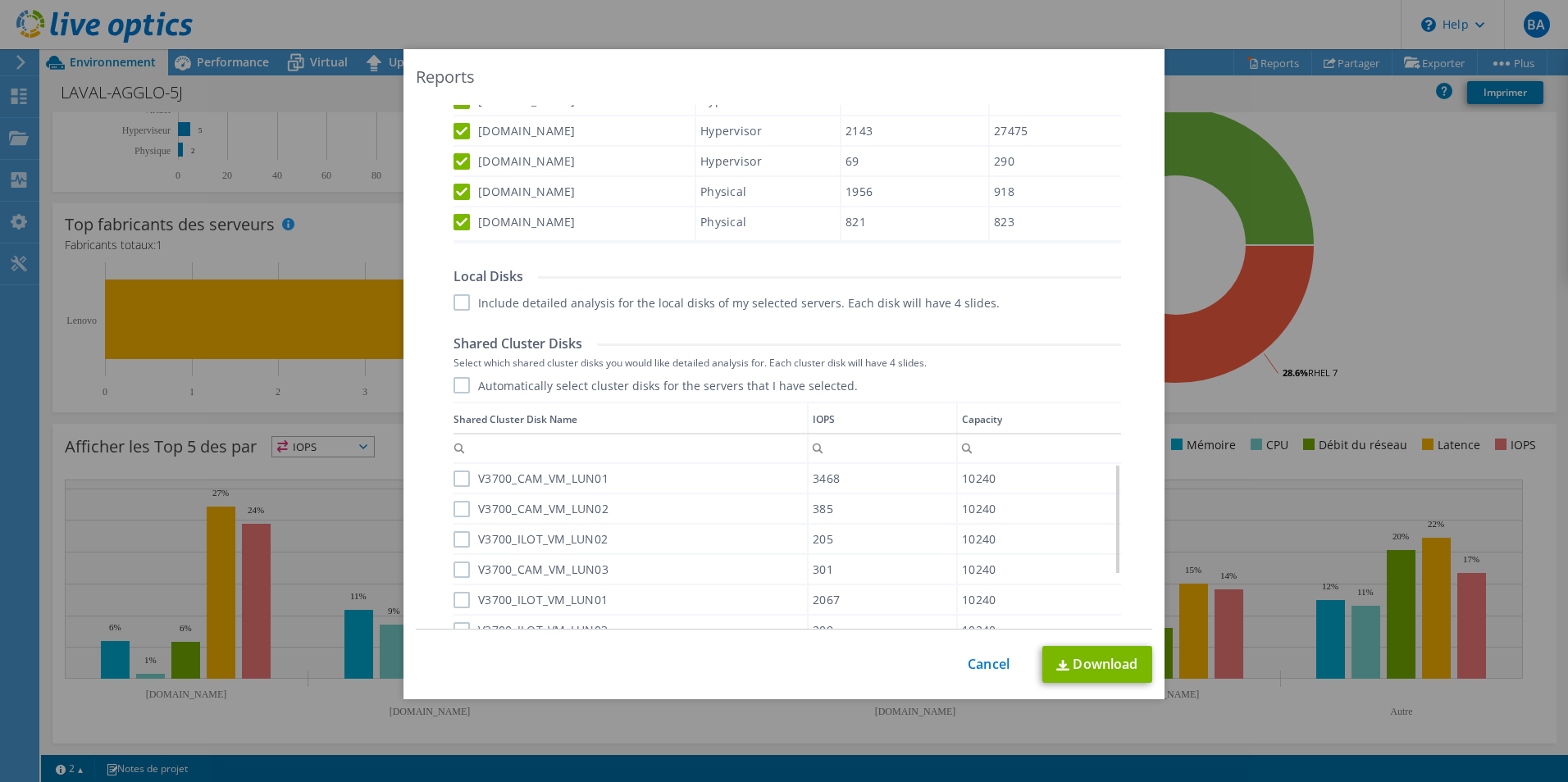
click at [454, 393] on label "Automatically select cluster disks for the servers that I have selected." at bounding box center [656, 385] width 405 height 17
click at [0, 0] on input "Automatically select cluster disks for the servers that I have selected." at bounding box center [0, 0] width 0 height 0
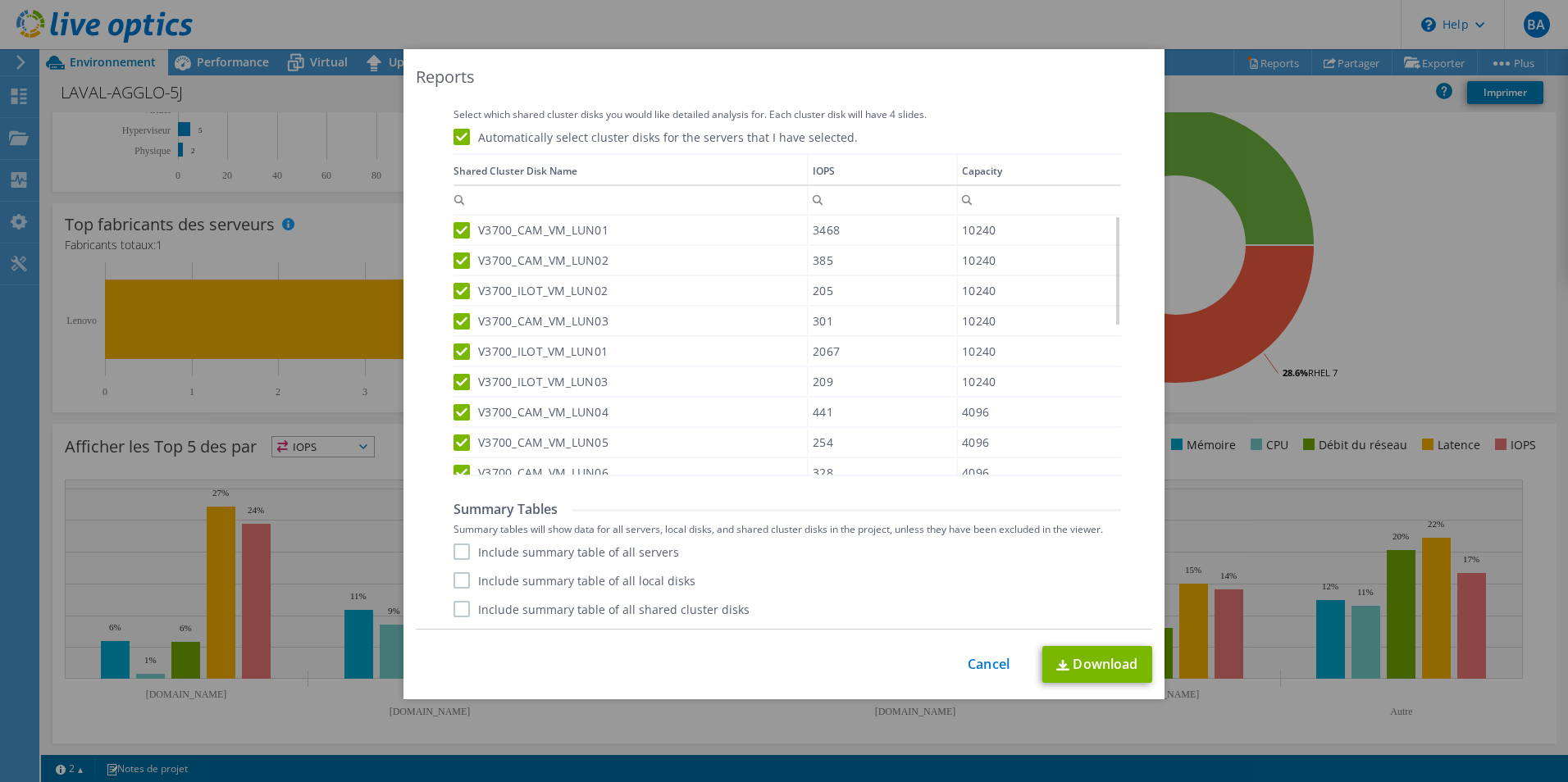
scroll to position [987, 0]
click at [454, 549] on label "Include summary table of all servers" at bounding box center [566, 550] width 226 height 17
click at [0, 0] on input "Include summary table of all servers" at bounding box center [0, 0] width 0 height 0
click at [454, 581] on label "Include summary table of all local disks" at bounding box center [575, 580] width 242 height 17
click at [0, 0] on input "Include summary table of all local disks" at bounding box center [0, 0] width 0 height 0
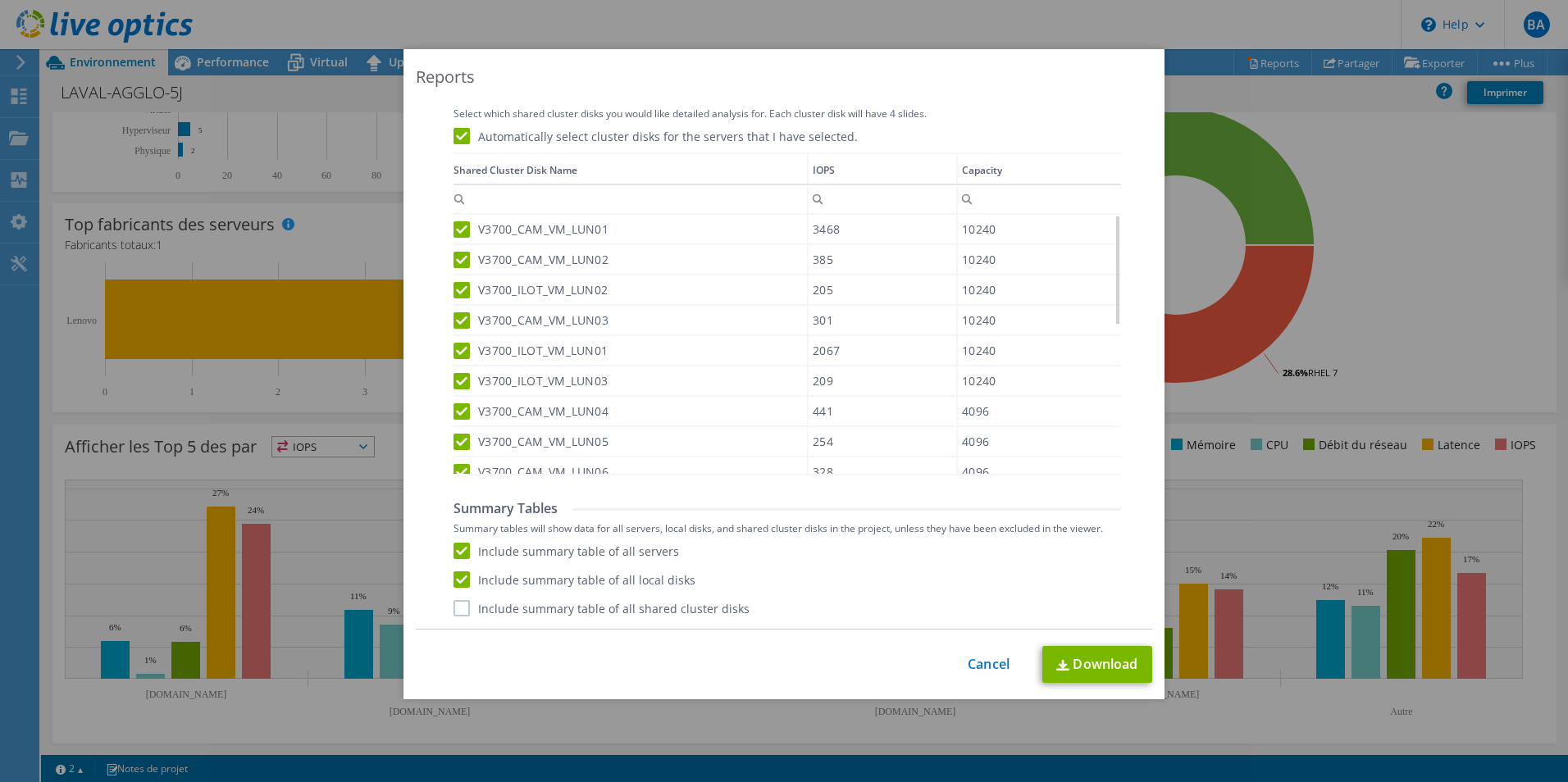
click at [454, 611] on label "Include summary table of all shared cluster disks" at bounding box center [601, 608] width 296 height 17
click at [0, 0] on input "Include summary table of all shared cluster disks" at bounding box center [0, 0] width 0 height 0
click at [1074, 660] on link "Download" at bounding box center [1097, 665] width 109 height 37
click at [968, 670] on link "Cancel" at bounding box center [988, 665] width 42 height 16
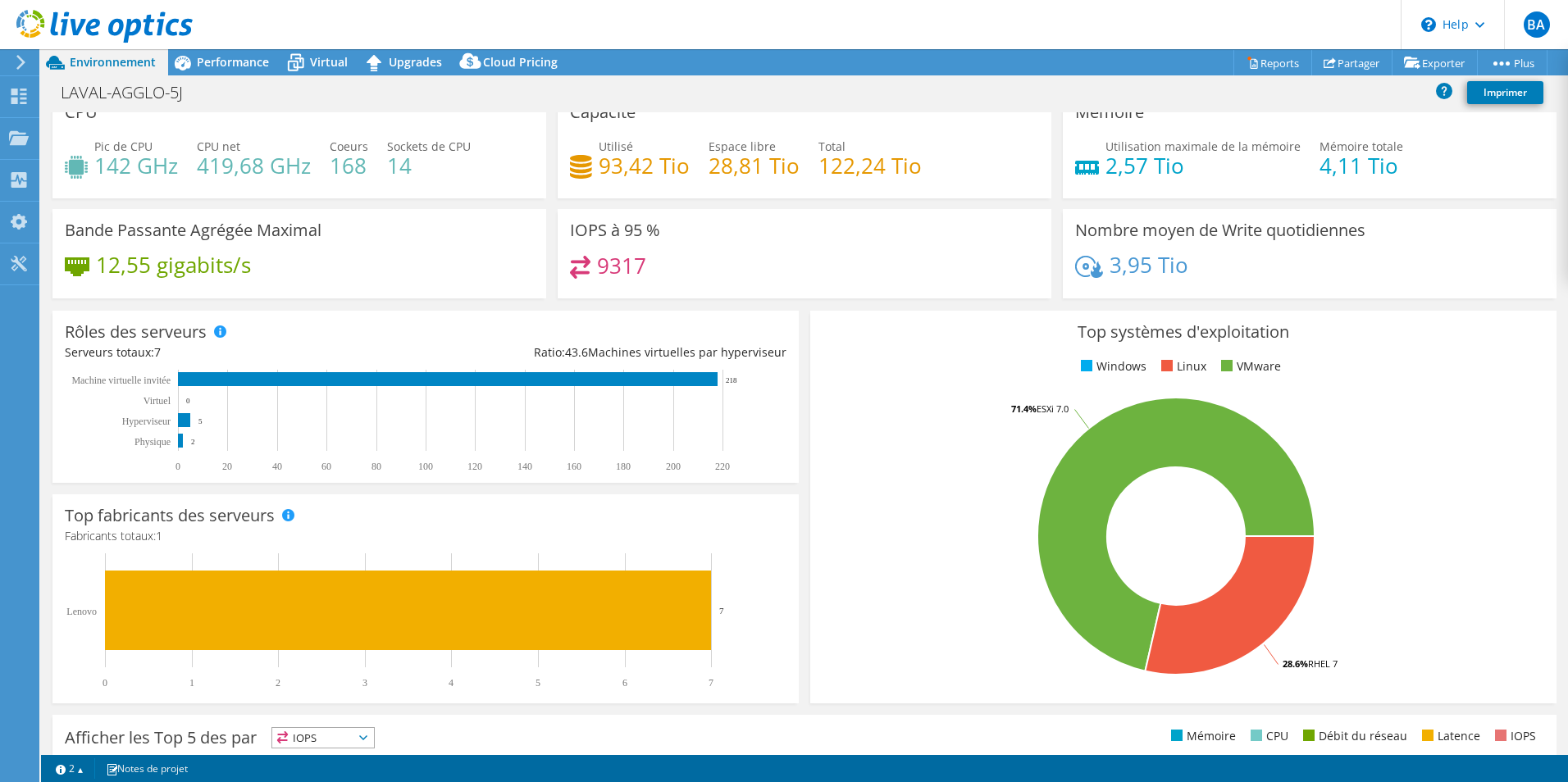
scroll to position [0, 0]
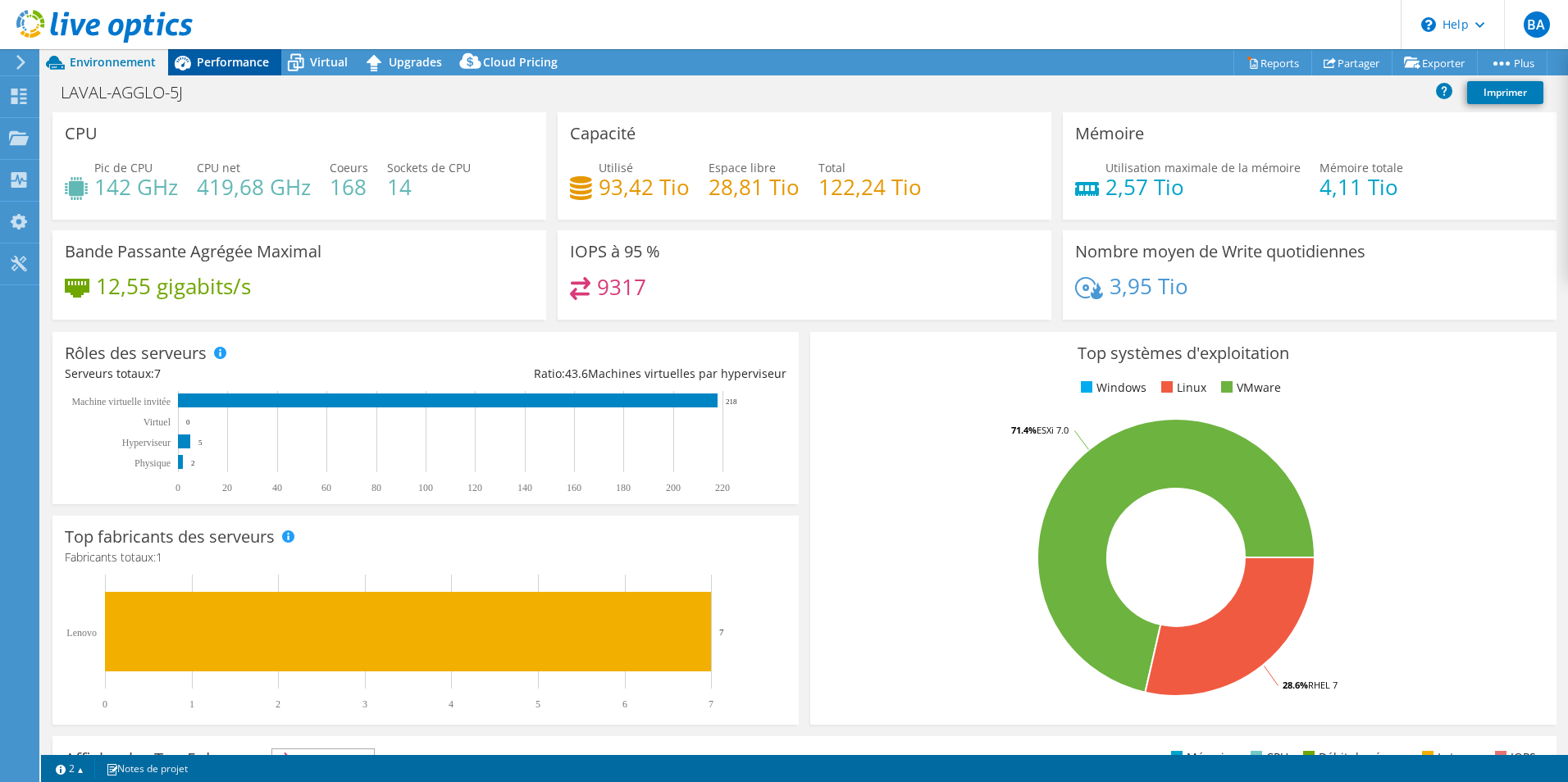
click at [223, 72] on div "Performance" at bounding box center [225, 62] width 113 height 26
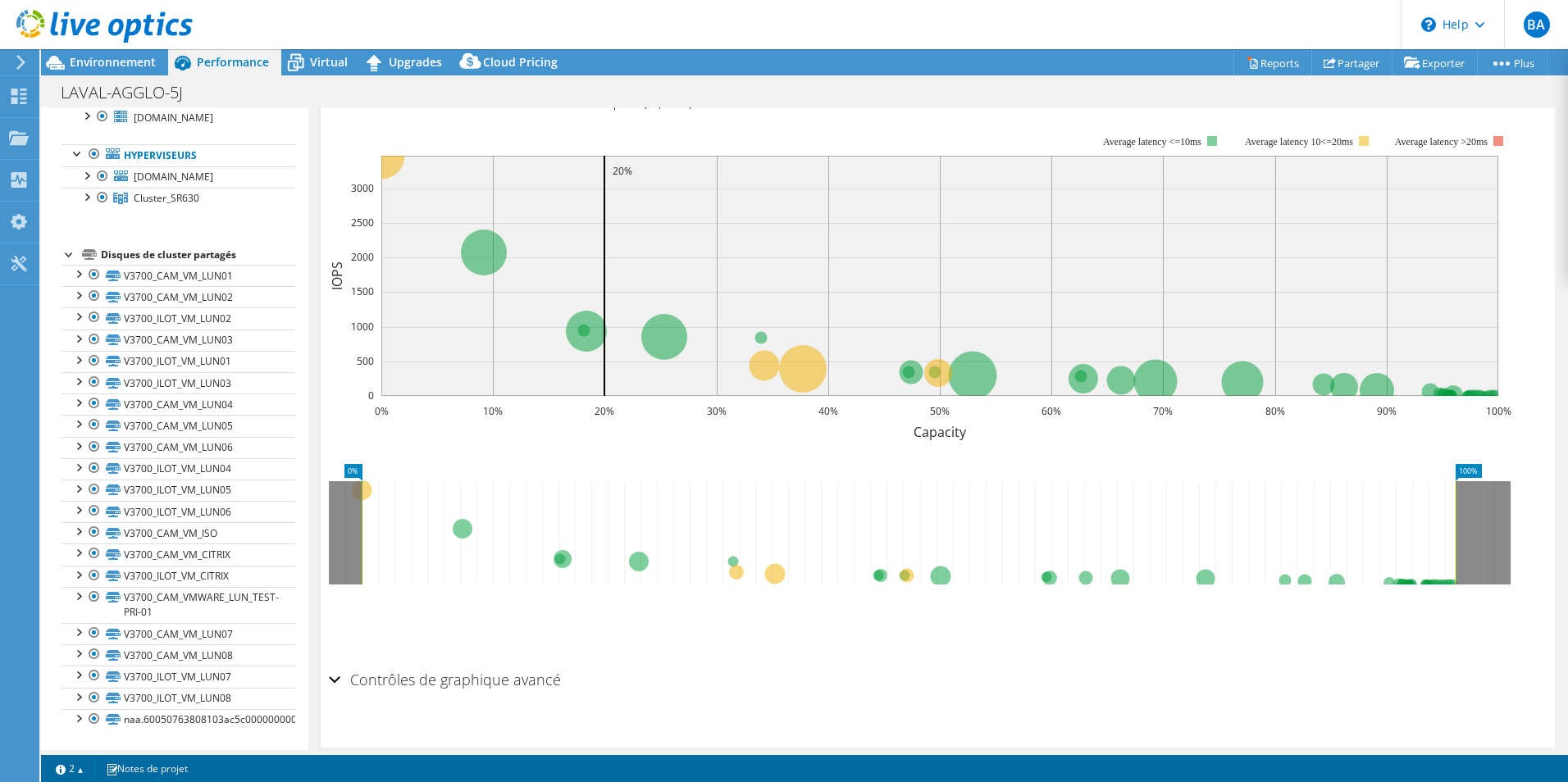
scroll to position [411, 0]
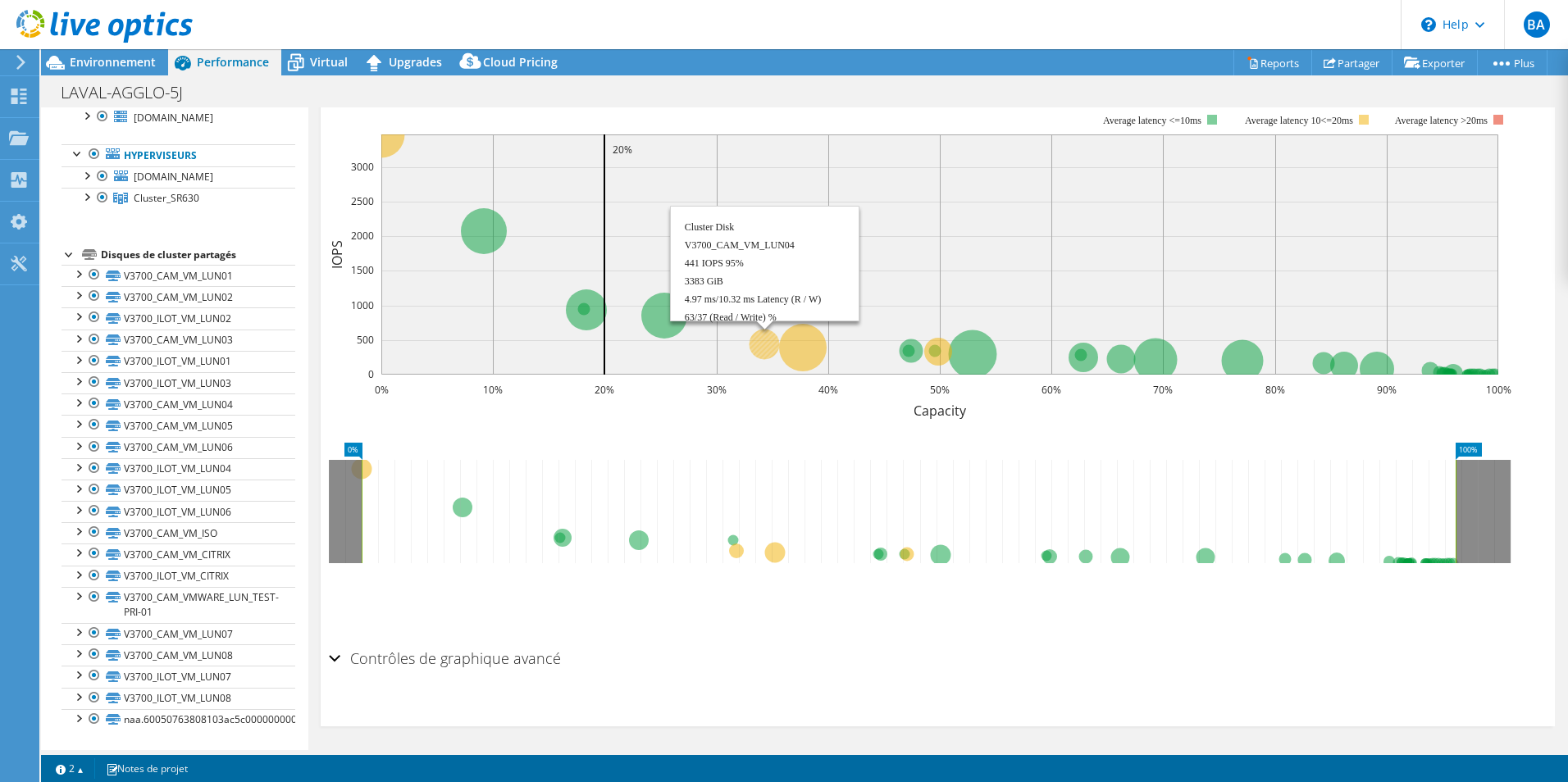
click at [751, 356] on rect at bounding box center [939, 255] width 1117 height 240
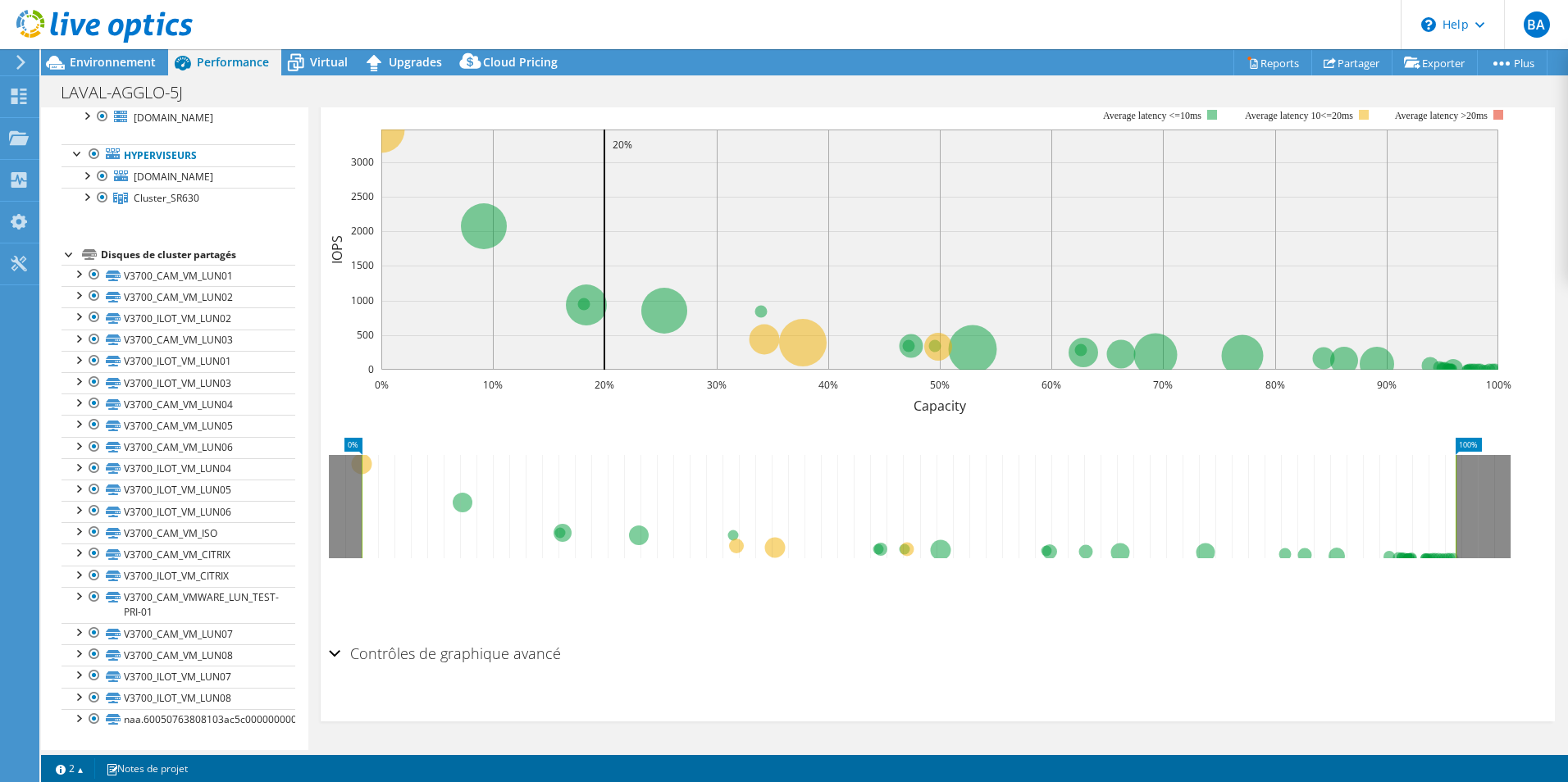
scroll to position [5, 0]
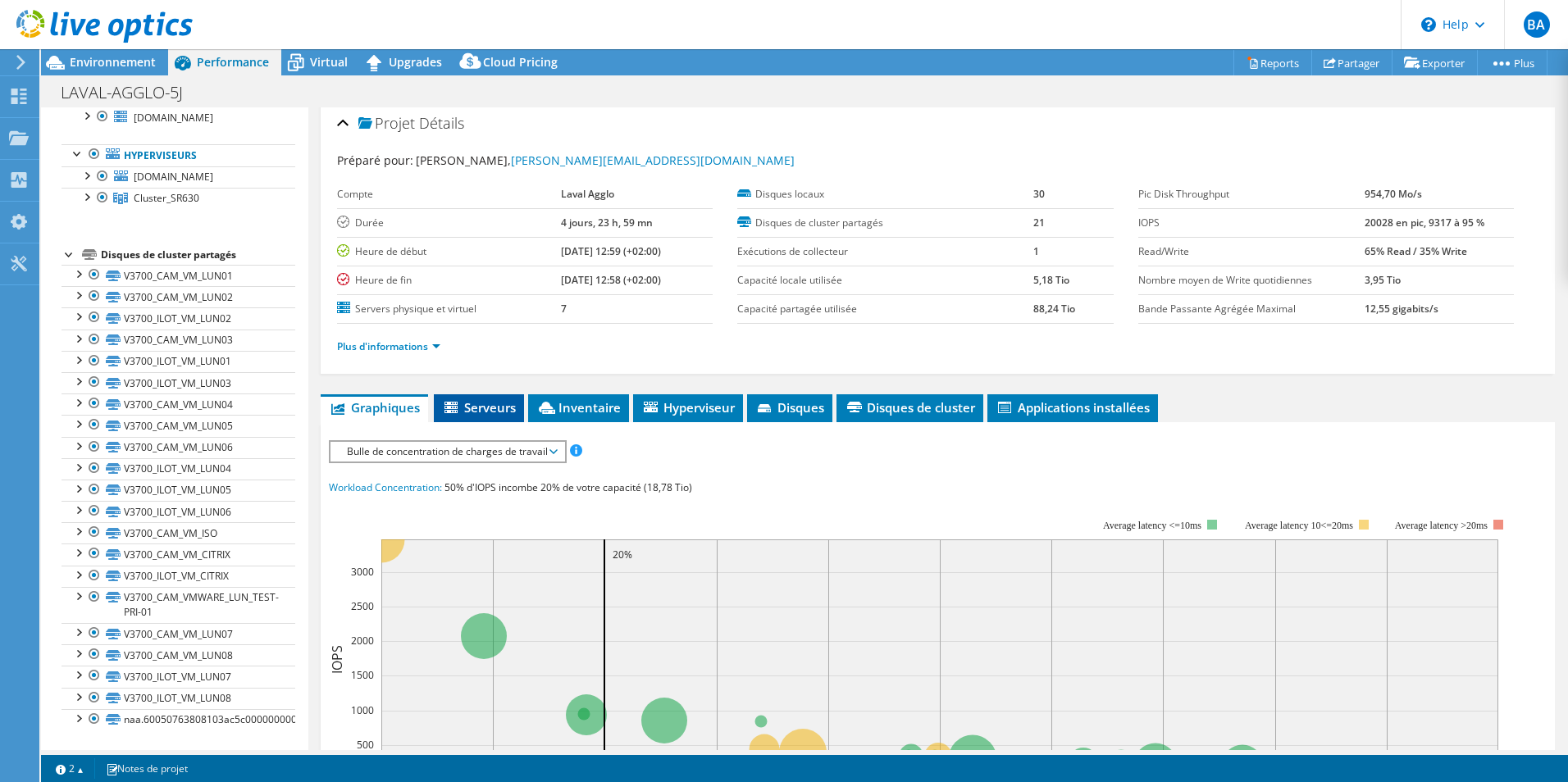
click at [464, 403] on span "Serveurs" at bounding box center [479, 408] width 74 height 17
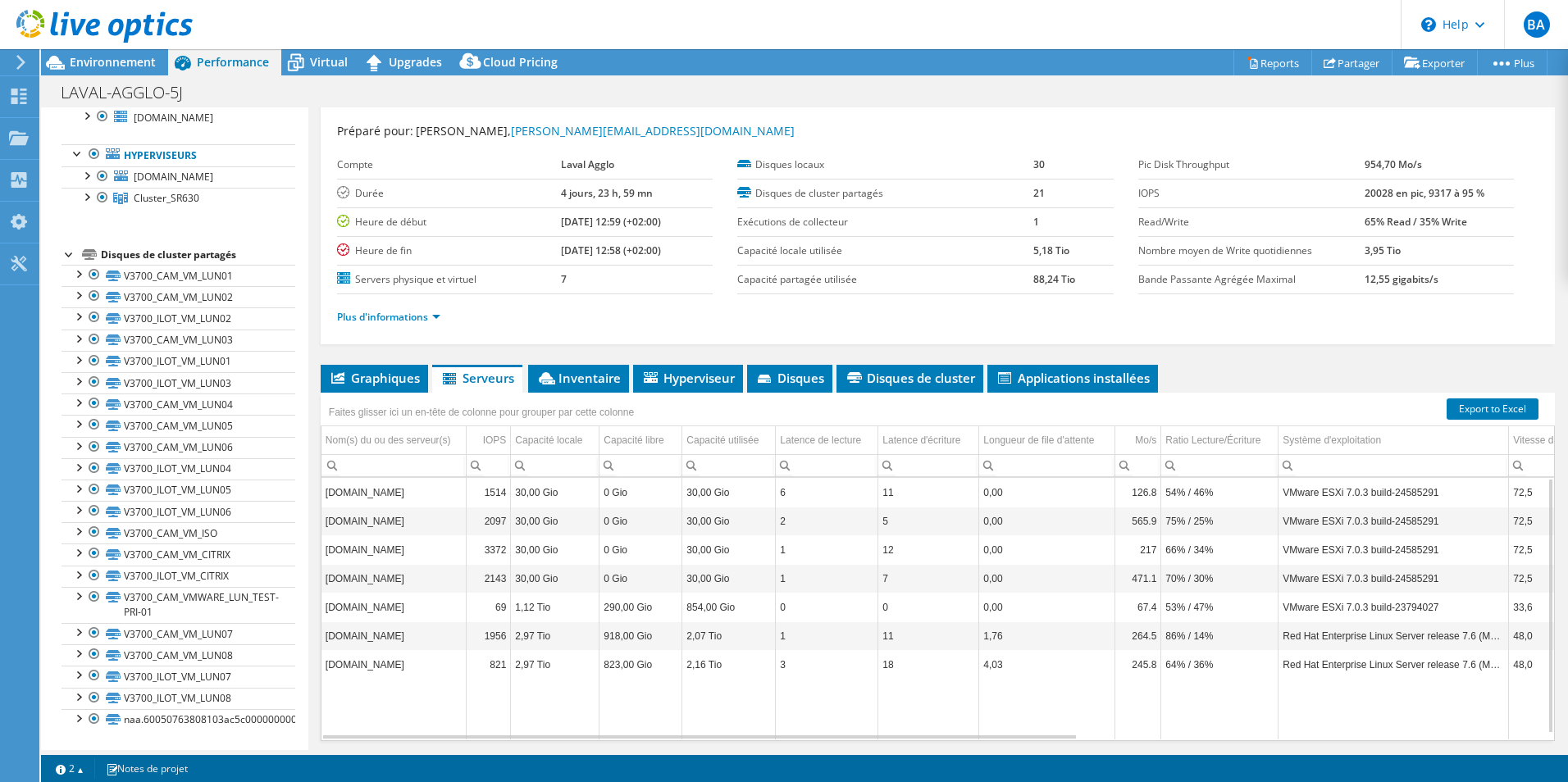
scroll to position [0, 0]
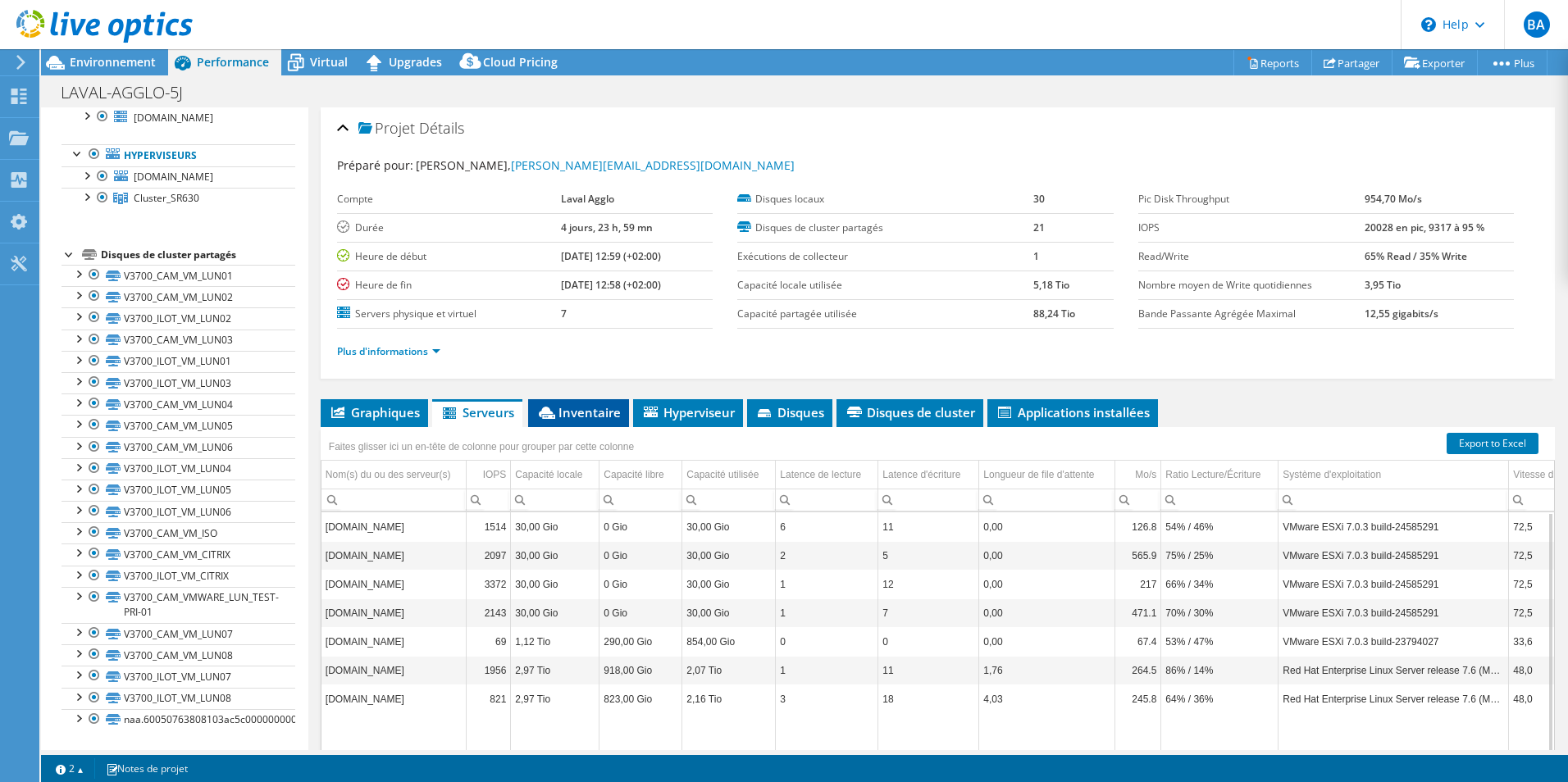
click at [581, 411] on span "Inventaire" at bounding box center [579, 413] width 84 height 17
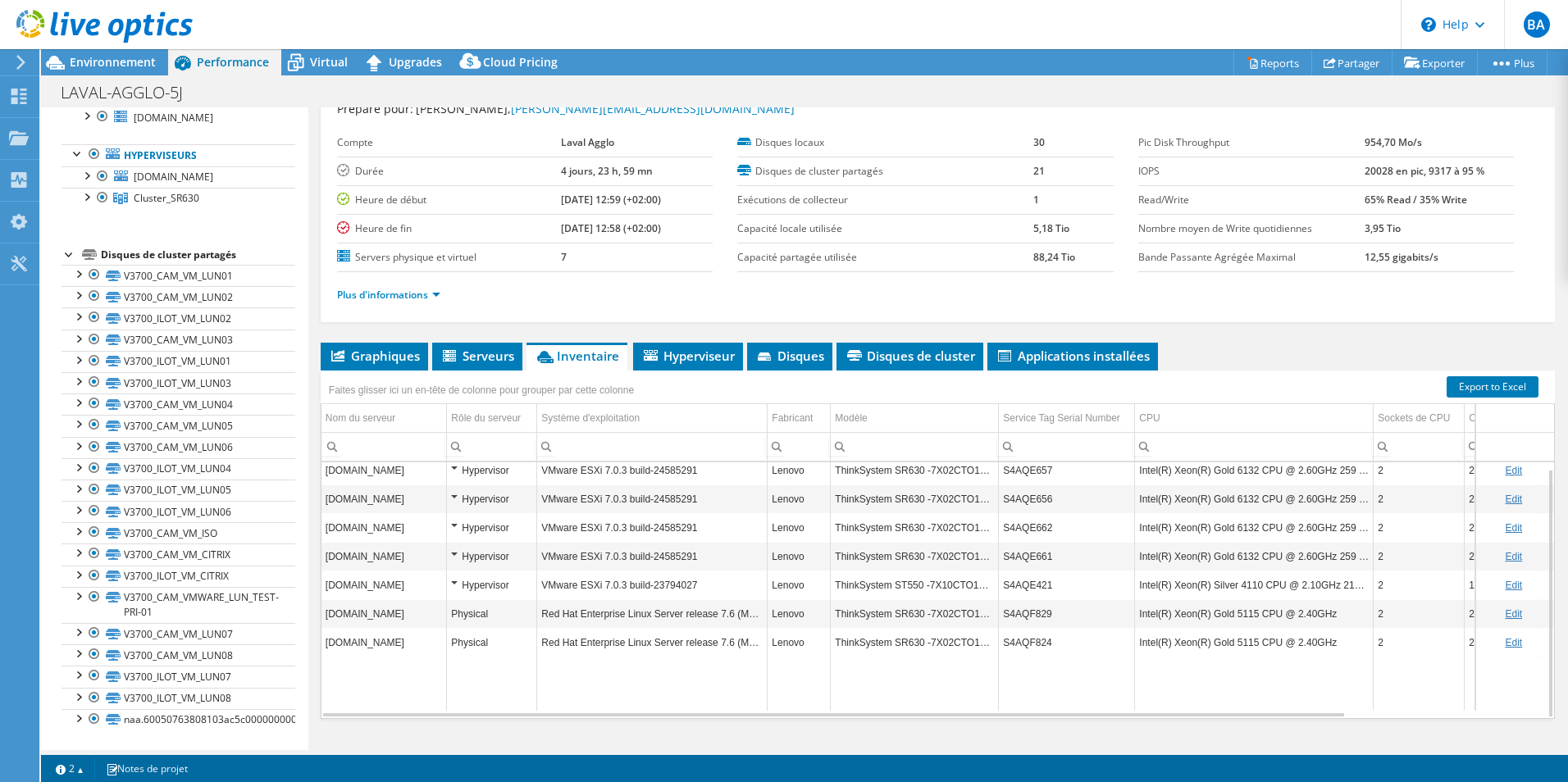
scroll to position [88, 0]
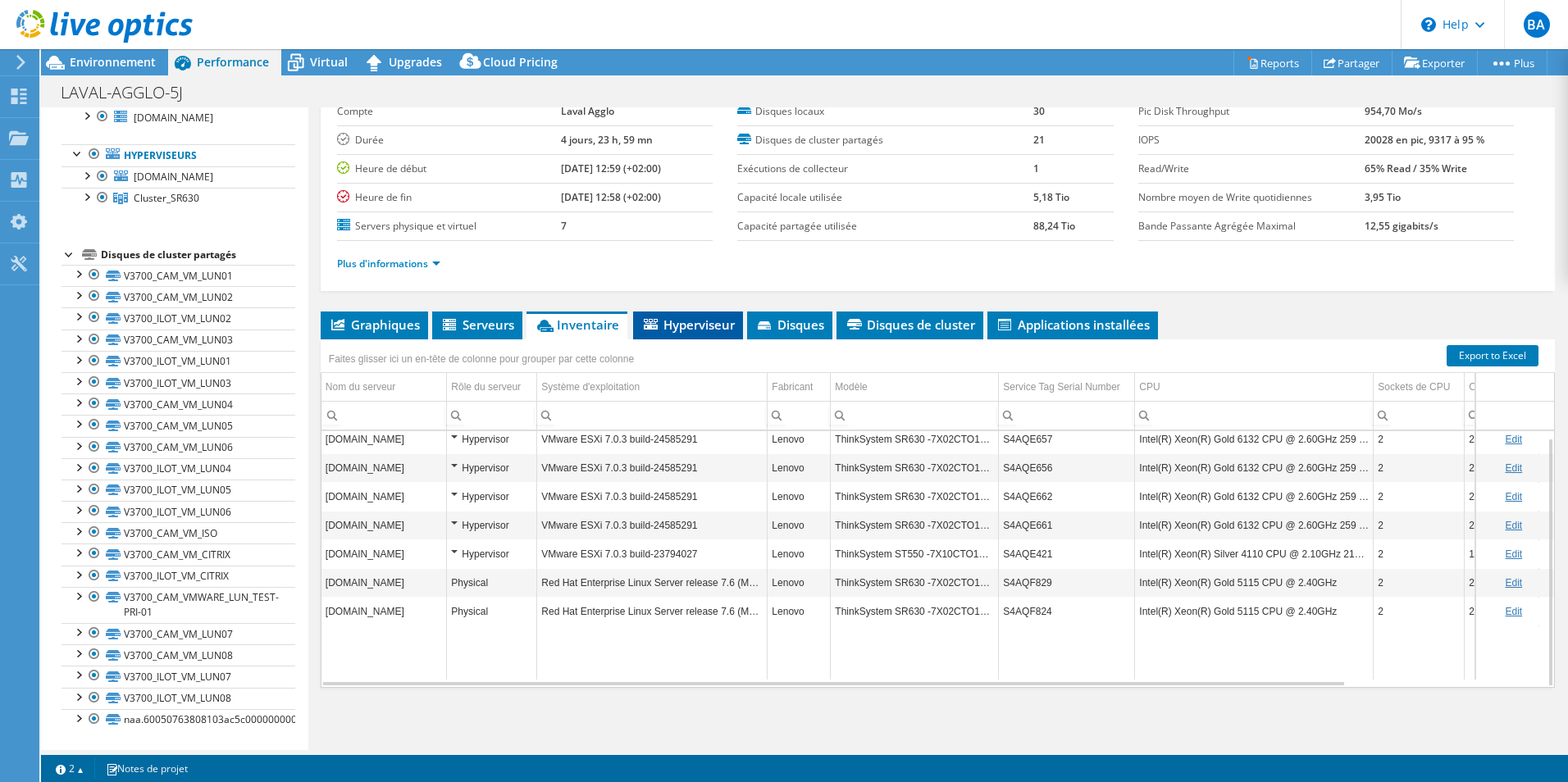
click at [691, 329] on span "Hyperviseur" at bounding box center [688, 325] width 94 height 17
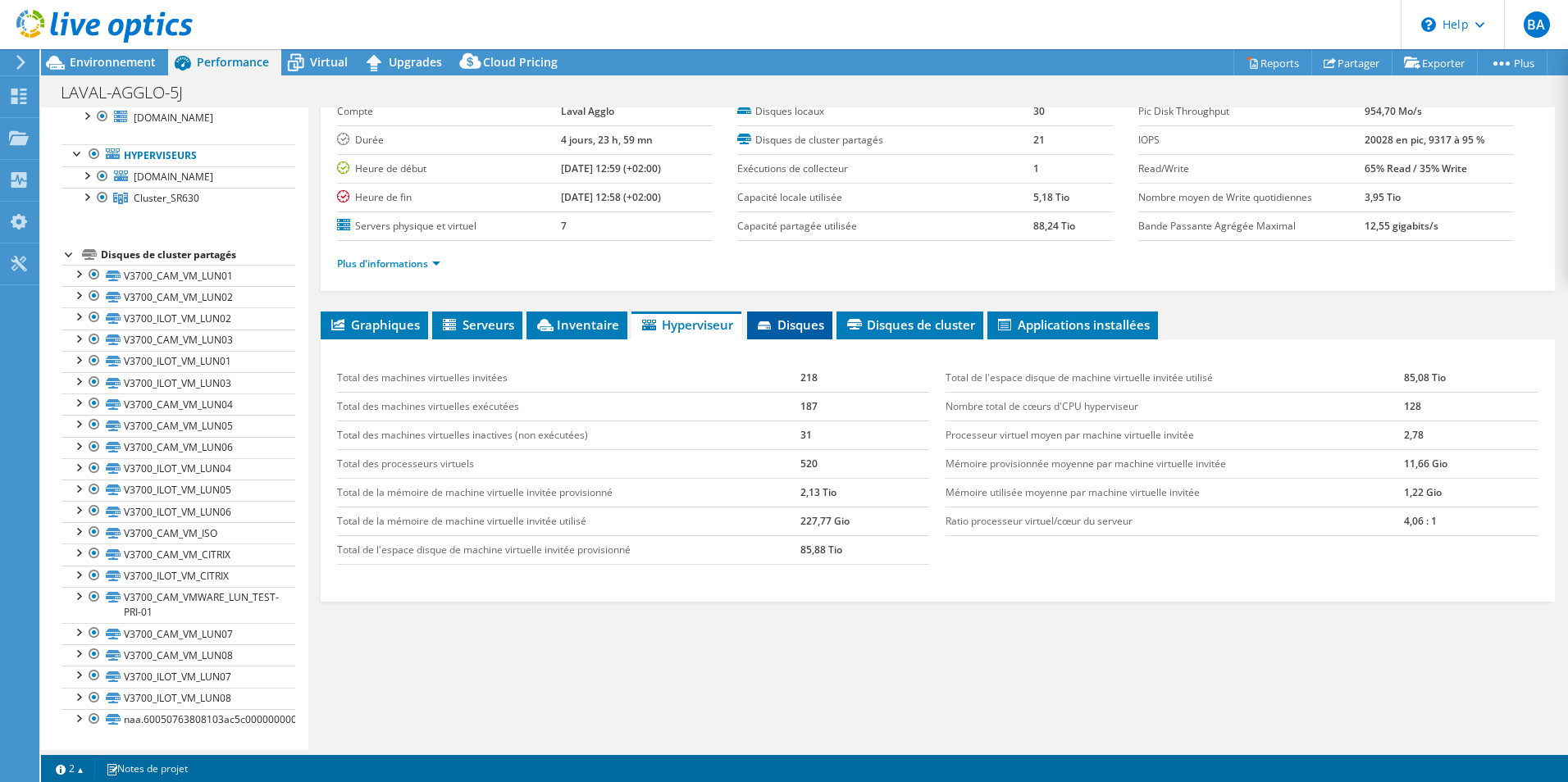
click at [780, 322] on span "Disques" at bounding box center [790, 325] width 68 height 17
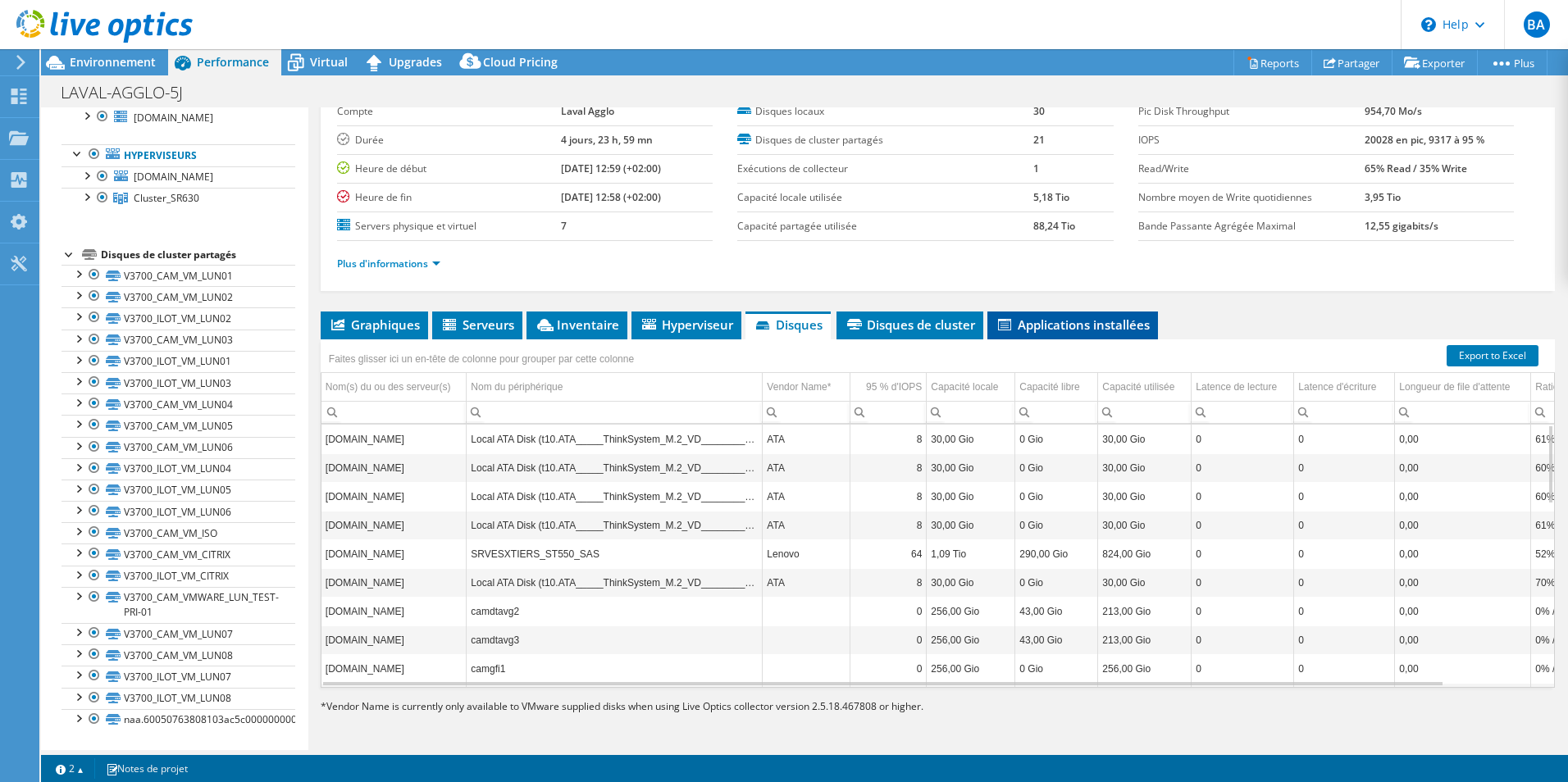
click at [1032, 317] on span "Applications installées" at bounding box center [1073, 325] width 154 height 17
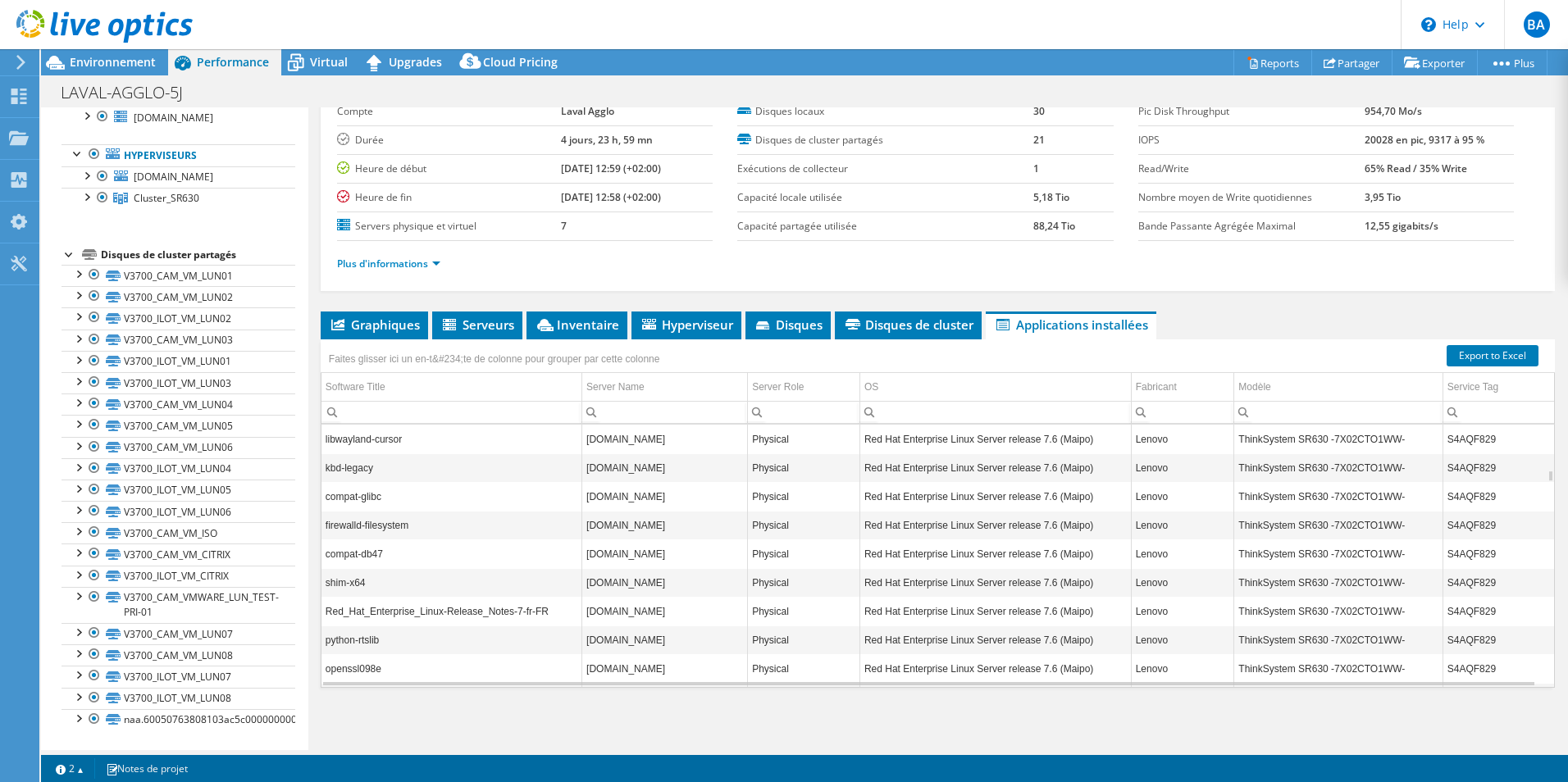
scroll to position [1771, 0]
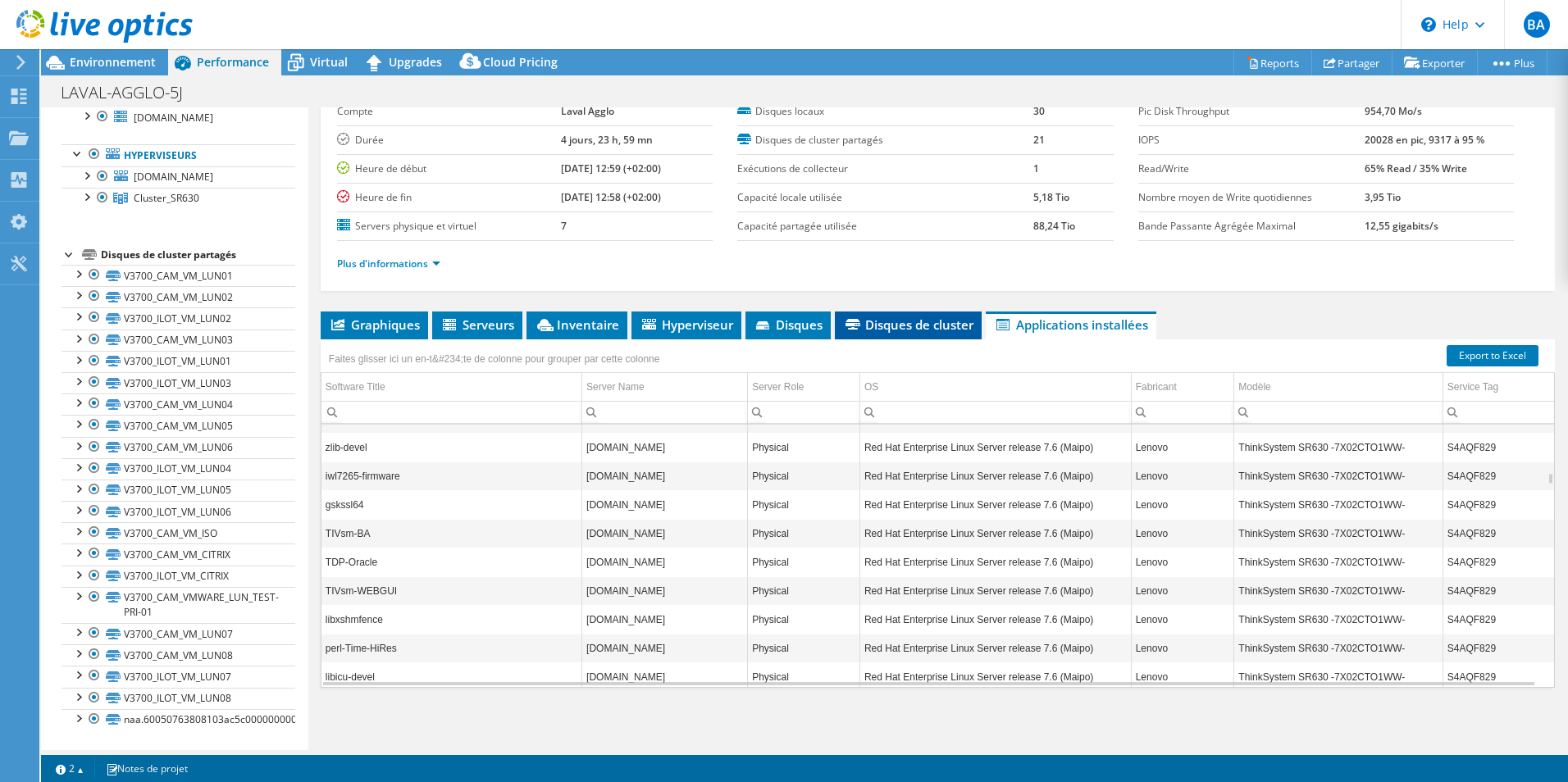
click at [907, 334] on li "Disques de cluster" at bounding box center [908, 326] width 147 height 28
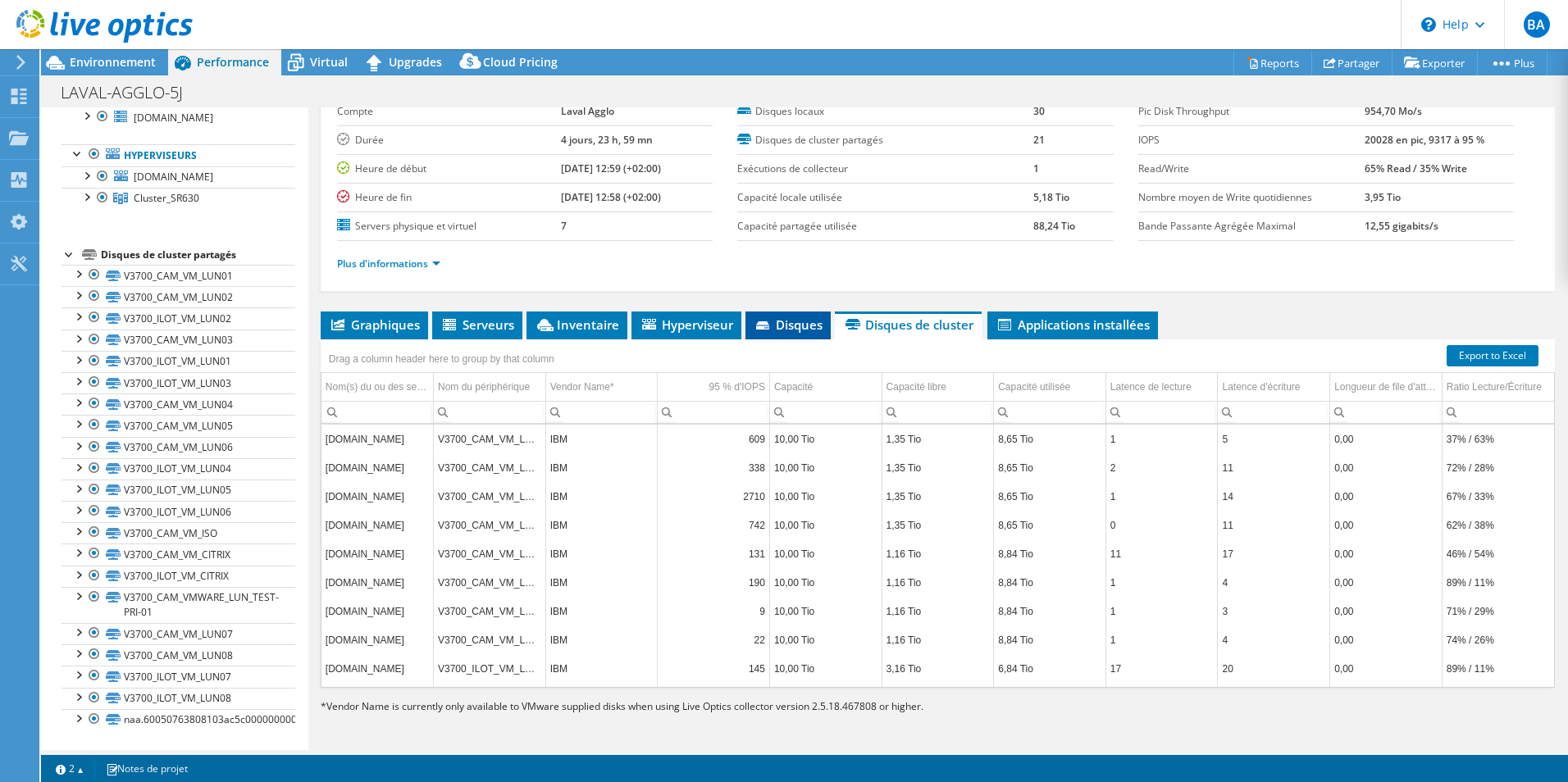
click at [809, 334] on li "Disques" at bounding box center [788, 326] width 85 height 28
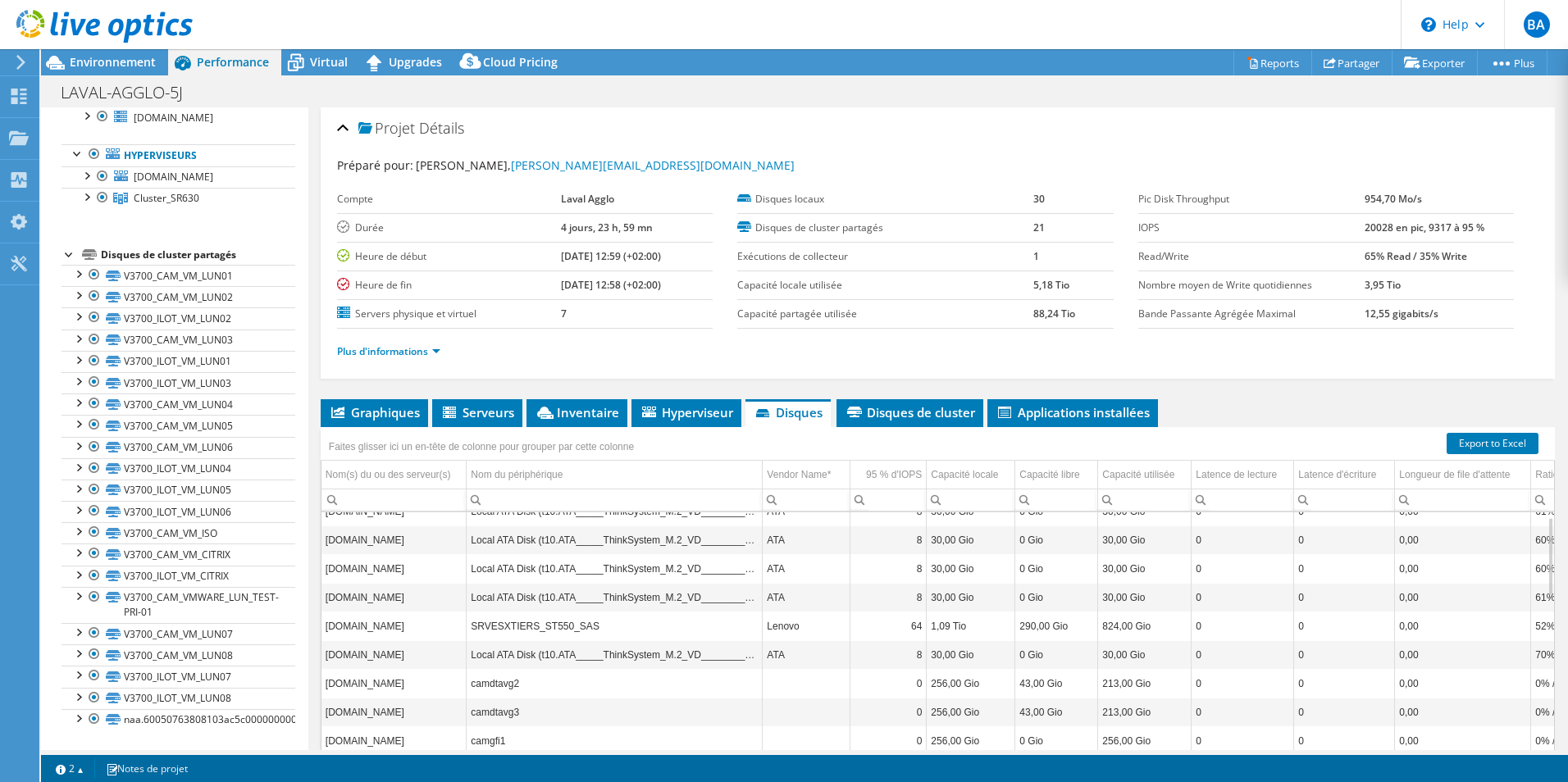
scroll to position [0, 0]
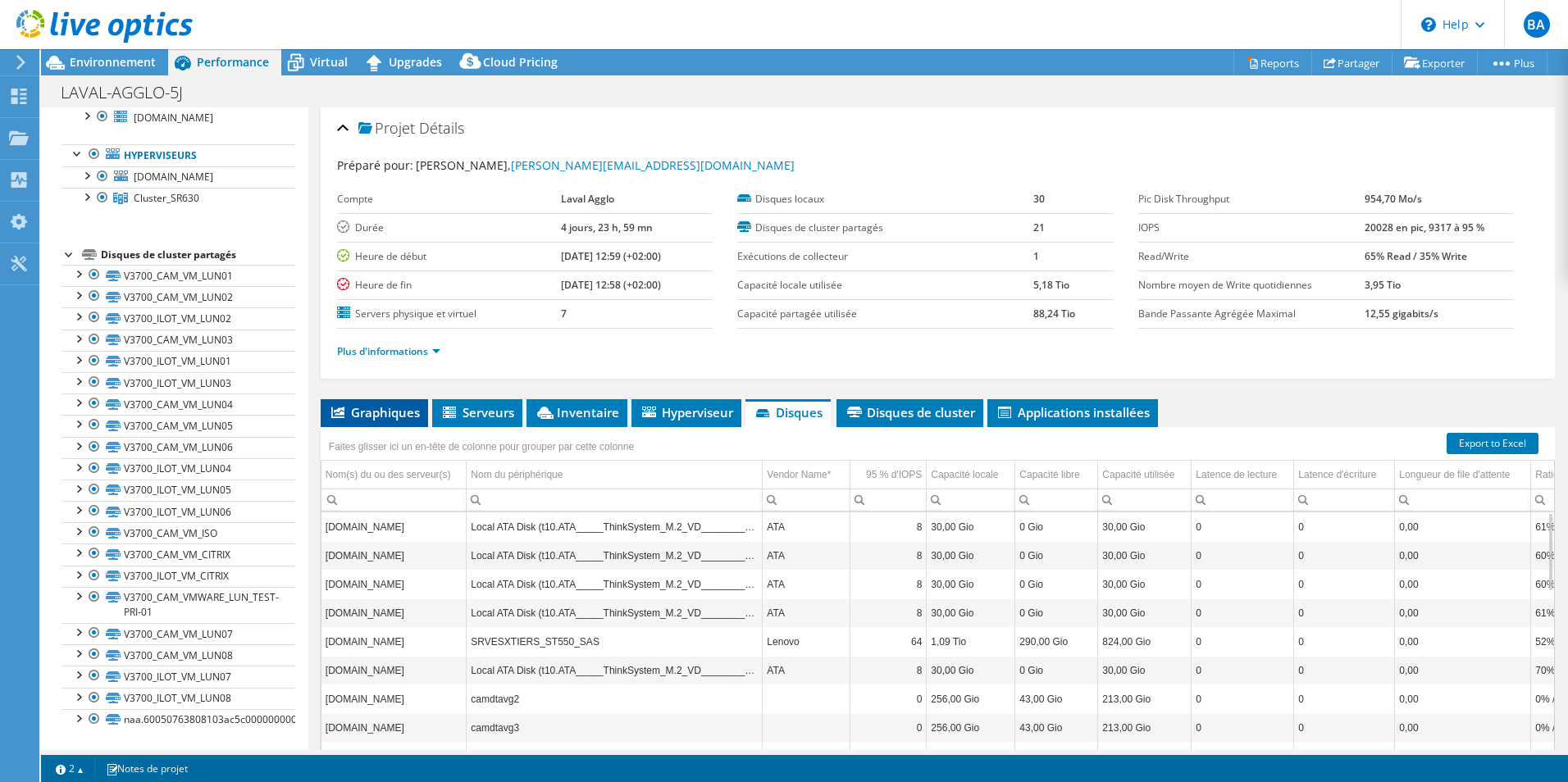
click at [395, 420] on span "Graphiques" at bounding box center [373, 413] width 91 height 17
